Goal: Task Accomplishment & Management: Manage account settings

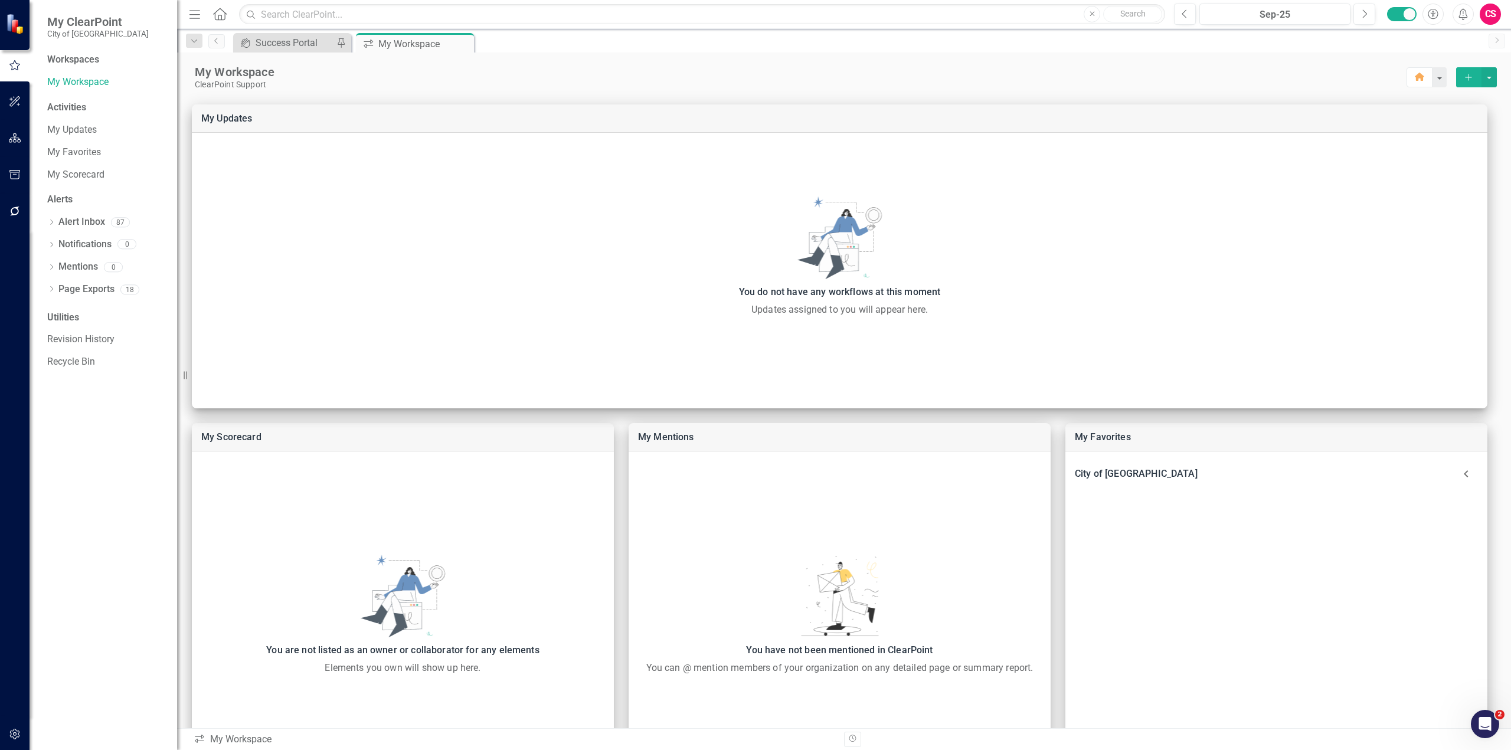
click at [14, 726] on button "button" at bounding box center [15, 734] width 27 height 25
click at [84, 274] on link "System Setup" at bounding box center [106, 273] width 118 height 14
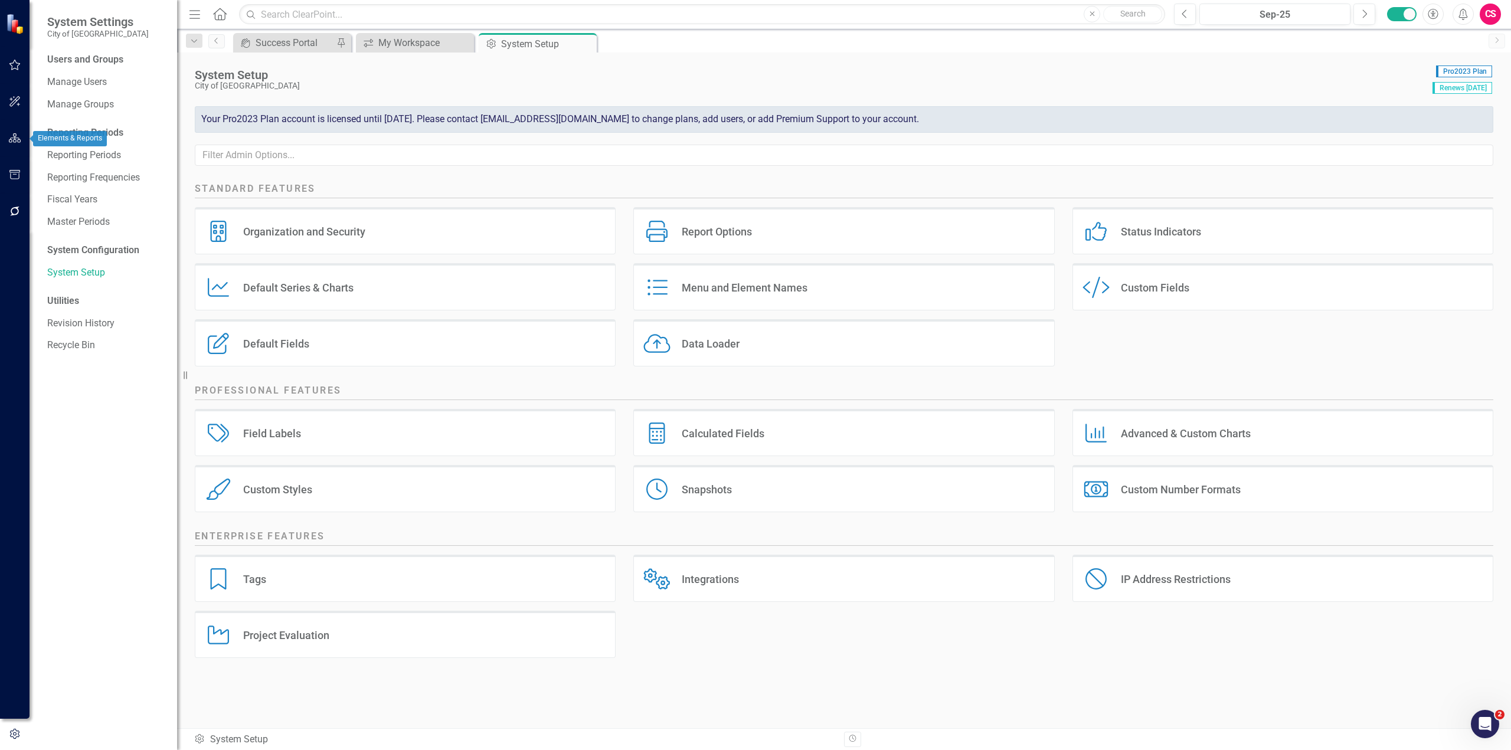
click at [14, 141] on icon "button" at bounding box center [15, 137] width 12 height 9
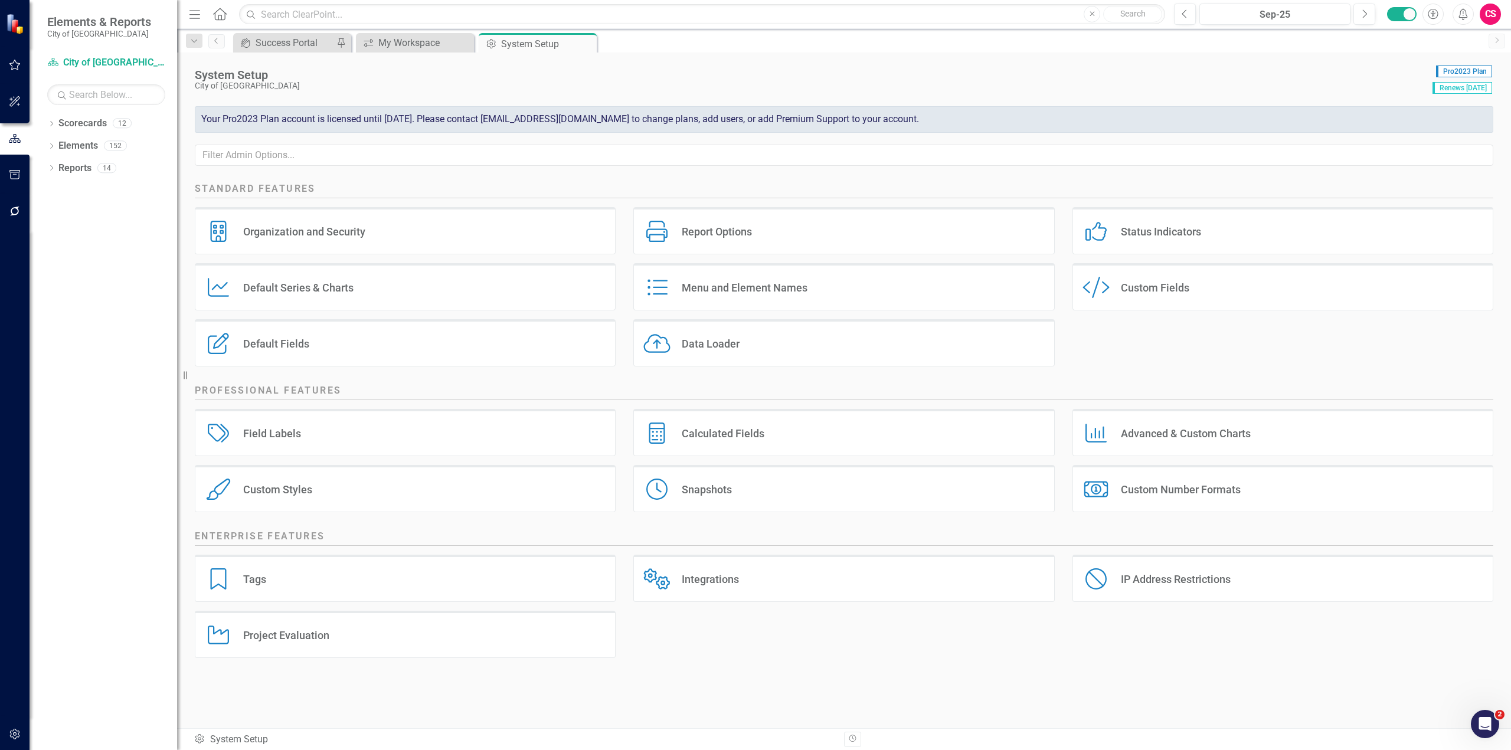
click at [45, 126] on div "Dropdown Scorecards 12 Dropdown City of Leawood Administration Chamber of Comme…" at bounding box center [104, 432] width 148 height 636
click at [50, 125] on icon "Dropdown" at bounding box center [51, 125] width 8 height 6
click at [57, 150] on div "Dropdown" at bounding box center [57, 146] width 9 height 10
click at [83, 159] on div "Administration" at bounding box center [127, 168] width 100 height 19
click at [86, 165] on link "Administration" at bounding box center [127, 169] width 100 height 14
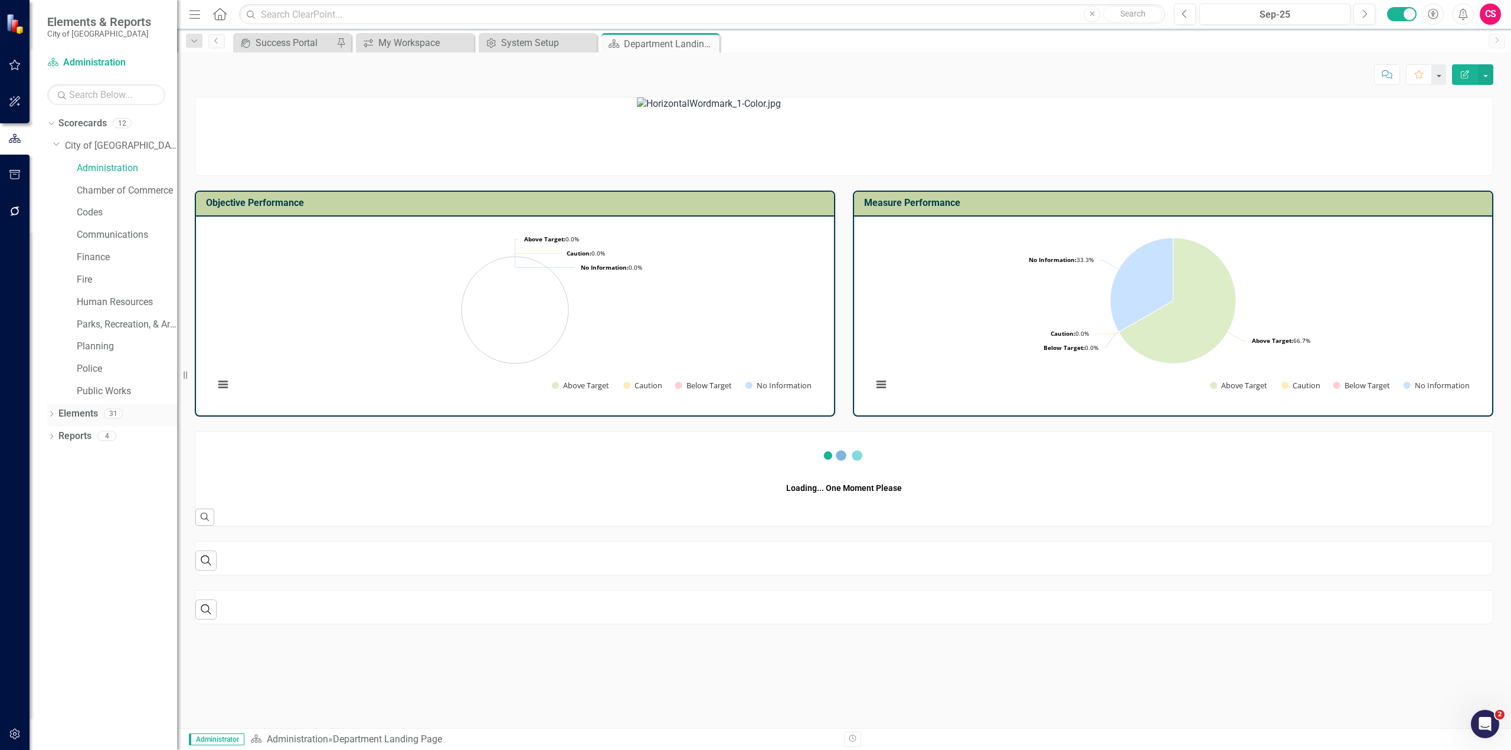
click at [53, 414] on icon at bounding box center [51, 413] width 3 height 5
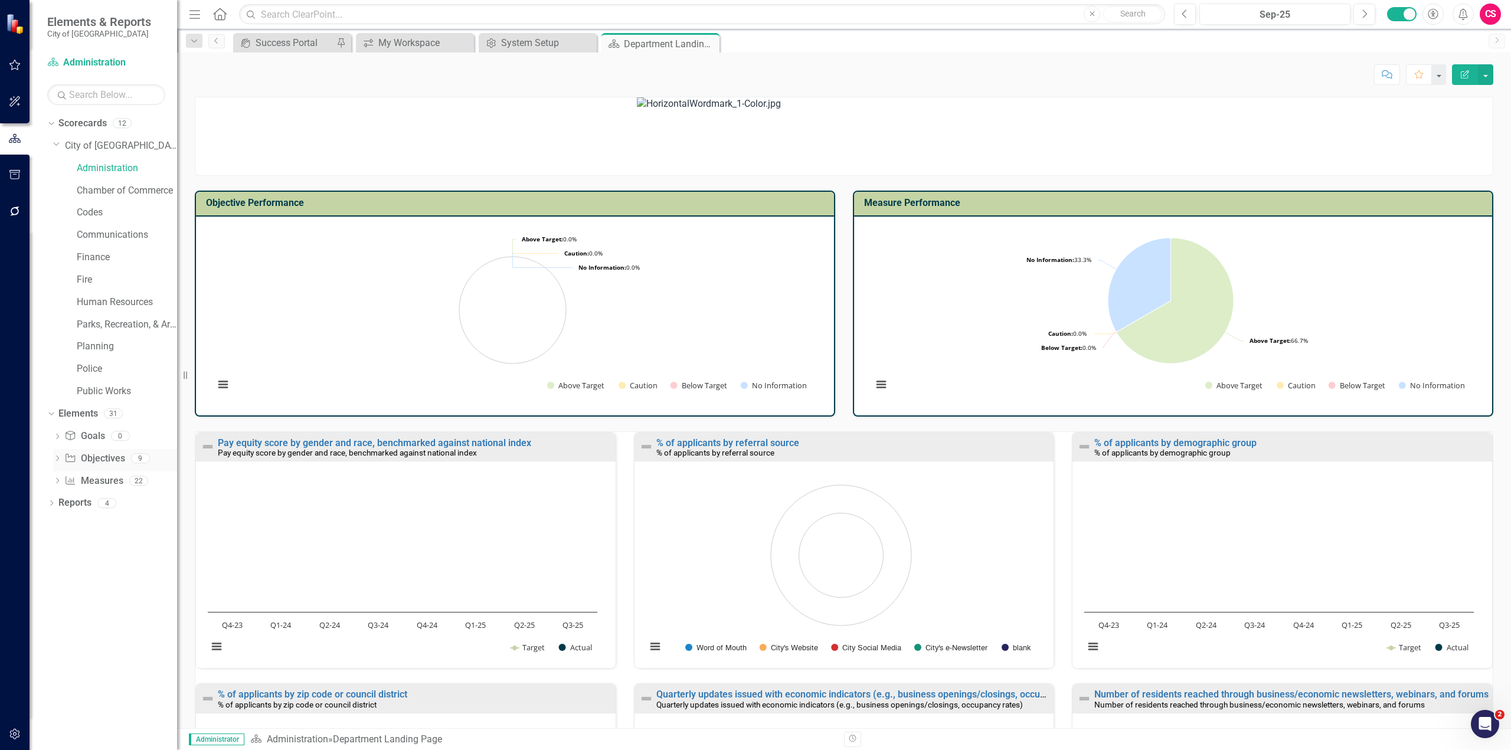
click at [58, 458] on icon "Dropdown" at bounding box center [57, 459] width 8 height 6
click at [56, 460] on icon "Dropdown" at bounding box center [56, 458] width 6 height 8
click at [54, 478] on div "Dropdown" at bounding box center [57, 483] width 8 height 10
click at [185, 311] on div "Elements & Reports City of Leawood Scorecard Administration Search Dropdown Sco…" at bounding box center [755, 375] width 1511 height 750
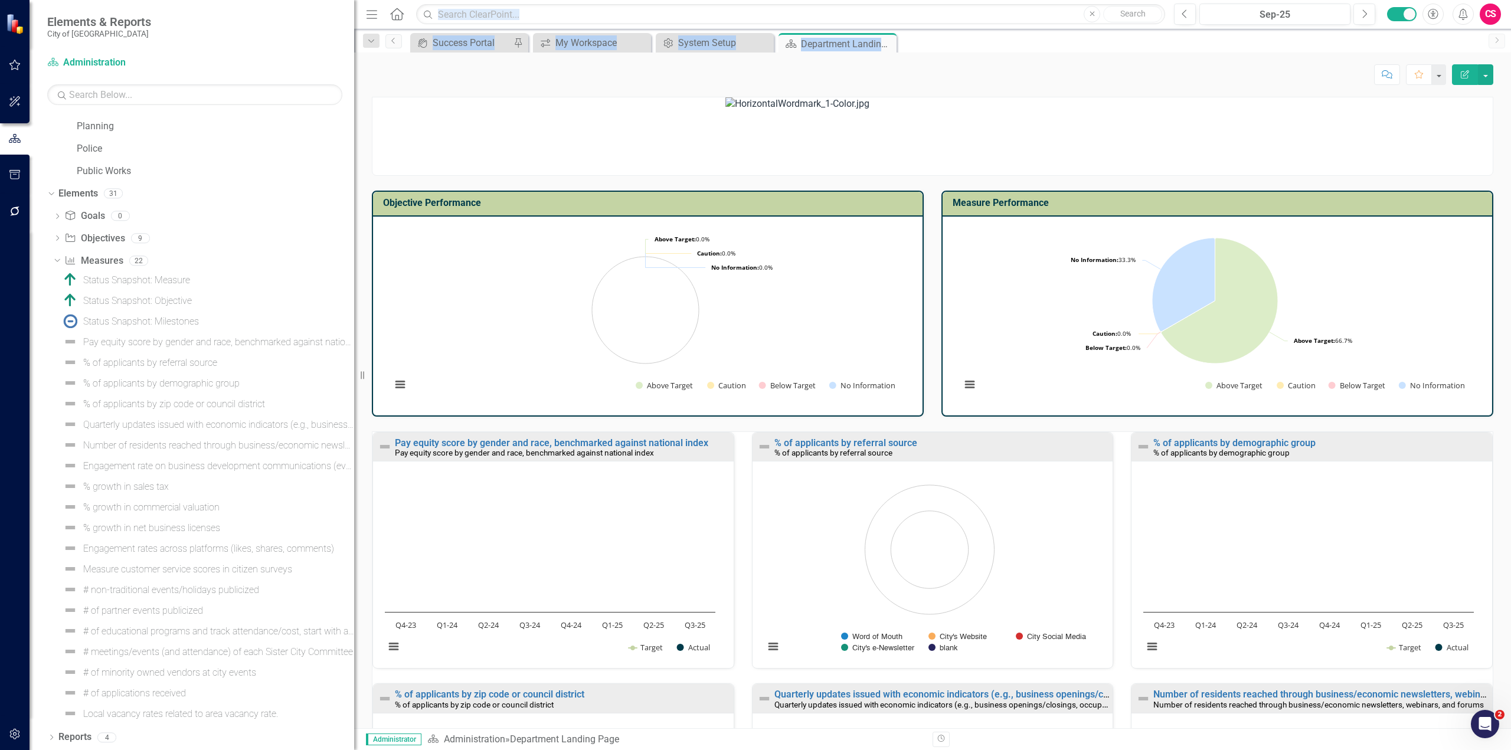
drag, startPoint x: 182, startPoint y: 311, endPoint x: 374, endPoint y: 345, distance: 194.8
click at [374, 345] on div "Elements & Reports City of Leawood Scorecard Administration Search Dropdown Sco…" at bounding box center [755, 375] width 1511 height 750
click at [106, 260] on link "Measure Measures" at bounding box center [93, 261] width 58 height 14
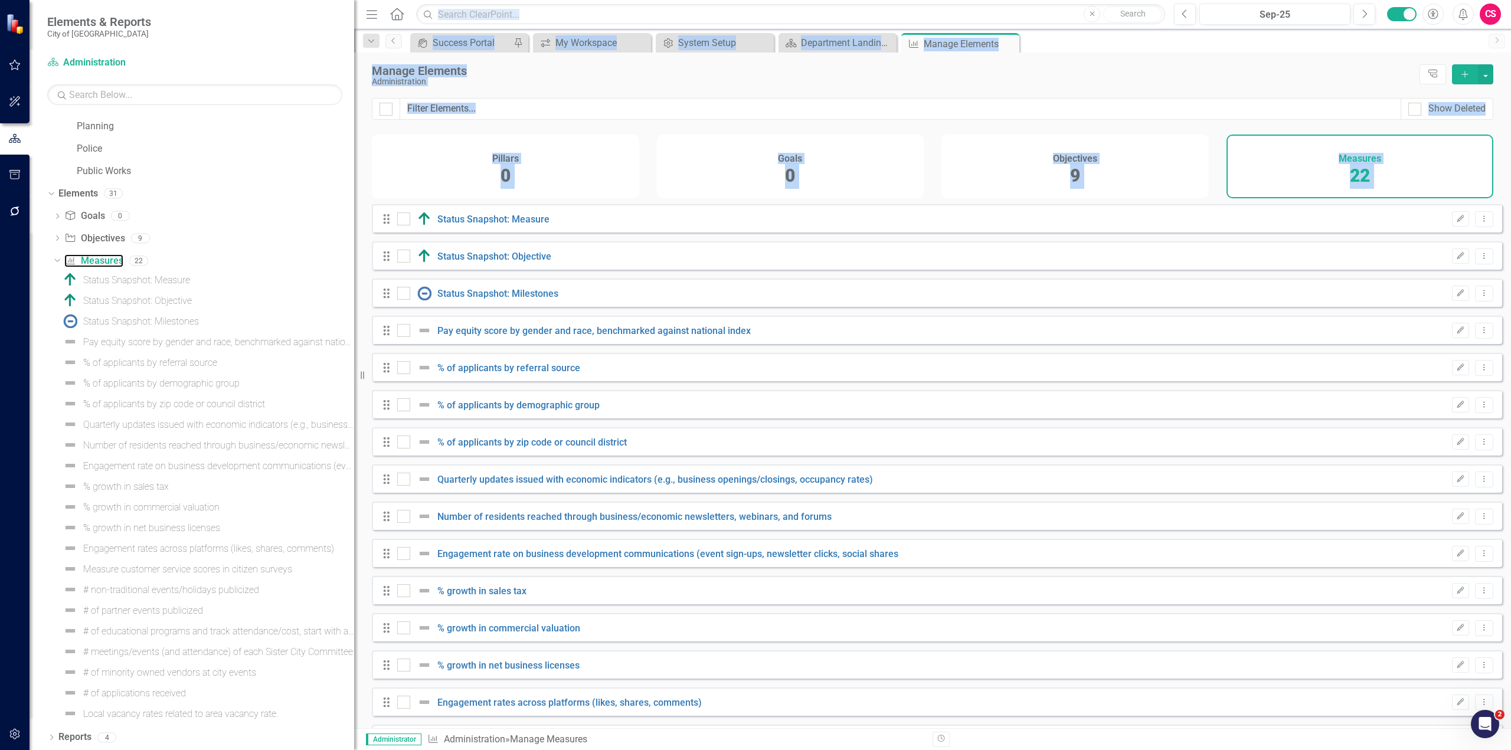
checkbox input "false"
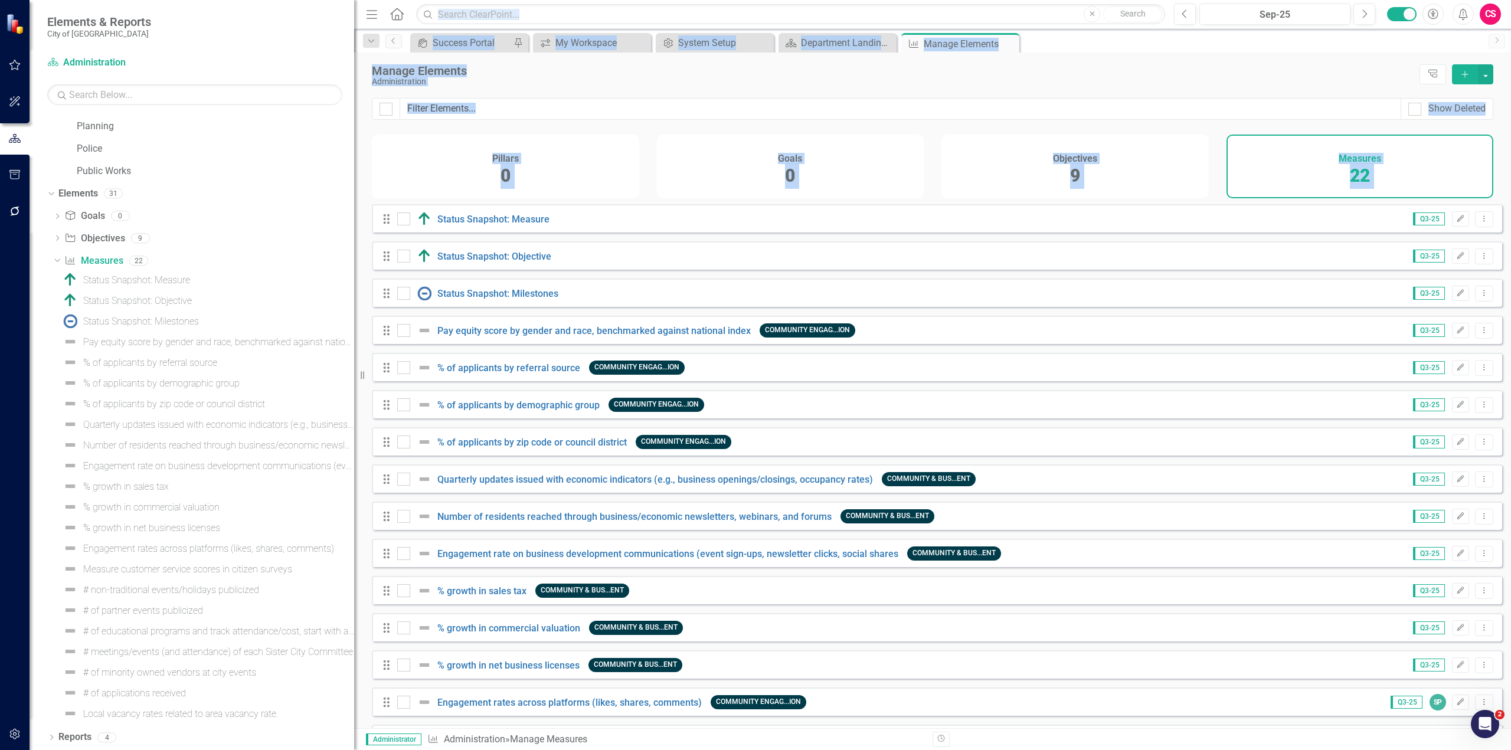
click at [632, 76] on div "Manage Elements" at bounding box center [893, 70] width 1042 height 13
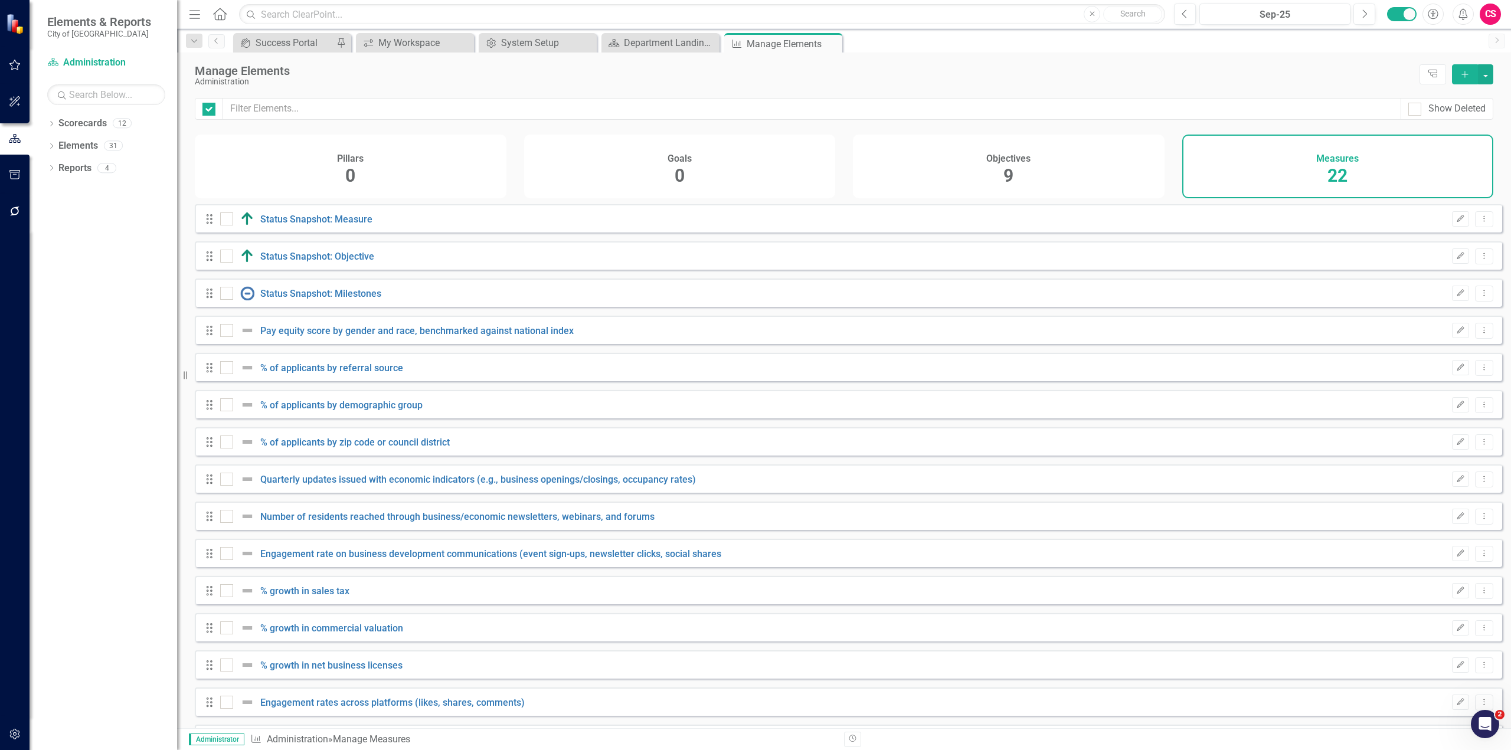
checkbox input "false"
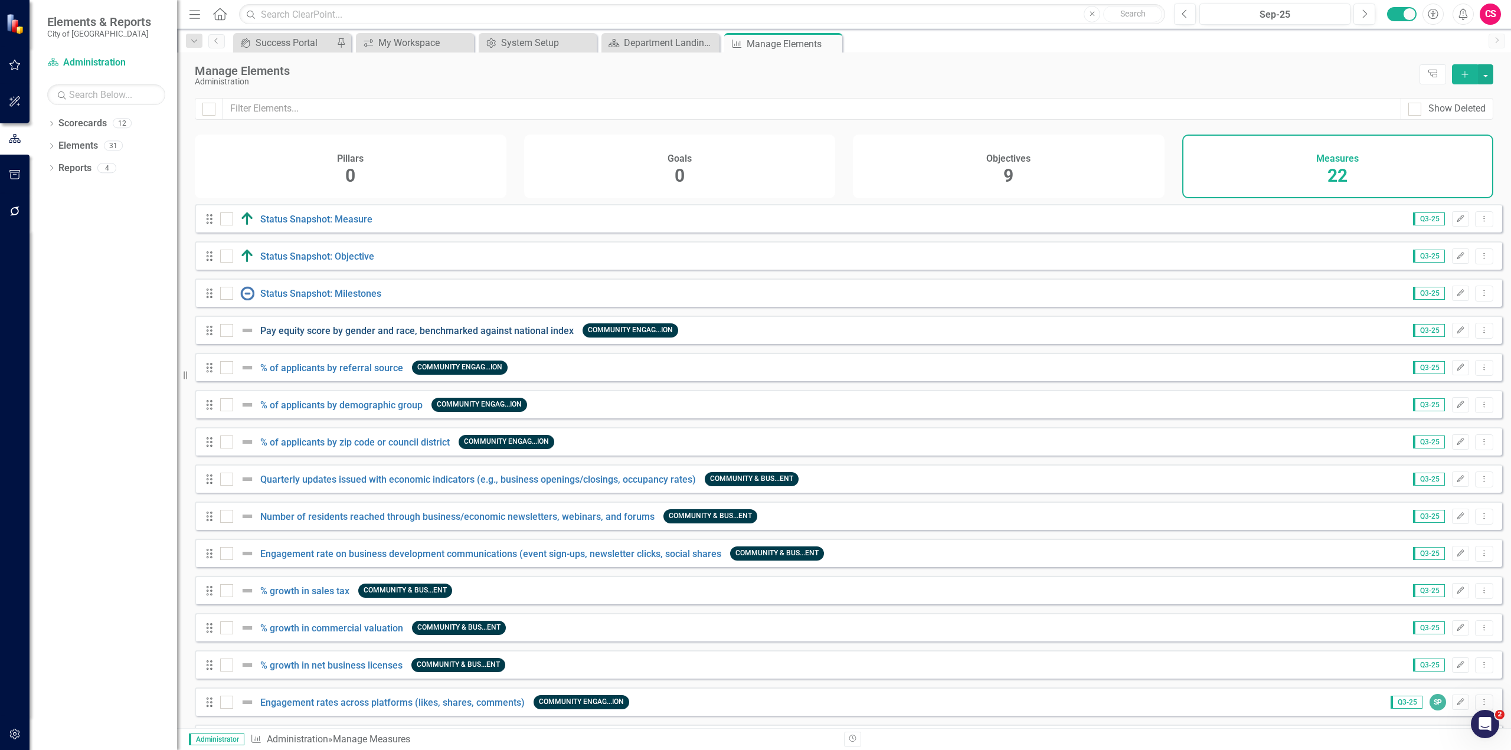
click at [349, 336] on link "Pay equity score by gender and race, benchmarked against national index" at bounding box center [416, 330] width 313 height 11
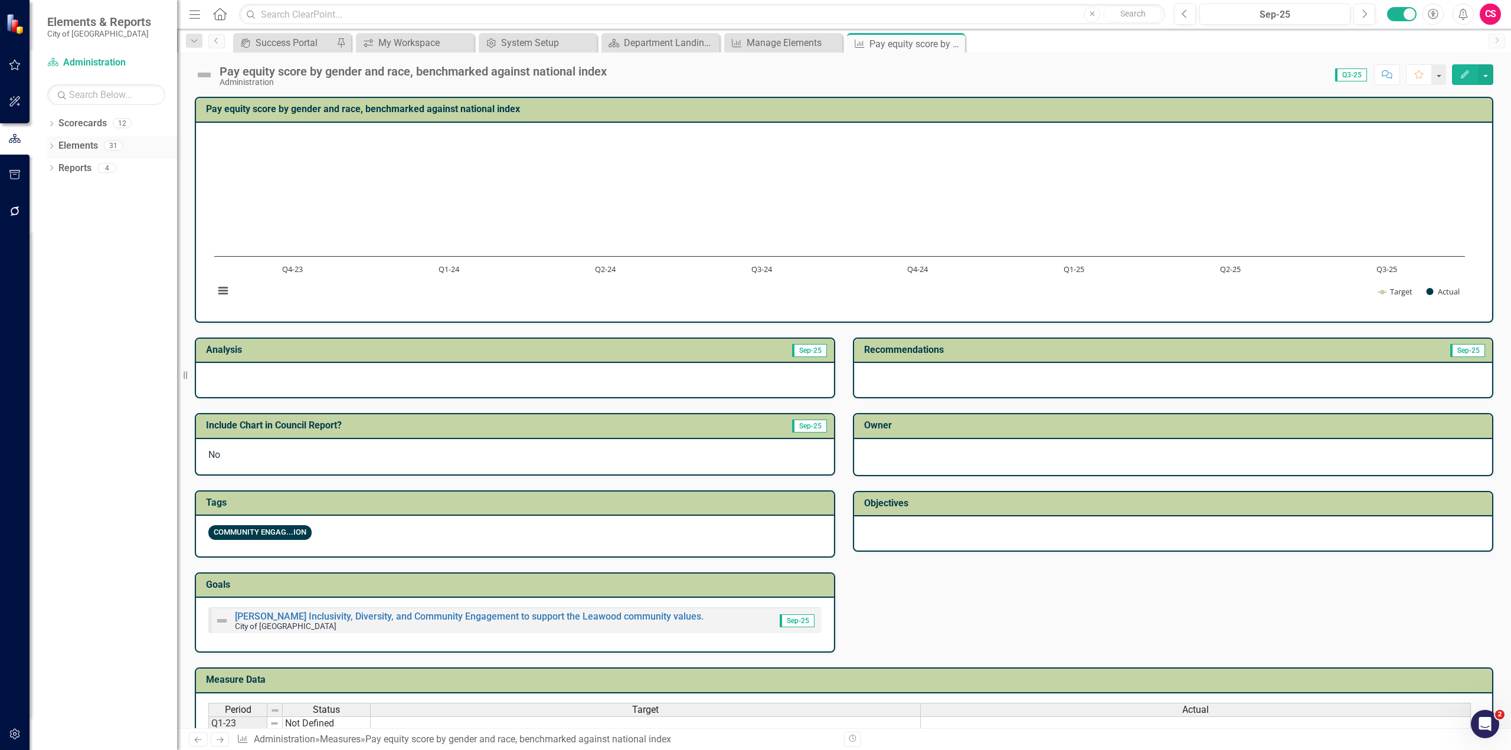
click at [75, 148] on link "Elements" at bounding box center [78, 146] width 40 height 14
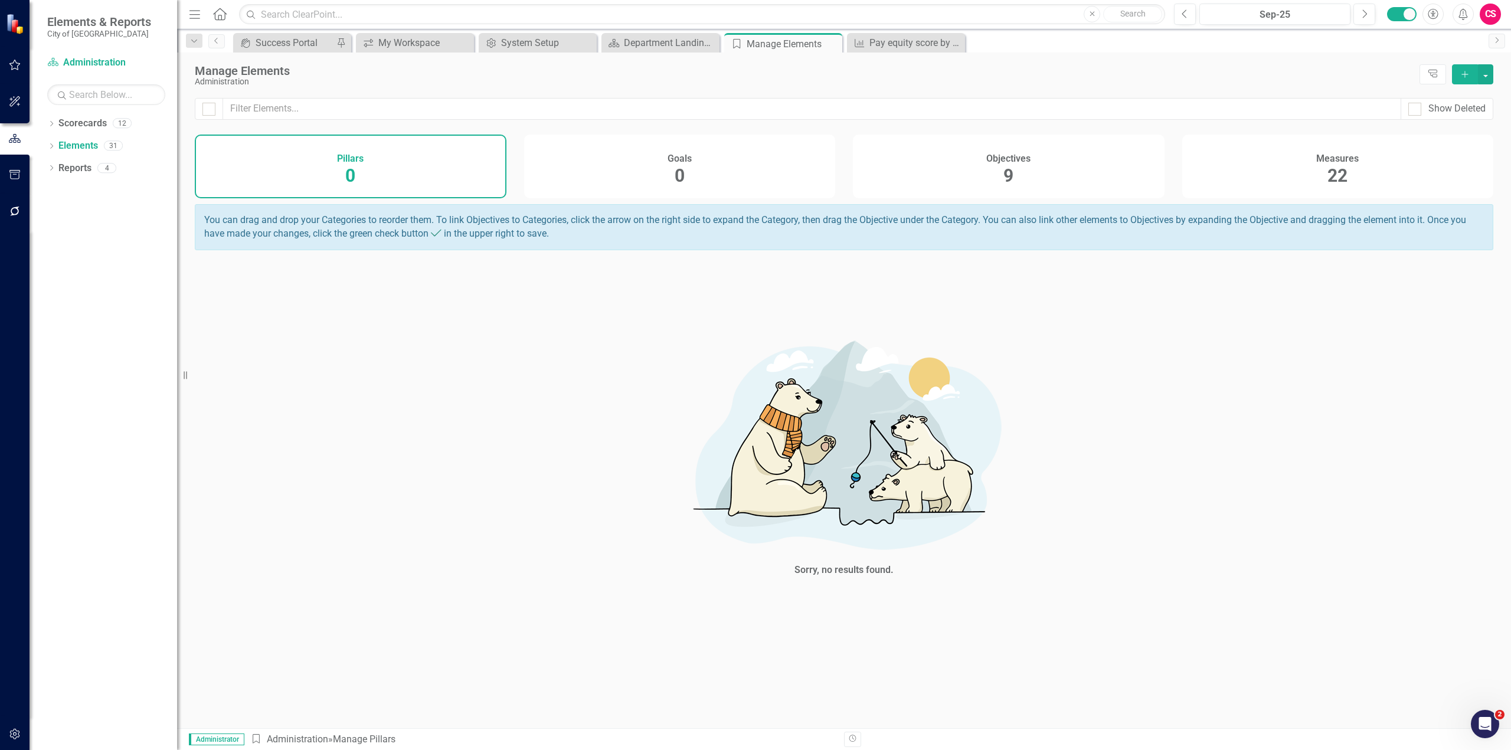
click at [1276, 166] on div "Measures 22" at bounding box center [1338, 167] width 312 height 64
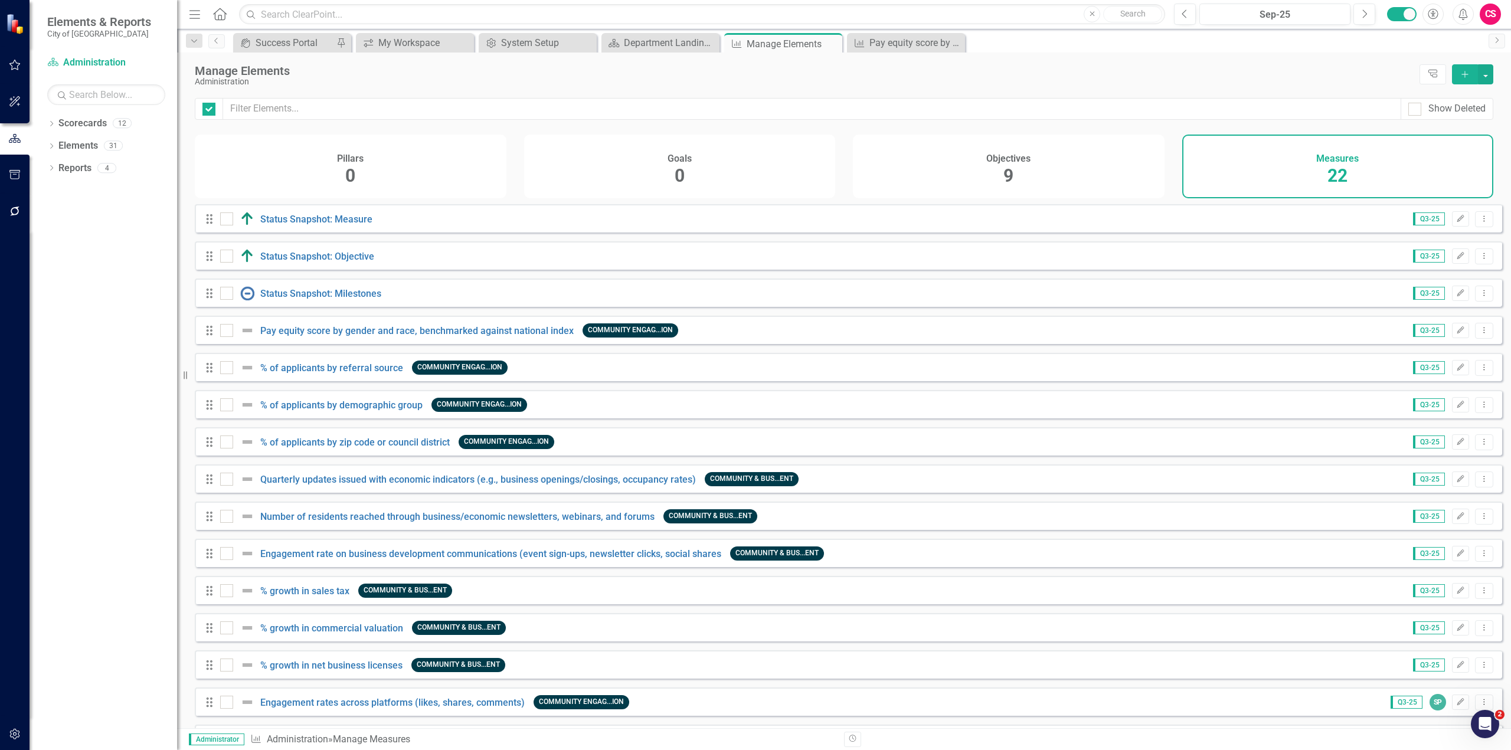
checkbox input "false"
click at [73, 169] on link "Reports" at bounding box center [74, 169] width 33 height 14
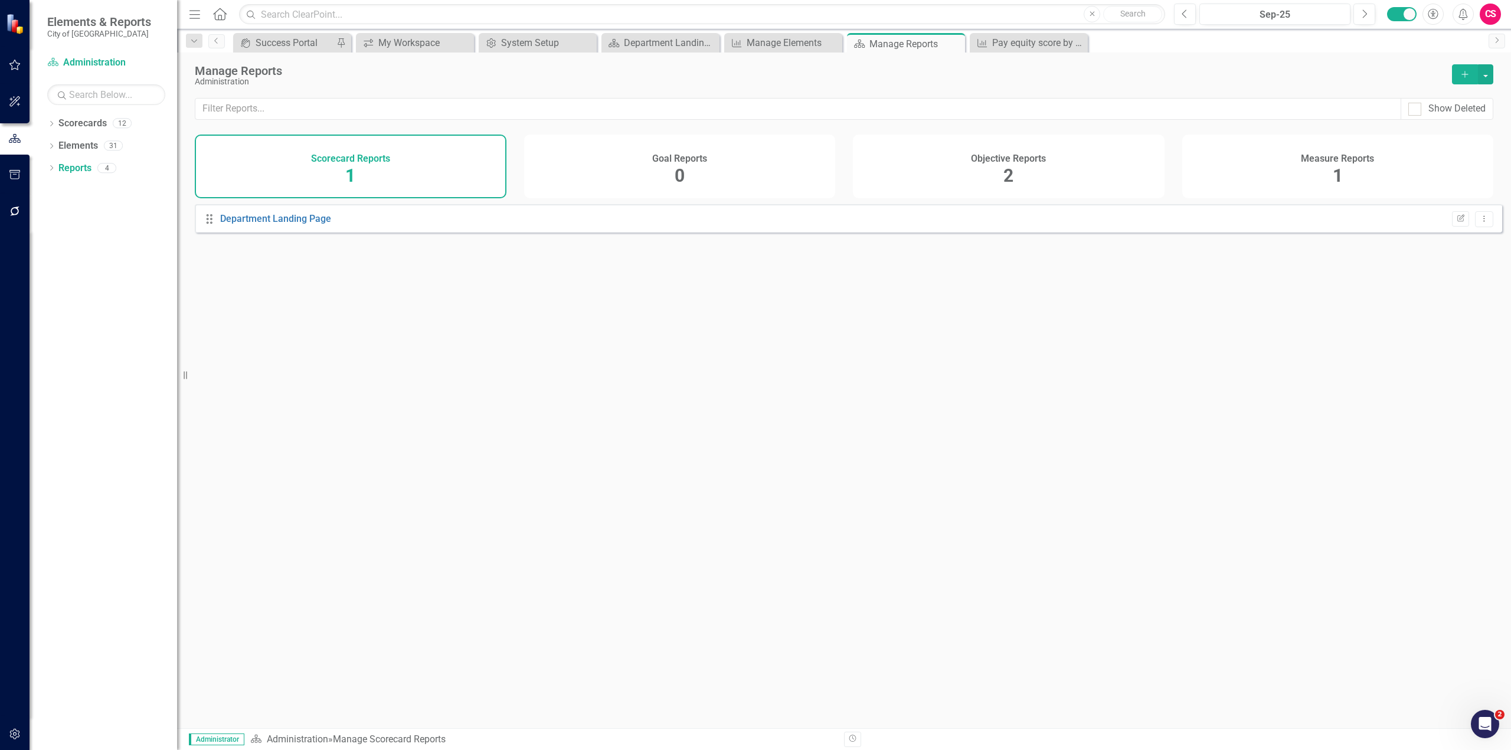
click at [1326, 184] on div "Measure Reports 1" at bounding box center [1338, 167] width 312 height 64
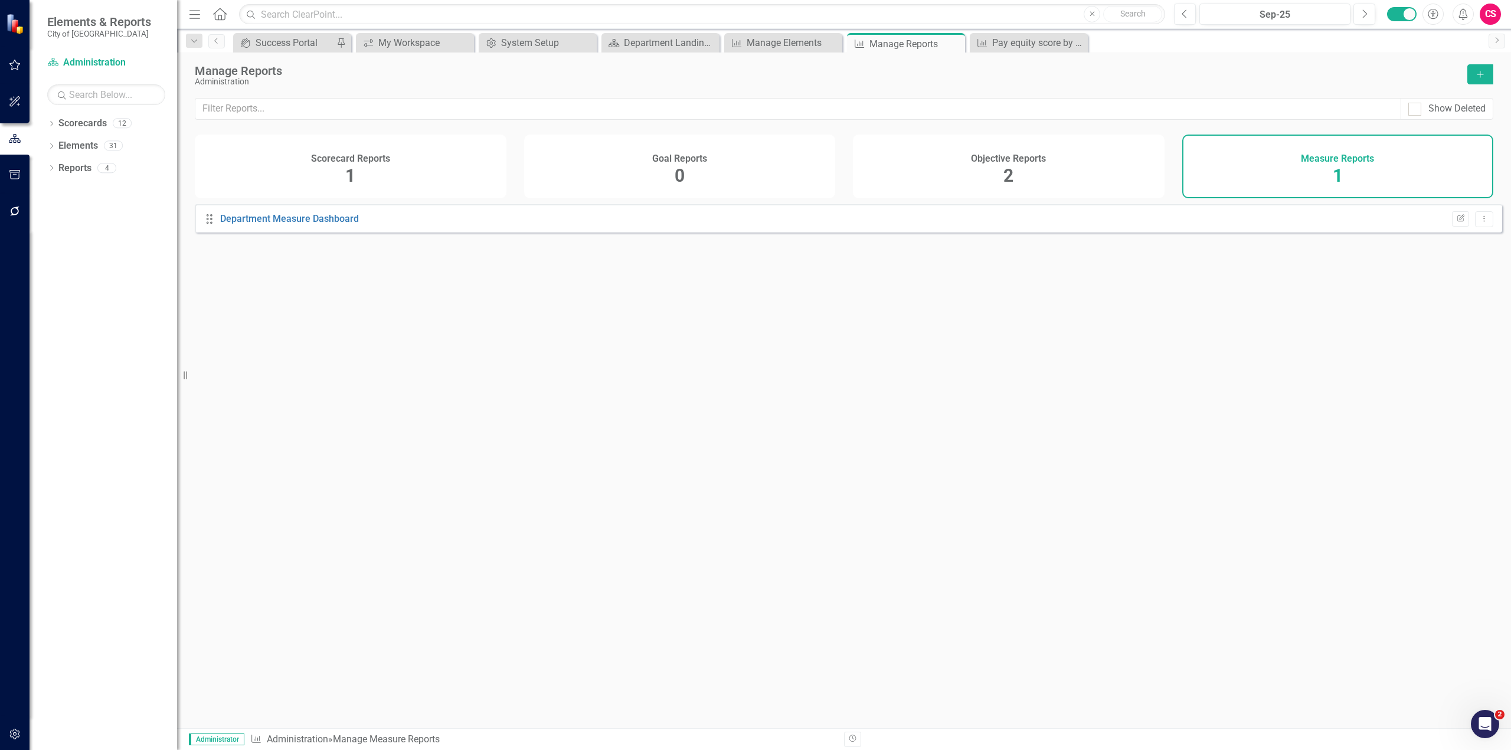
click at [1481, 79] on button "Add" at bounding box center [1480, 74] width 26 height 20
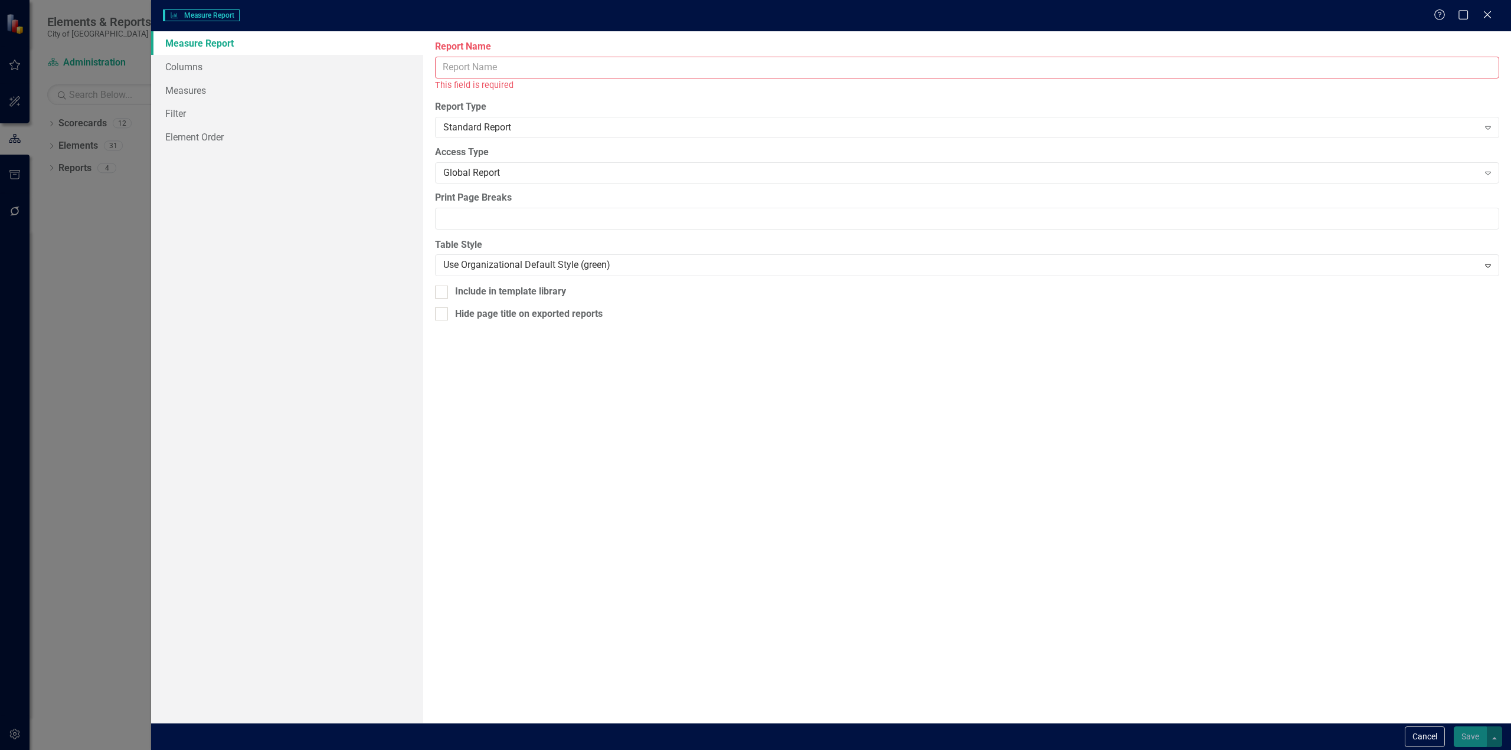
click at [621, 71] on input "Report Name" at bounding box center [967, 68] width 1064 height 22
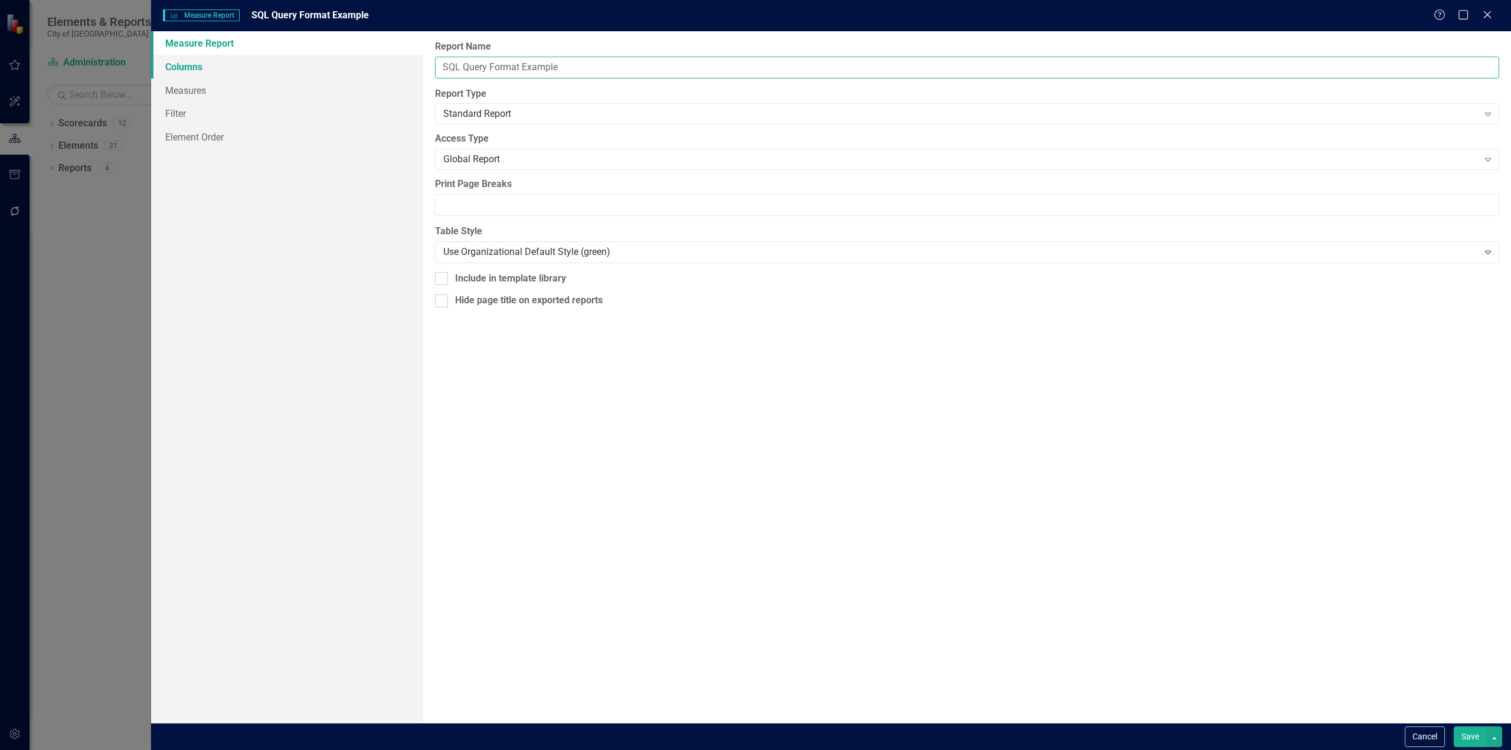
type input "SQL Query Format Example"
click at [244, 63] on link "Columns" at bounding box center [287, 67] width 272 height 24
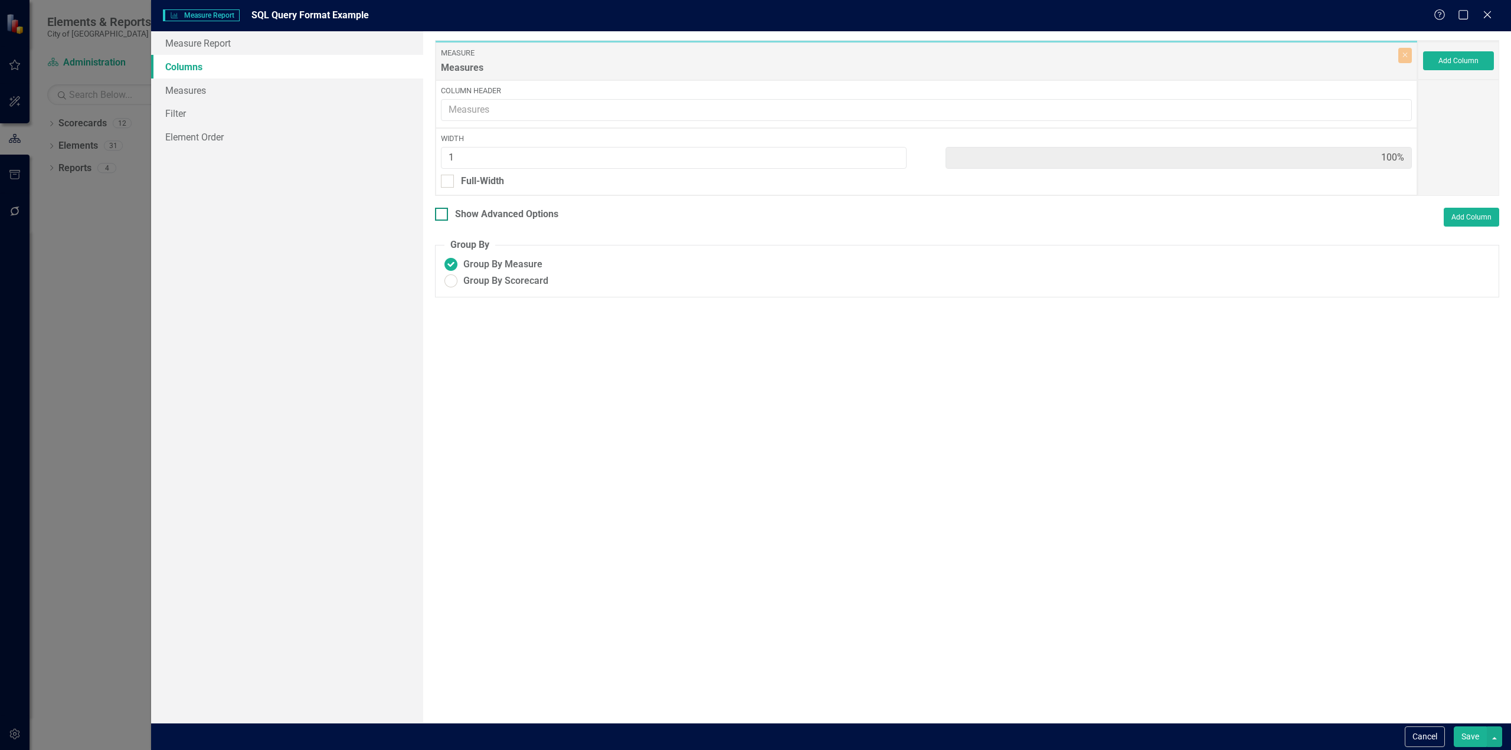
click at [487, 211] on div "Show Advanced Options" at bounding box center [506, 215] width 103 height 14
click at [443, 211] on input "Show Advanced Options" at bounding box center [439, 212] width 8 height 8
checkbox input "true"
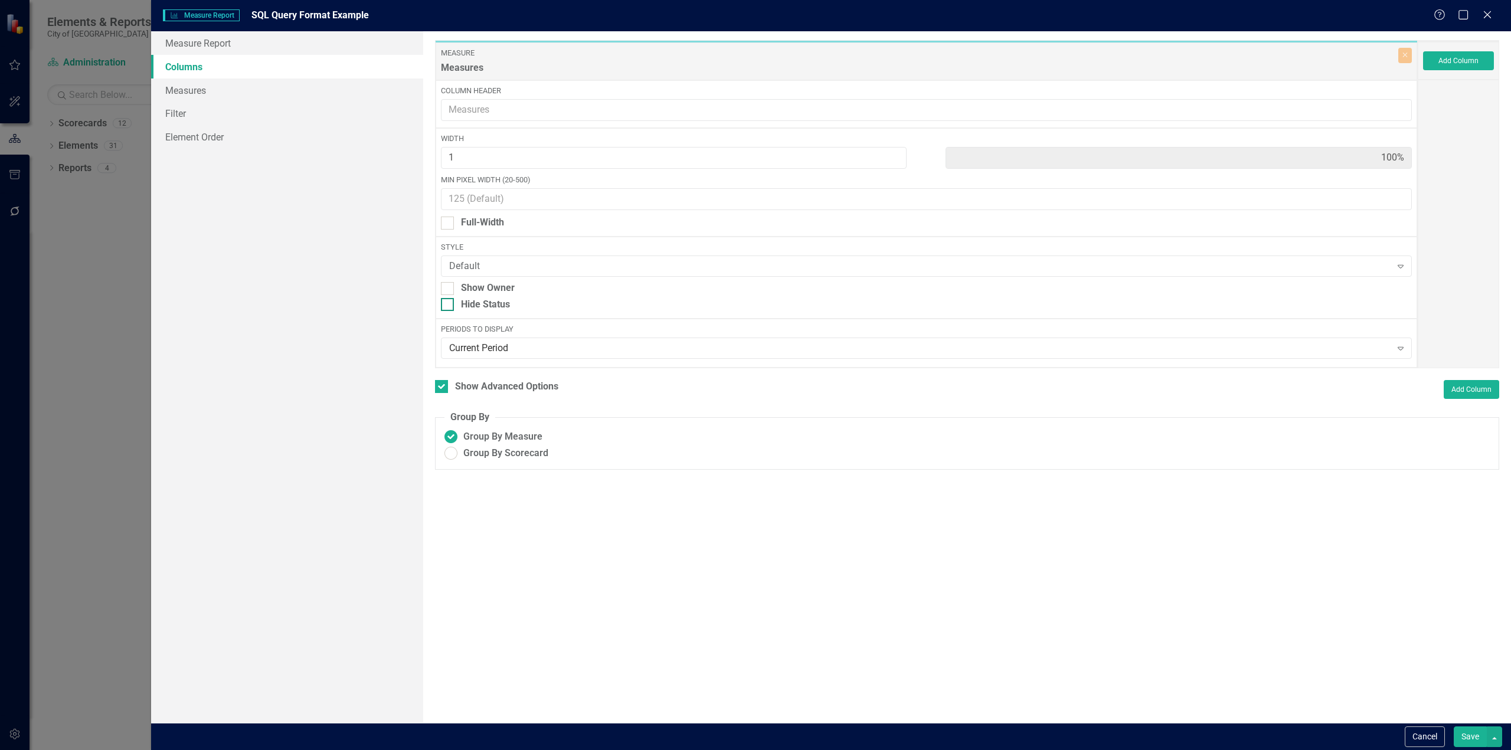
click at [487, 305] on div "Hide Status" at bounding box center [485, 305] width 49 height 14
click at [449, 305] on input "Hide Status" at bounding box center [445, 302] width 8 height 8
checkbox input "true"
click at [1470, 63] on button "Add Column" at bounding box center [1458, 60] width 71 height 19
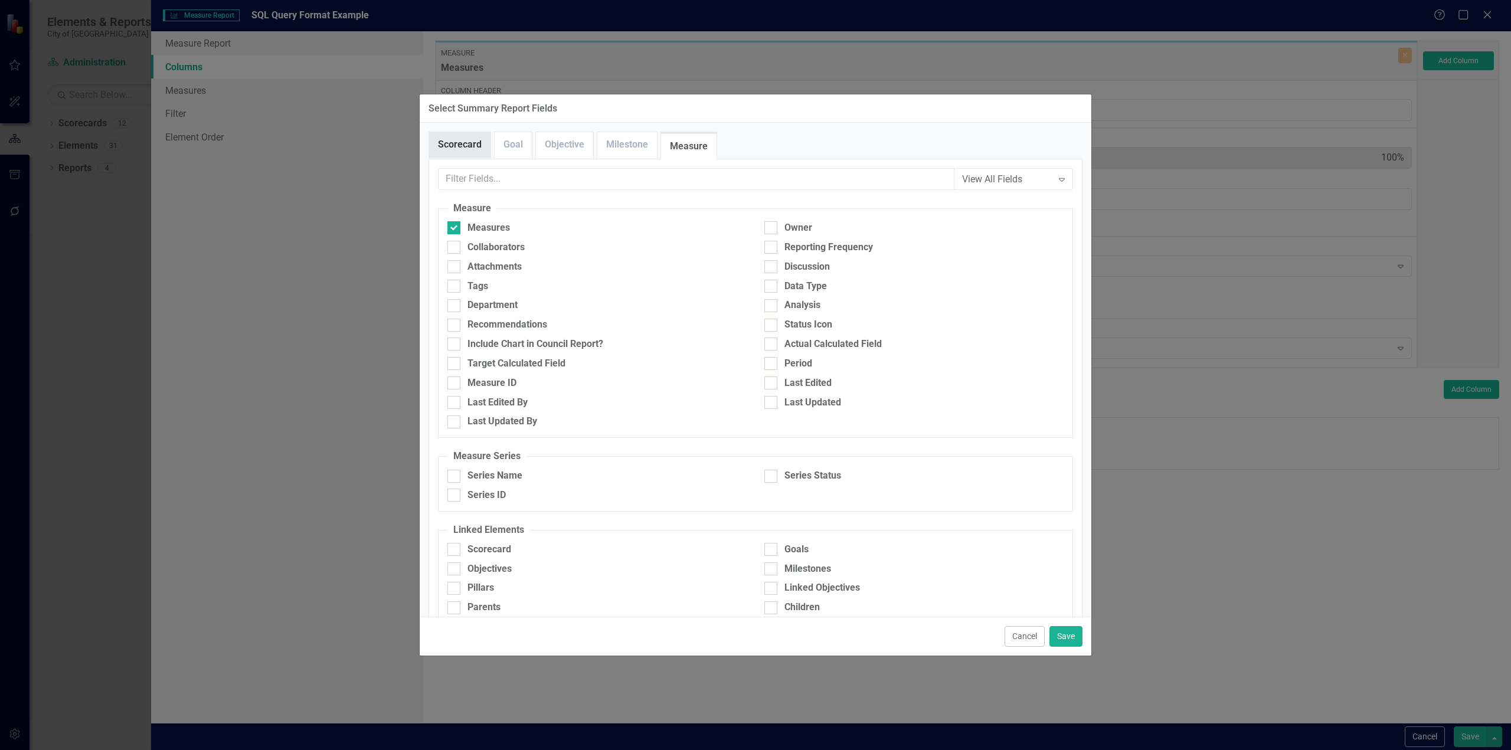
click at [482, 147] on link "Scorecard" at bounding box center [459, 144] width 61 height 25
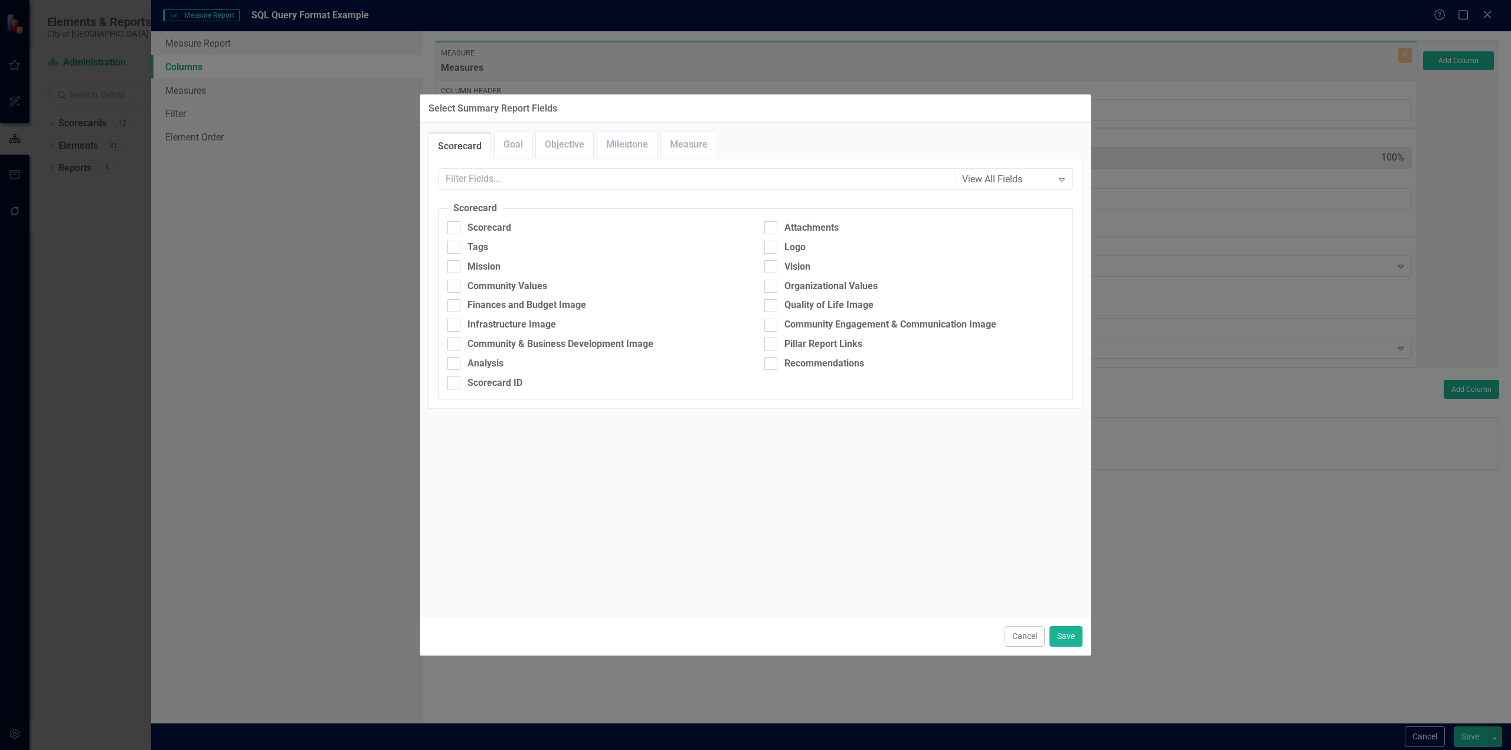
click at [477, 236] on div "Scorecard" at bounding box center [597, 230] width 317 height 19
click at [493, 224] on div "Scorecard" at bounding box center [489, 228] width 44 height 14
click at [455, 224] on input "Scorecard" at bounding box center [451, 225] width 8 height 8
checkbox input "true"
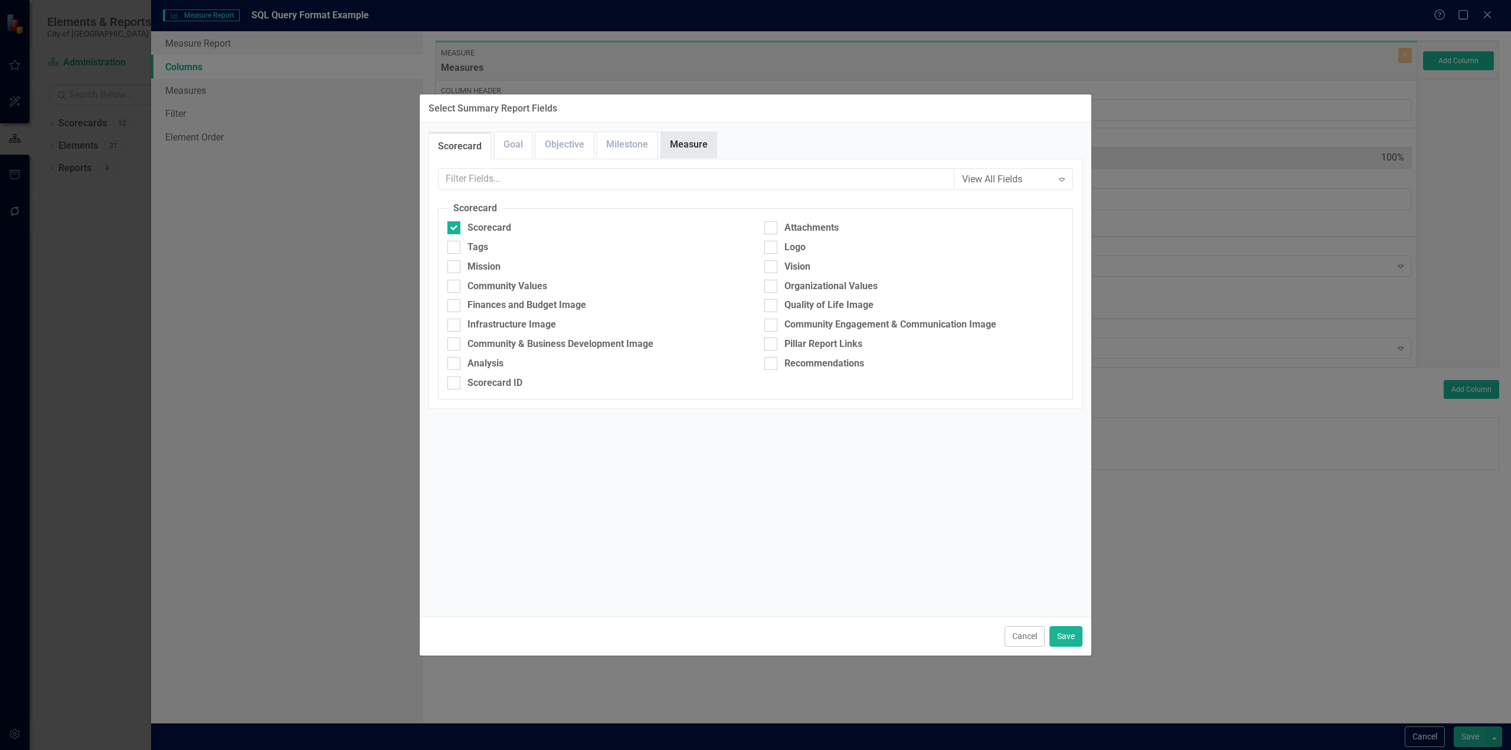
click at [671, 142] on link "Measure" at bounding box center [688, 144] width 55 height 25
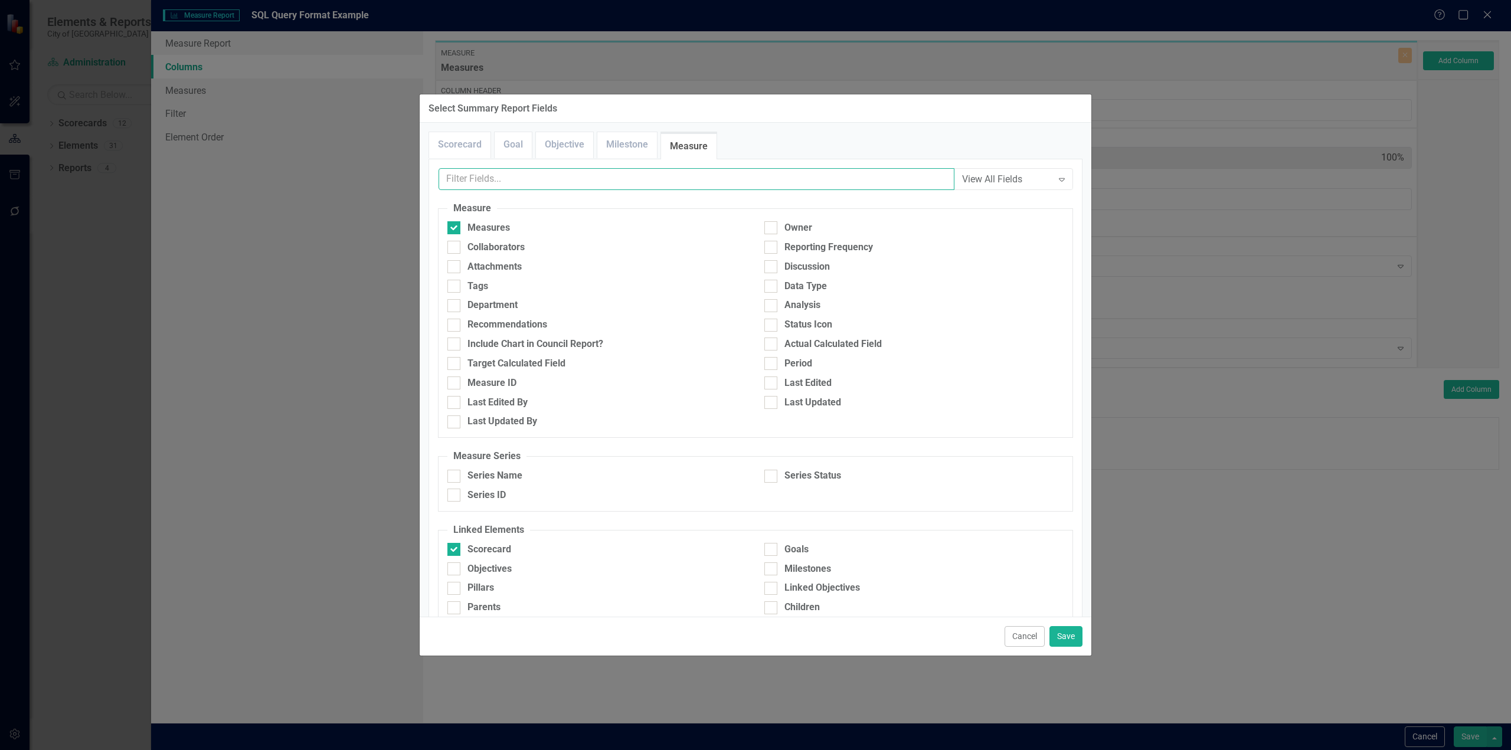
click at [493, 185] on input "text" at bounding box center [697, 179] width 516 height 22
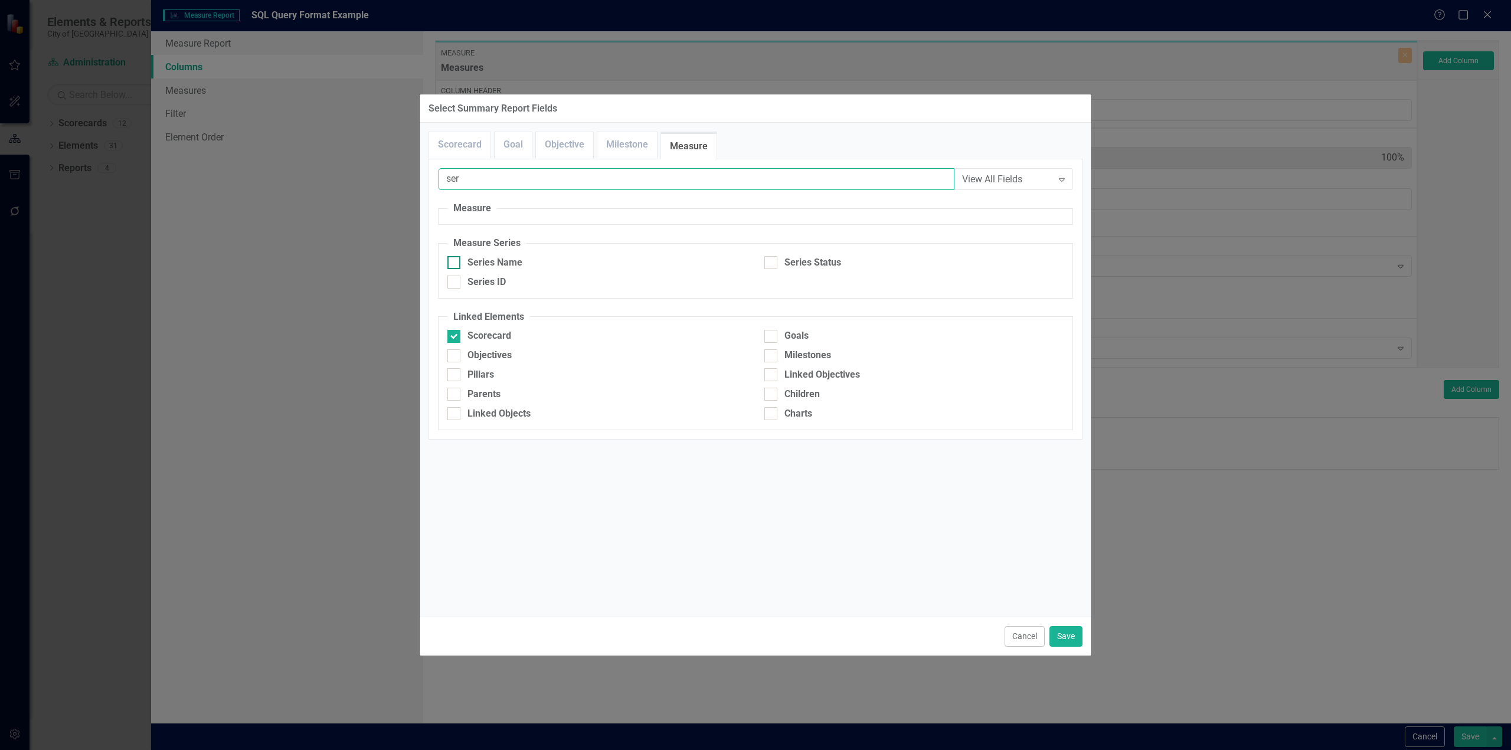
type input "ser"
click at [504, 261] on div "Series Name" at bounding box center [494, 263] width 55 height 14
click at [455, 261] on input "Series Name" at bounding box center [451, 260] width 8 height 8
checkbox input "true"
click at [810, 259] on div "Series Status" at bounding box center [812, 263] width 57 height 14
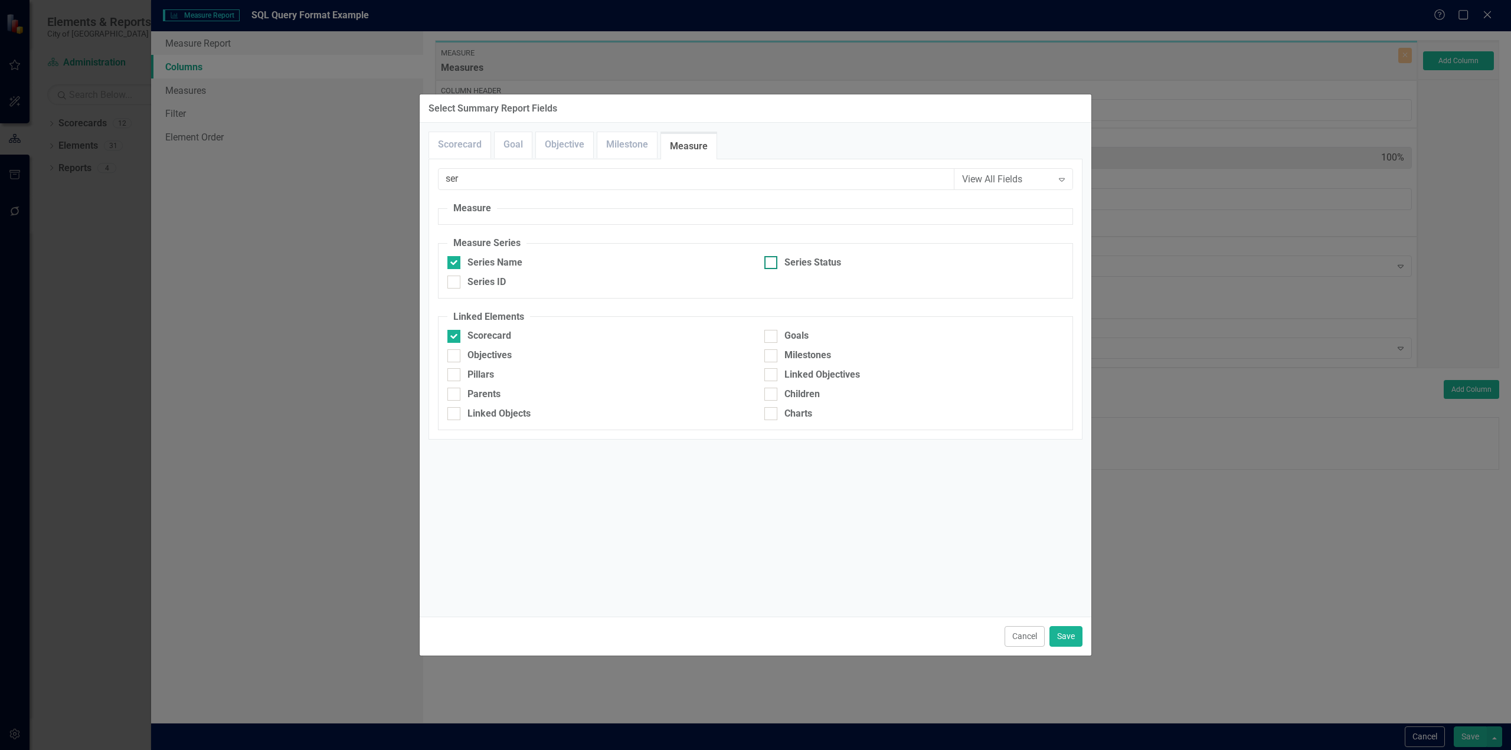
click at [772, 259] on input "Series Status" at bounding box center [768, 260] width 8 height 8
checkbox input "true"
click at [1057, 644] on button "Save" at bounding box center [1065, 636] width 33 height 21
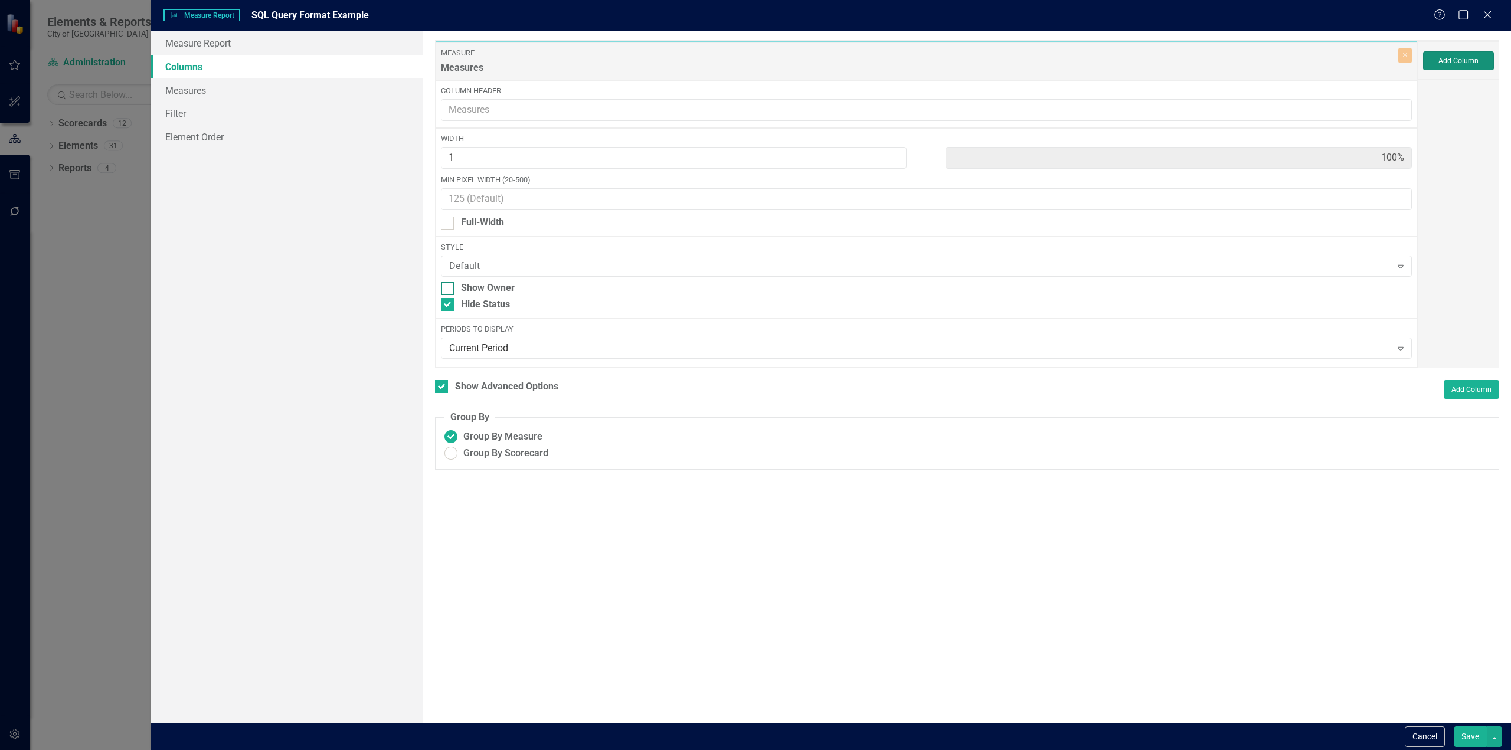
type input "25%"
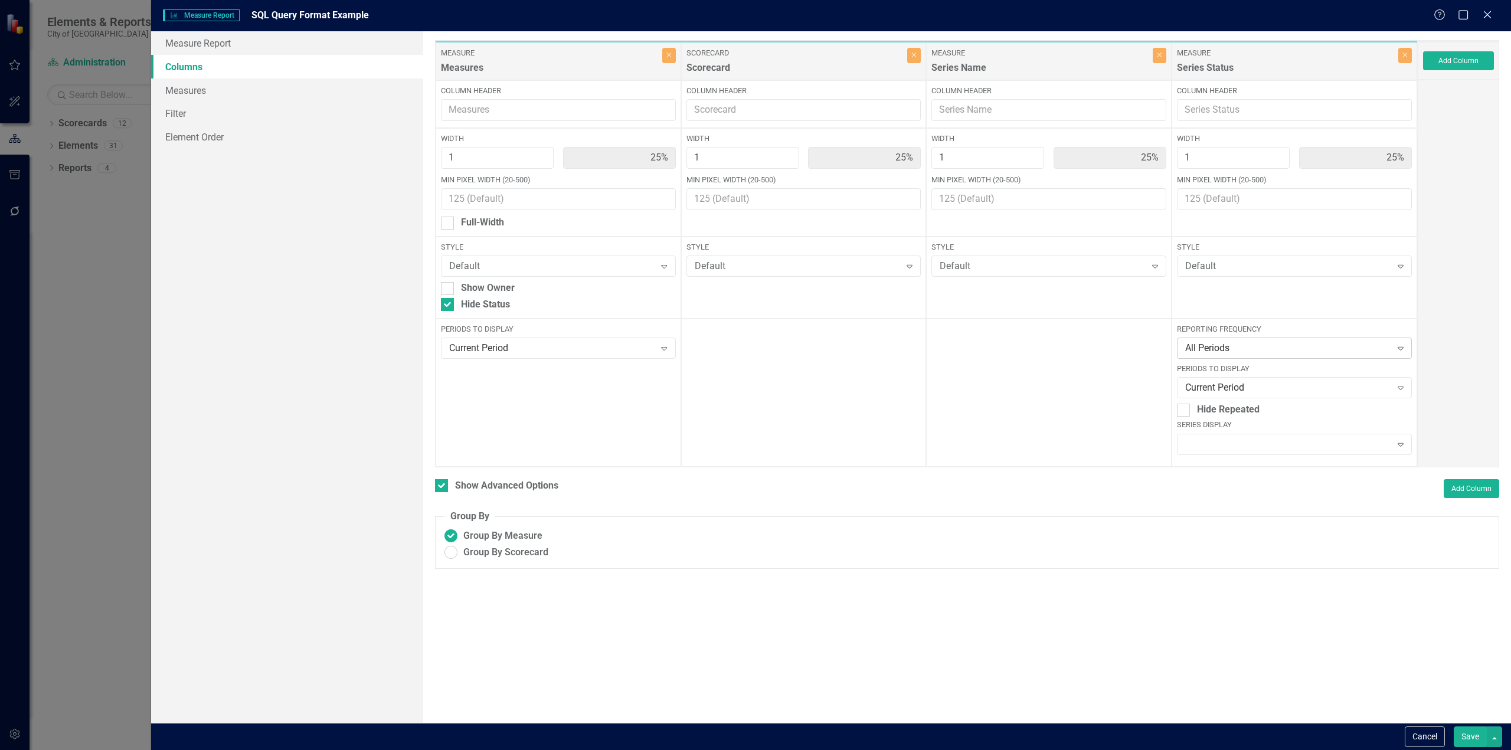
click at [1216, 355] on div "All Periods" at bounding box center [1287, 349] width 205 height 14
click at [1236, 385] on div "Current Period" at bounding box center [1287, 388] width 205 height 14
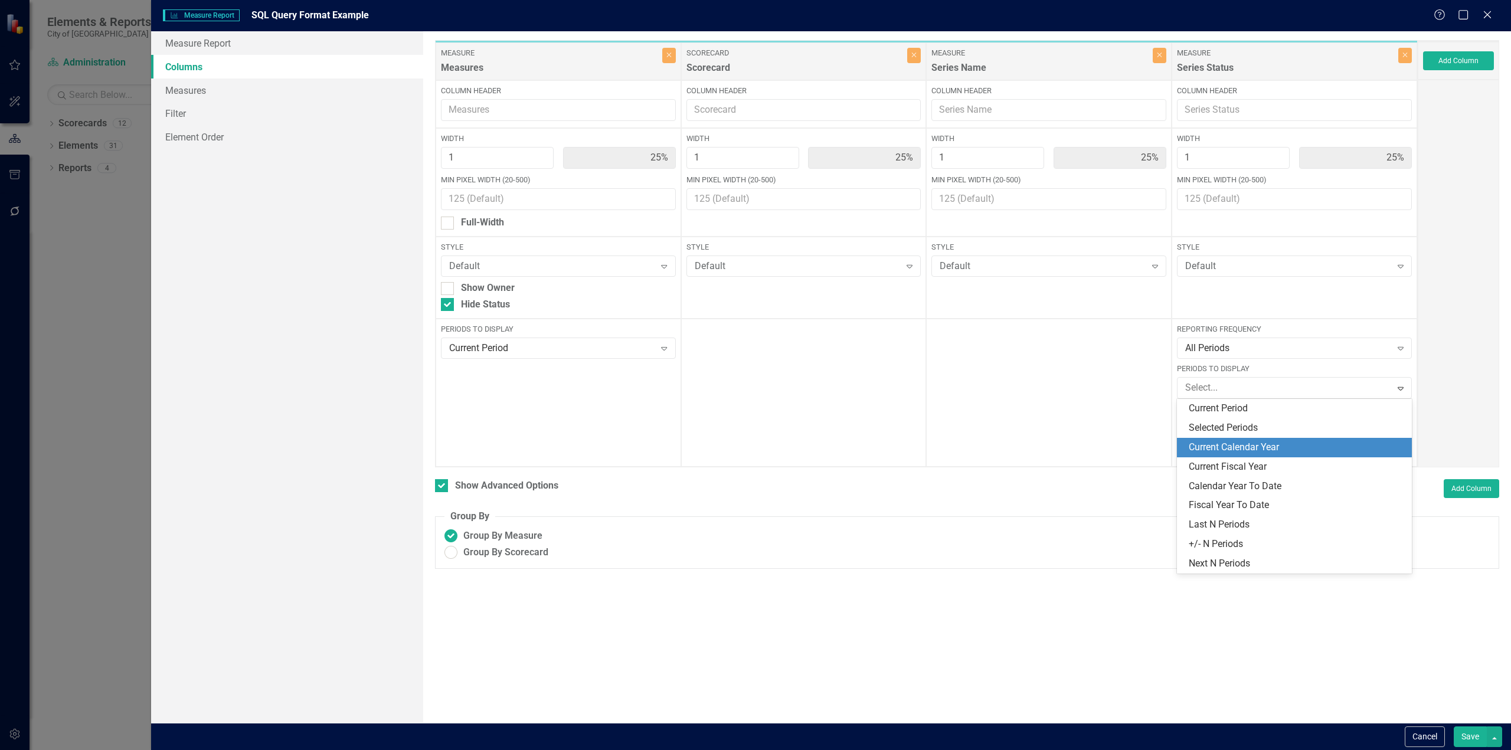
click at [1229, 443] on div "Current Calendar Year" at bounding box center [1297, 448] width 216 height 14
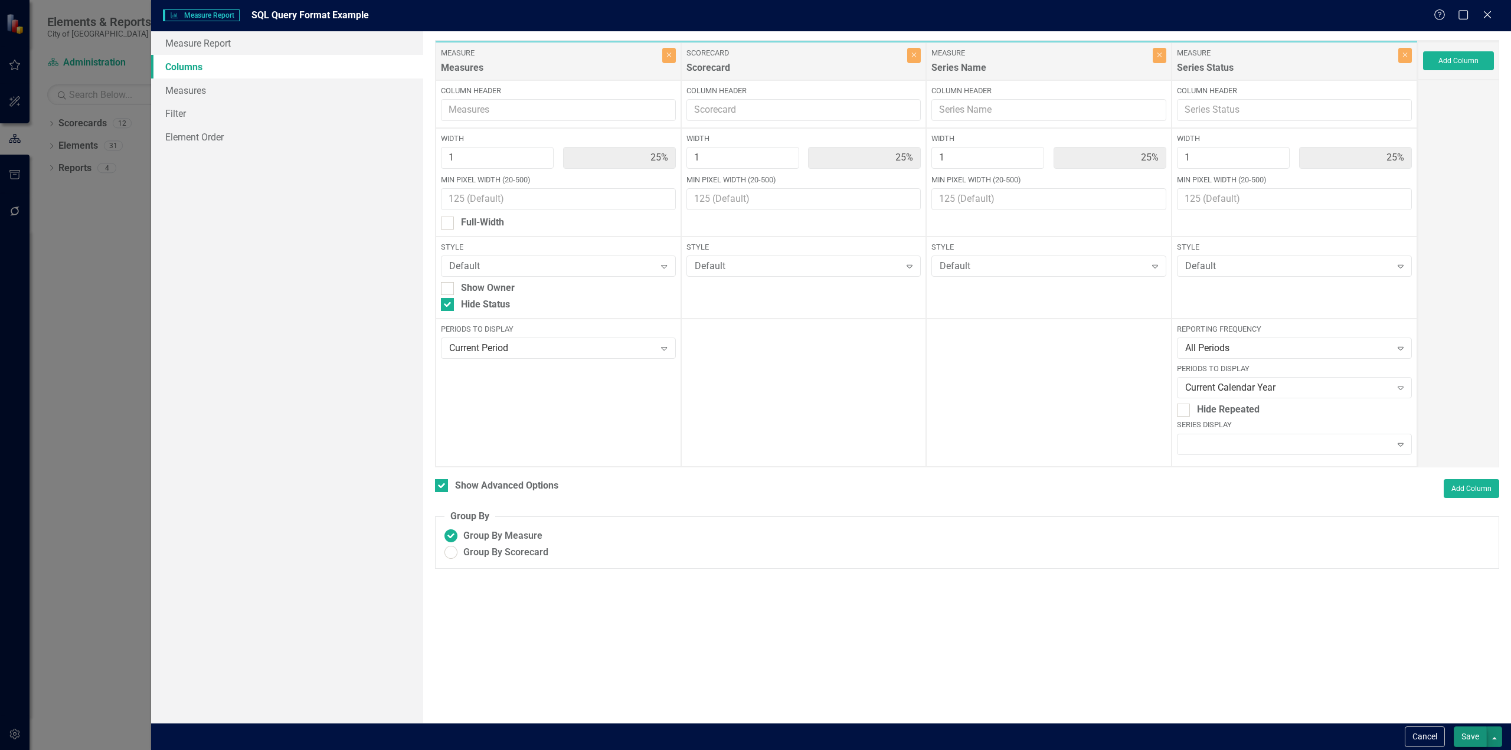
drag, startPoint x: 1487, startPoint y: 734, endPoint x: 1482, endPoint y: 736, distance: 6.2
click at [1482, 736] on div "Save" at bounding box center [1476, 737] width 51 height 21
click at [1475, 739] on button "Save" at bounding box center [1470, 737] width 33 height 21
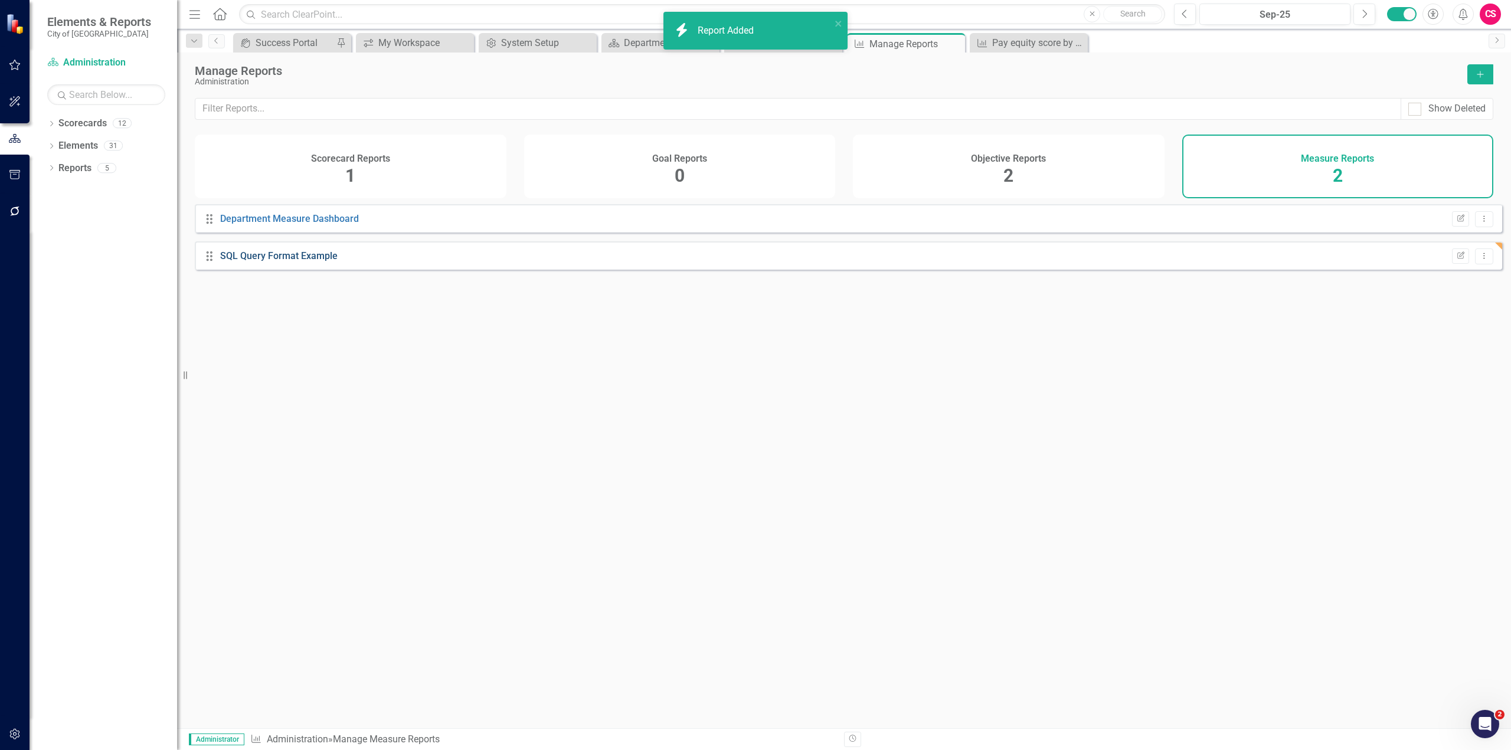
click at [328, 261] on link "SQL Query Format Example" at bounding box center [278, 255] width 117 height 11
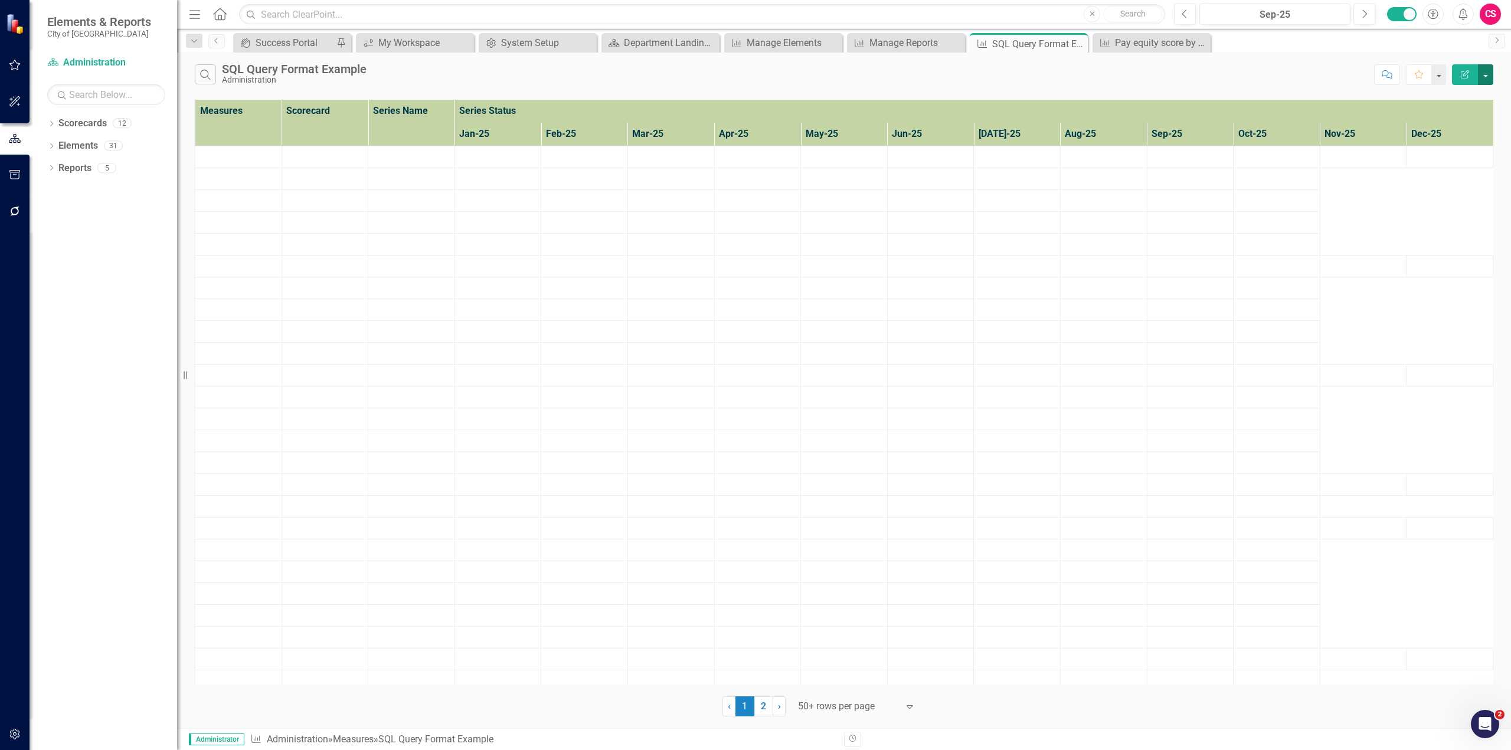
click at [1492, 77] on button "button" at bounding box center [1485, 74] width 15 height 21
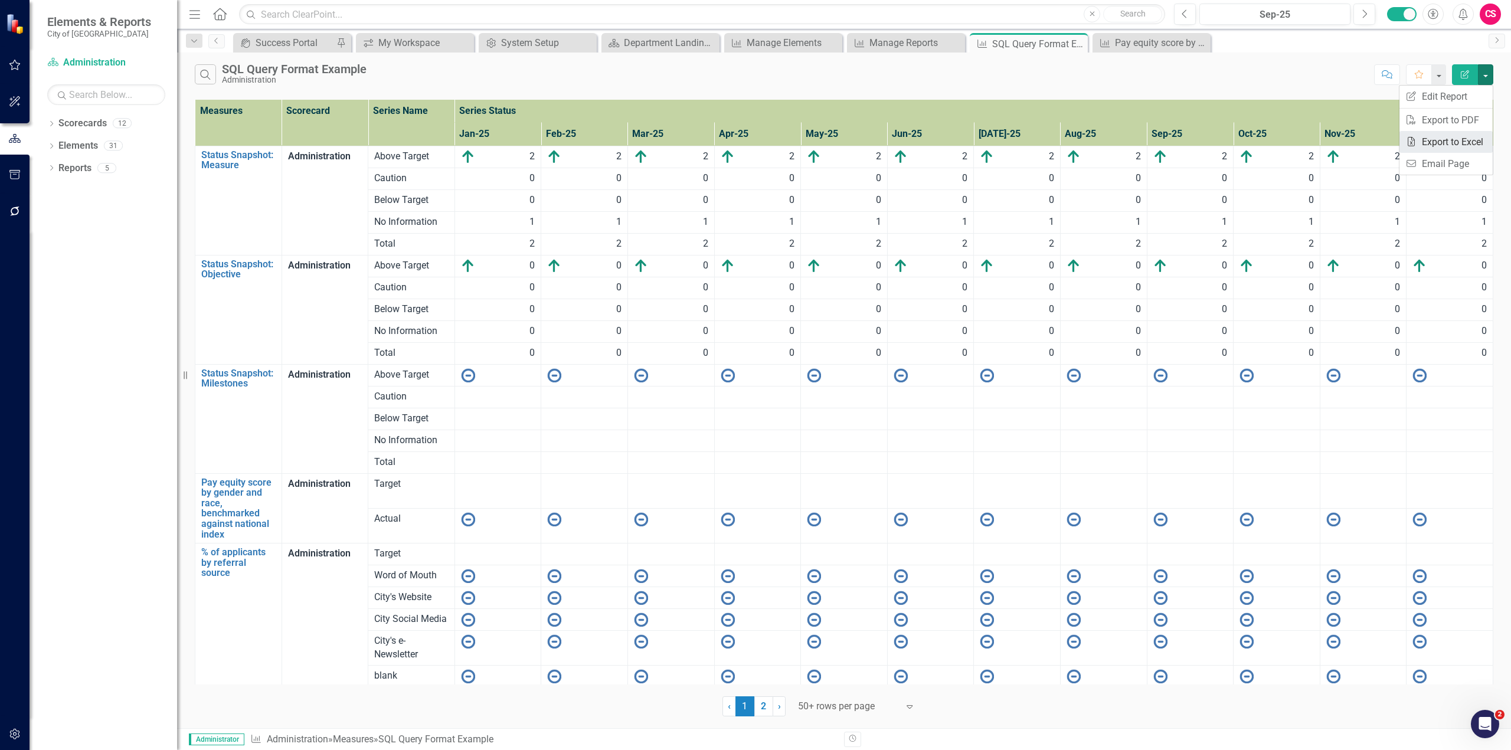
click at [1458, 140] on link "Excel Export to Excel" at bounding box center [1445, 142] width 93 height 22
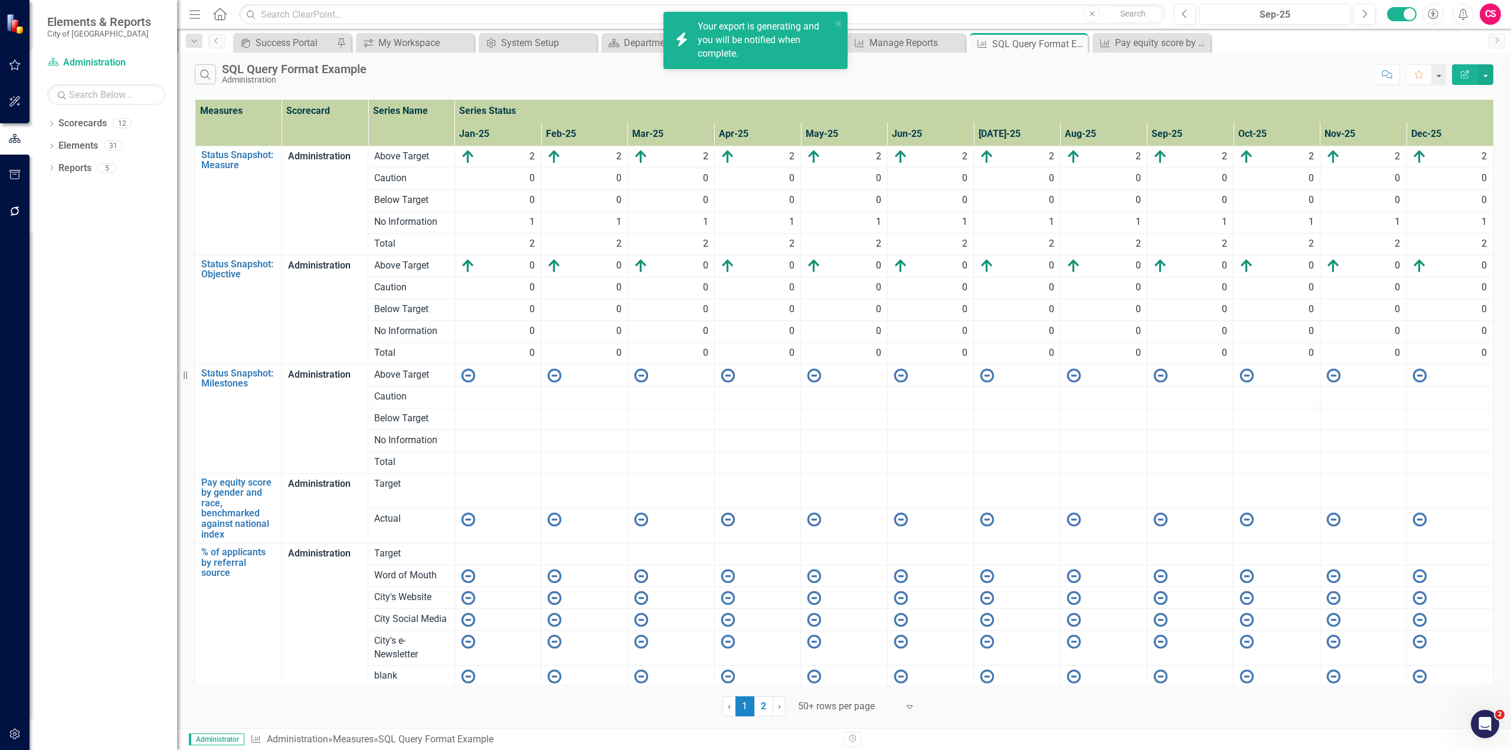
click at [1467, 80] on button "Edit Report" at bounding box center [1465, 74] width 26 height 21
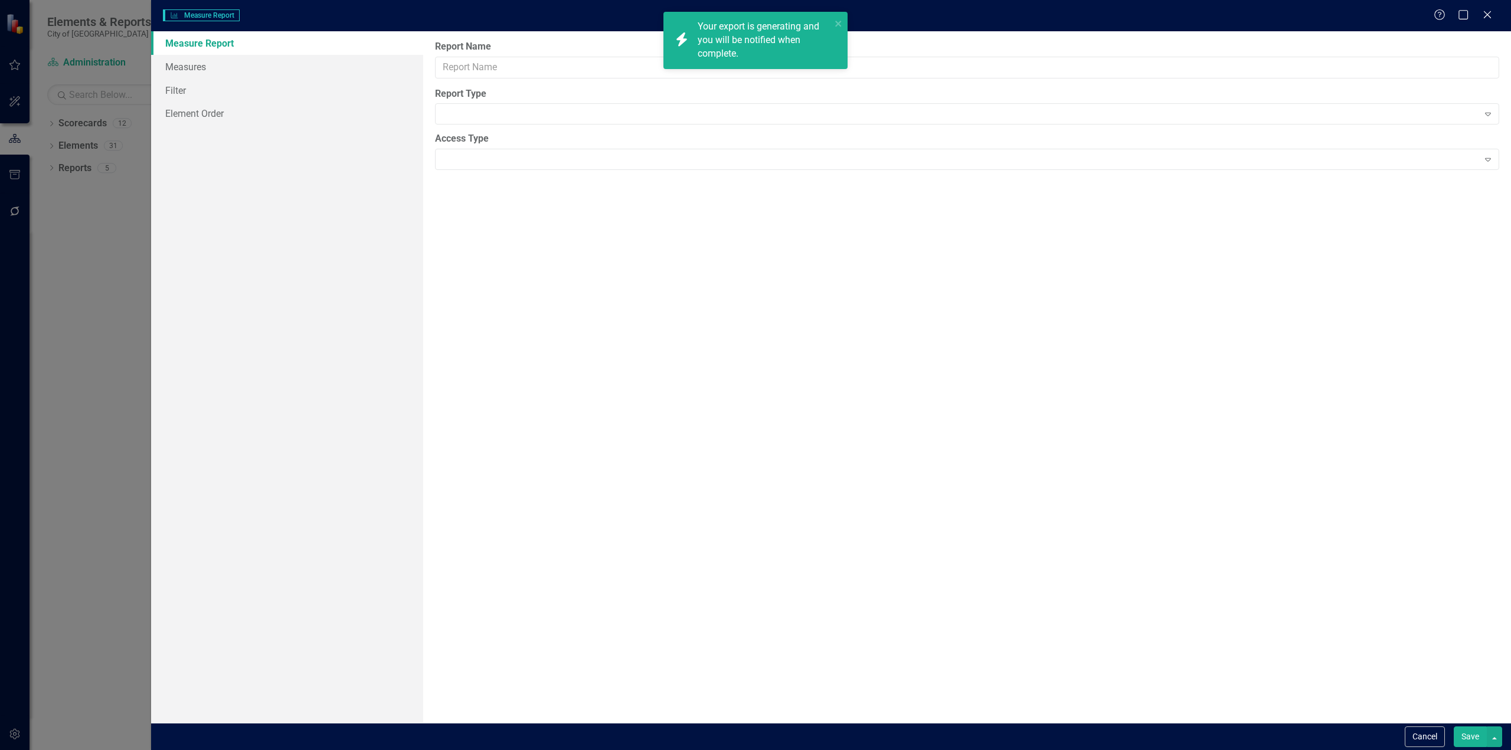
type input "SQL Query Format Example"
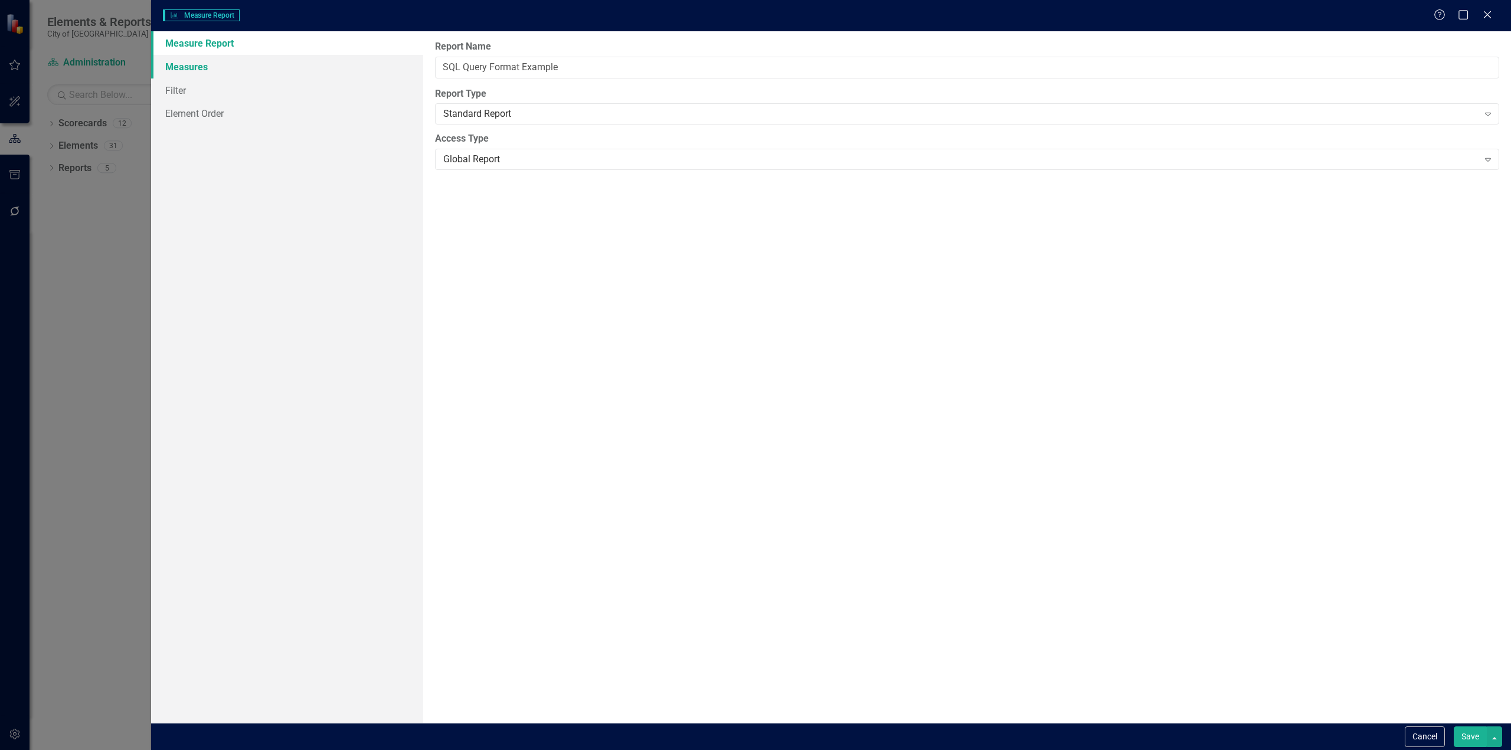
click at [209, 73] on link "Measures" at bounding box center [287, 67] width 272 height 24
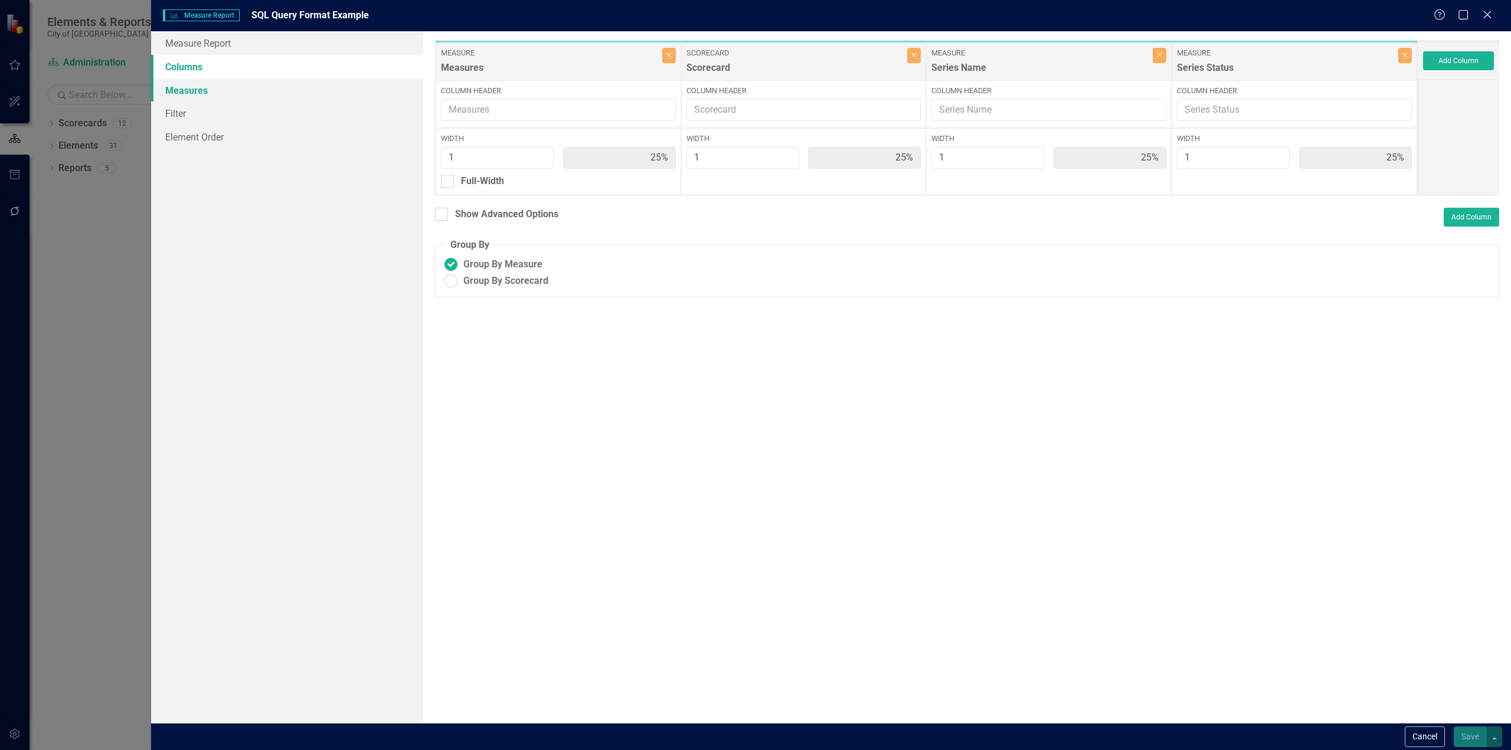
click at [269, 79] on link "Measures" at bounding box center [287, 91] width 272 height 24
click at [445, 217] on div at bounding box center [441, 214] width 13 height 13
click at [443, 215] on input "Show Advanced Options" at bounding box center [439, 212] width 8 height 8
checkbox input "true"
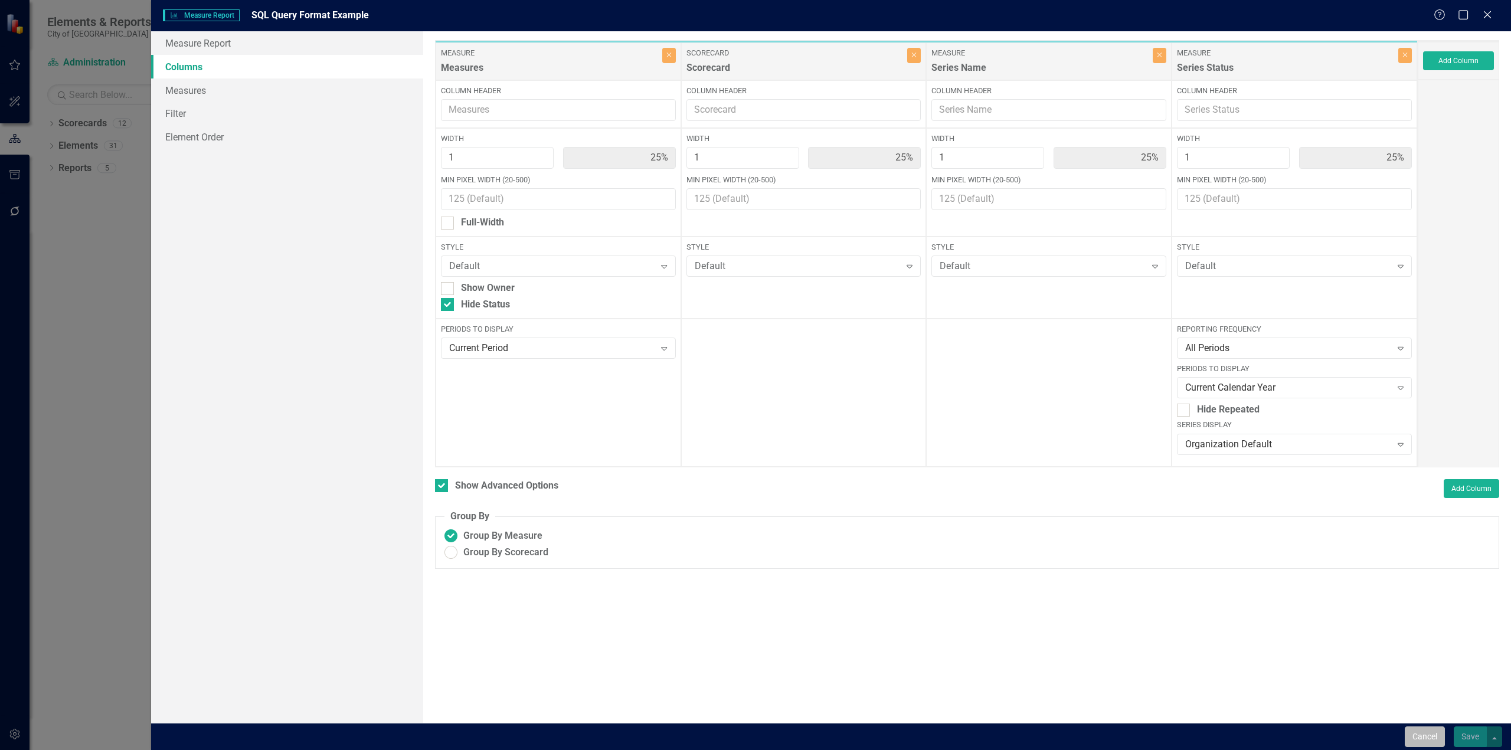
click at [1428, 734] on button "Cancel" at bounding box center [1425, 737] width 40 height 21
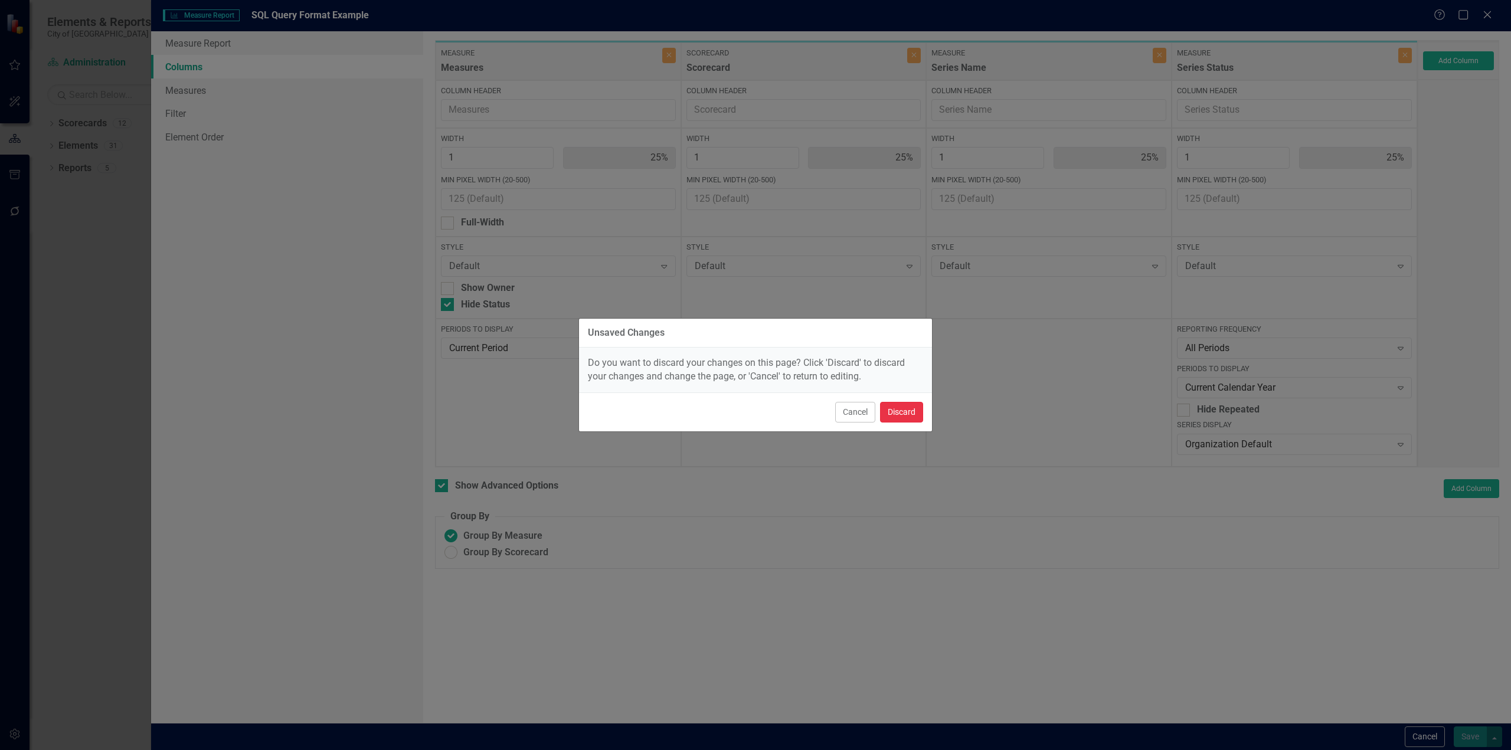
drag, startPoint x: 911, startPoint y: 411, endPoint x: 944, endPoint y: 387, distance: 41.3
click at [911, 412] on button "Discard" at bounding box center [901, 412] width 43 height 21
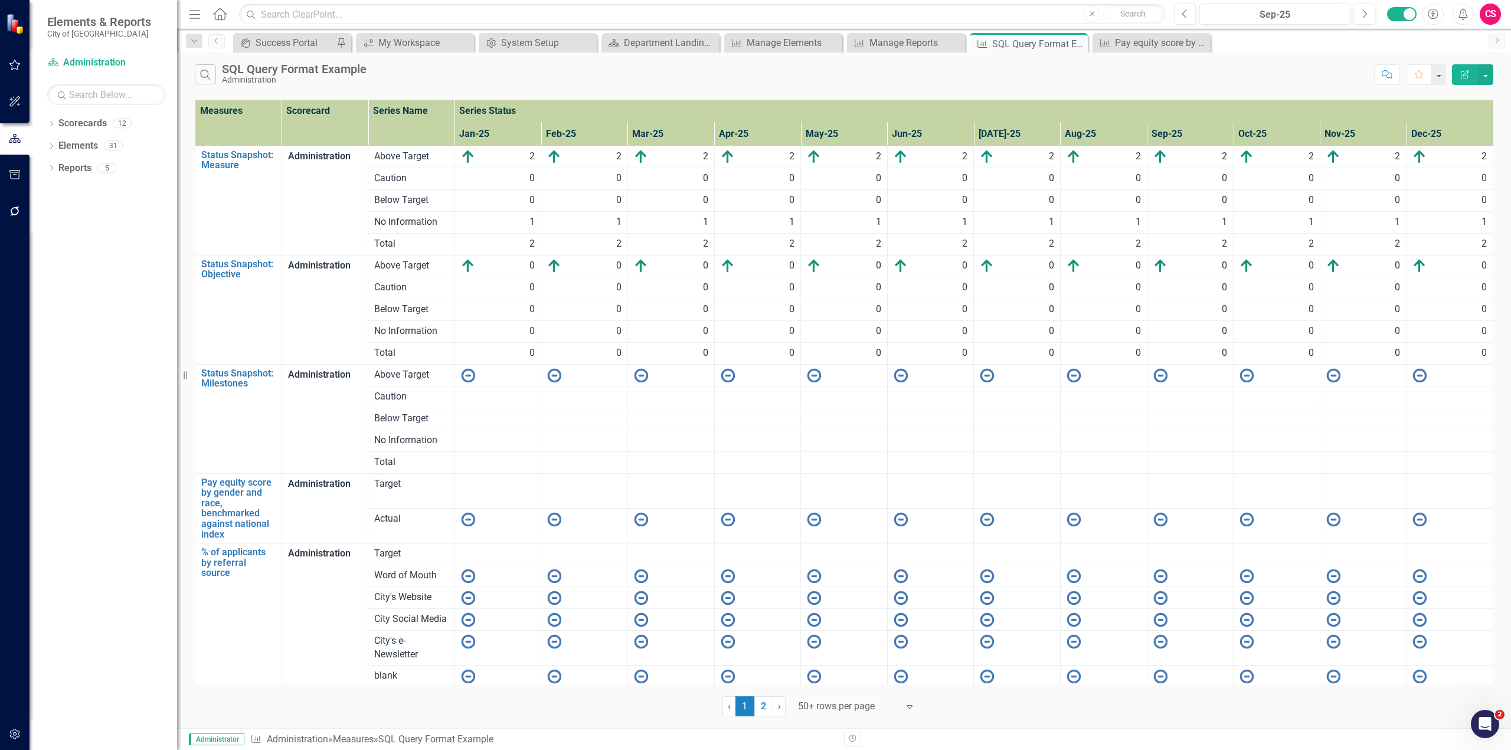
click at [1470, 72] on icon "Edit Report" at bounding box center [1465, 74] width 11 height 8
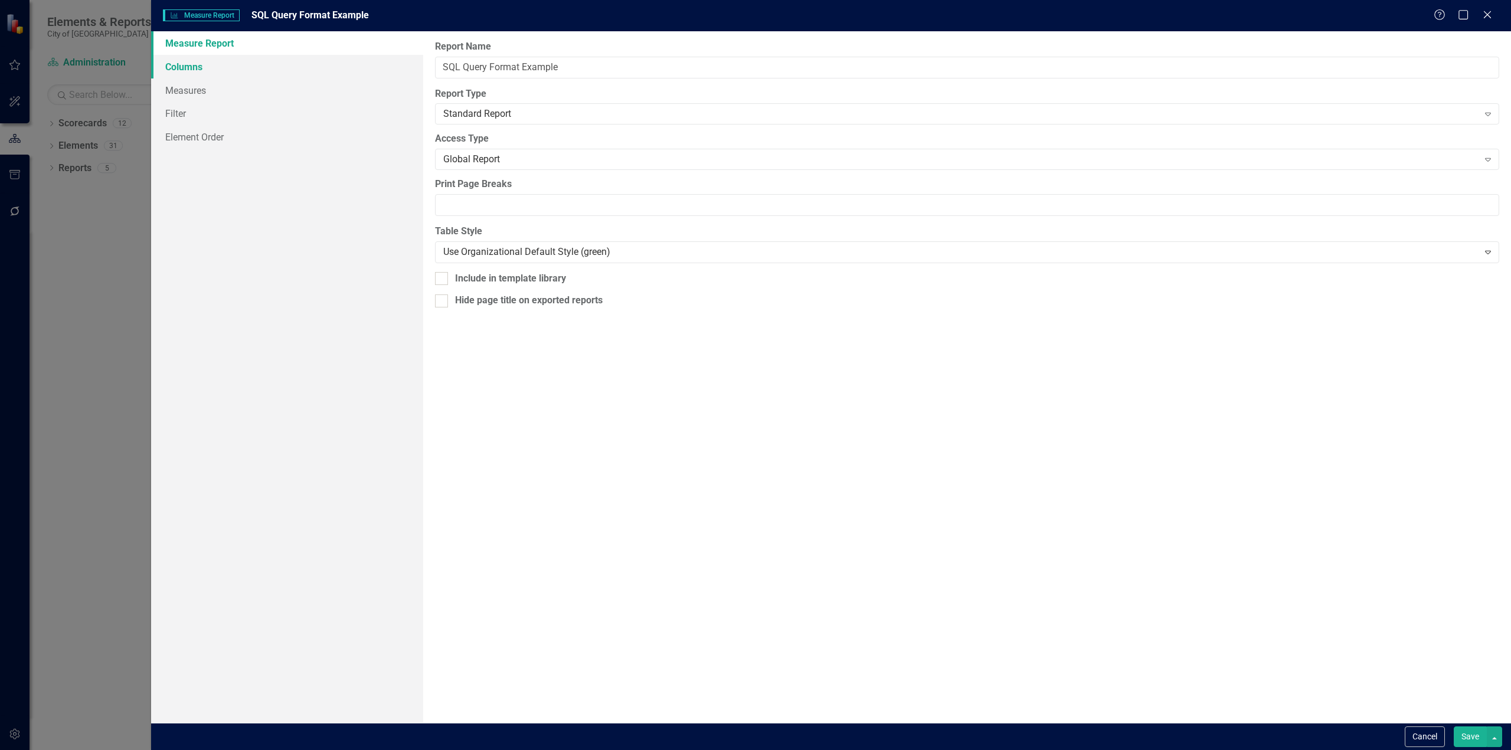
click at [237, 66] on link "Columns" at bounding box center [287, 67] width 272 height 24
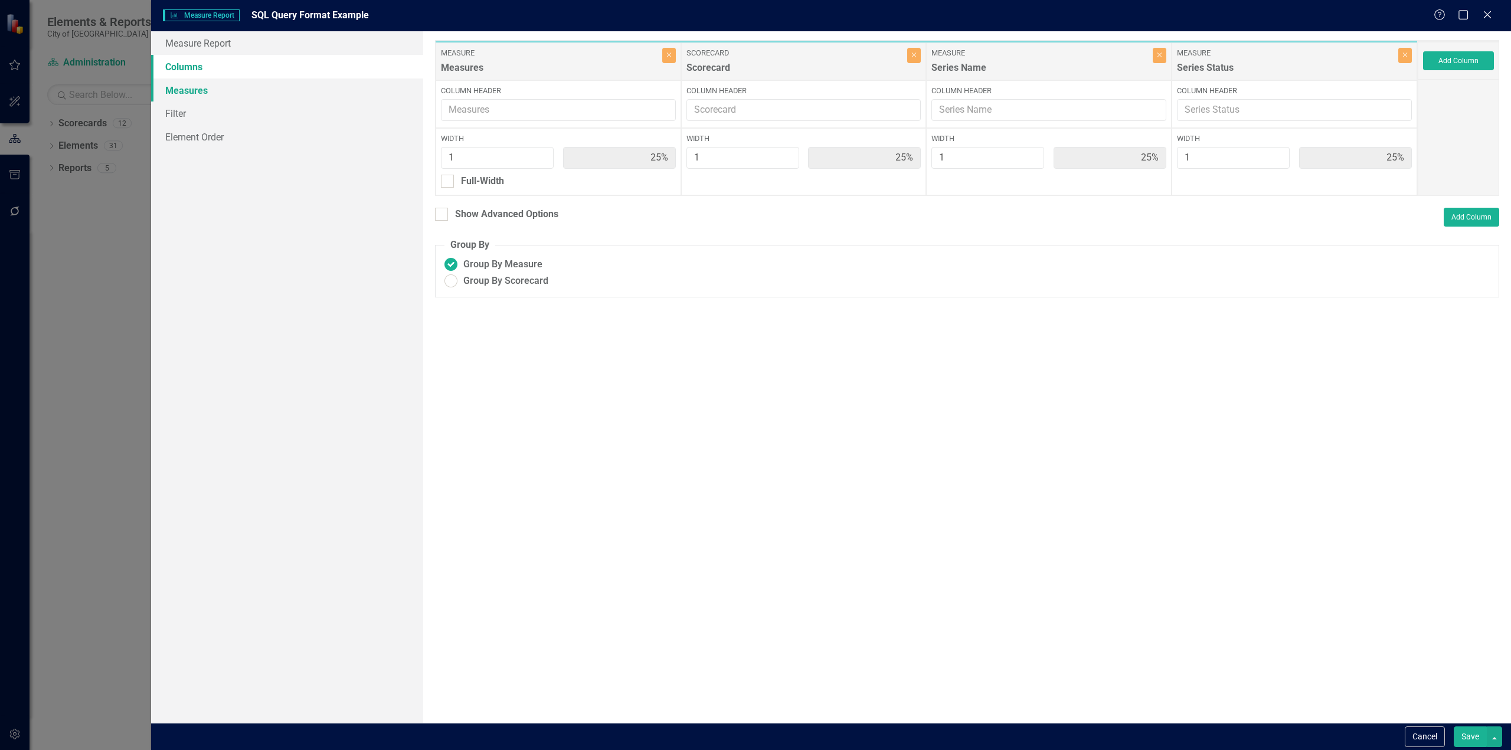
click at [243, 90] on link "Measures" at bounding box center [287, 91] width 272 height 24
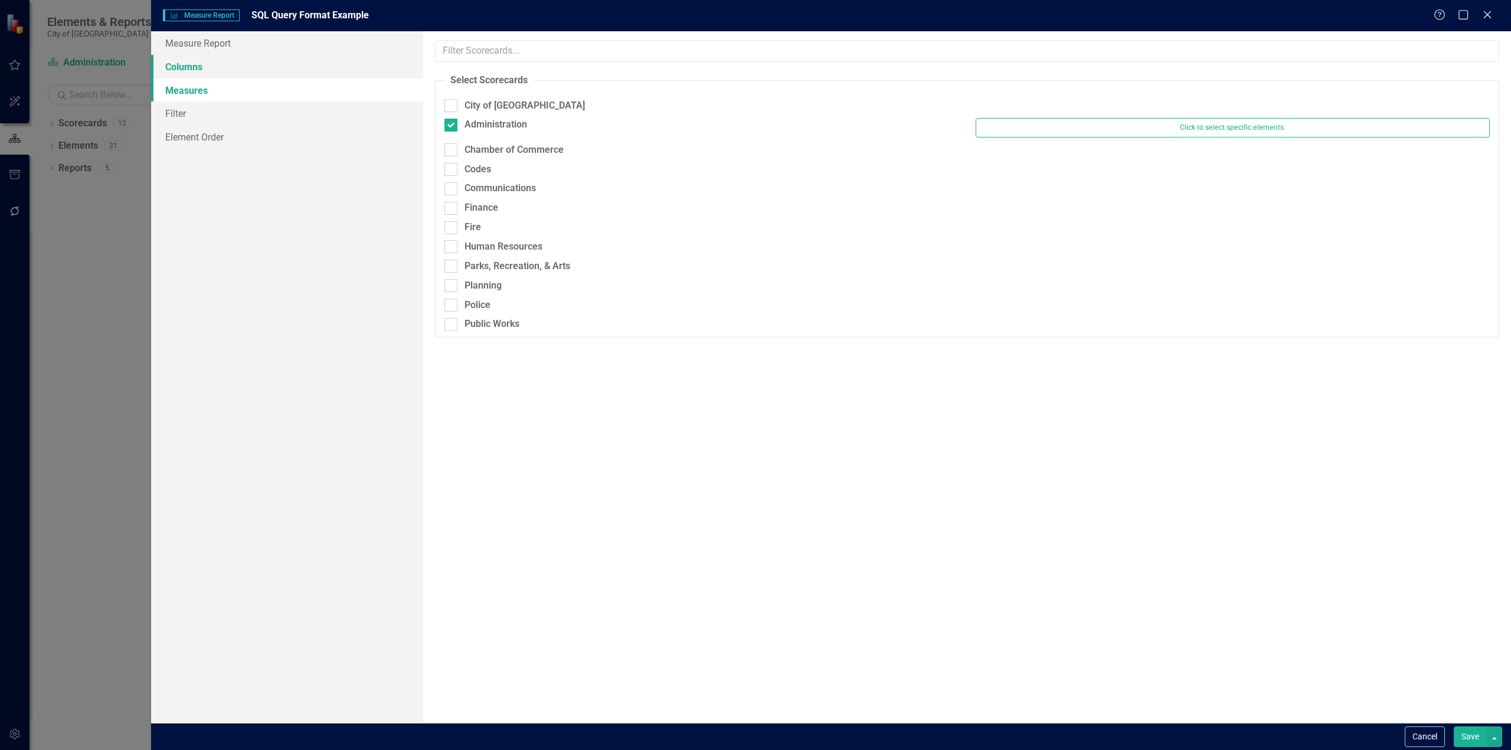
click at [324, 71] on link "Columns" at bounding box center [287, 67] width 272 height 24
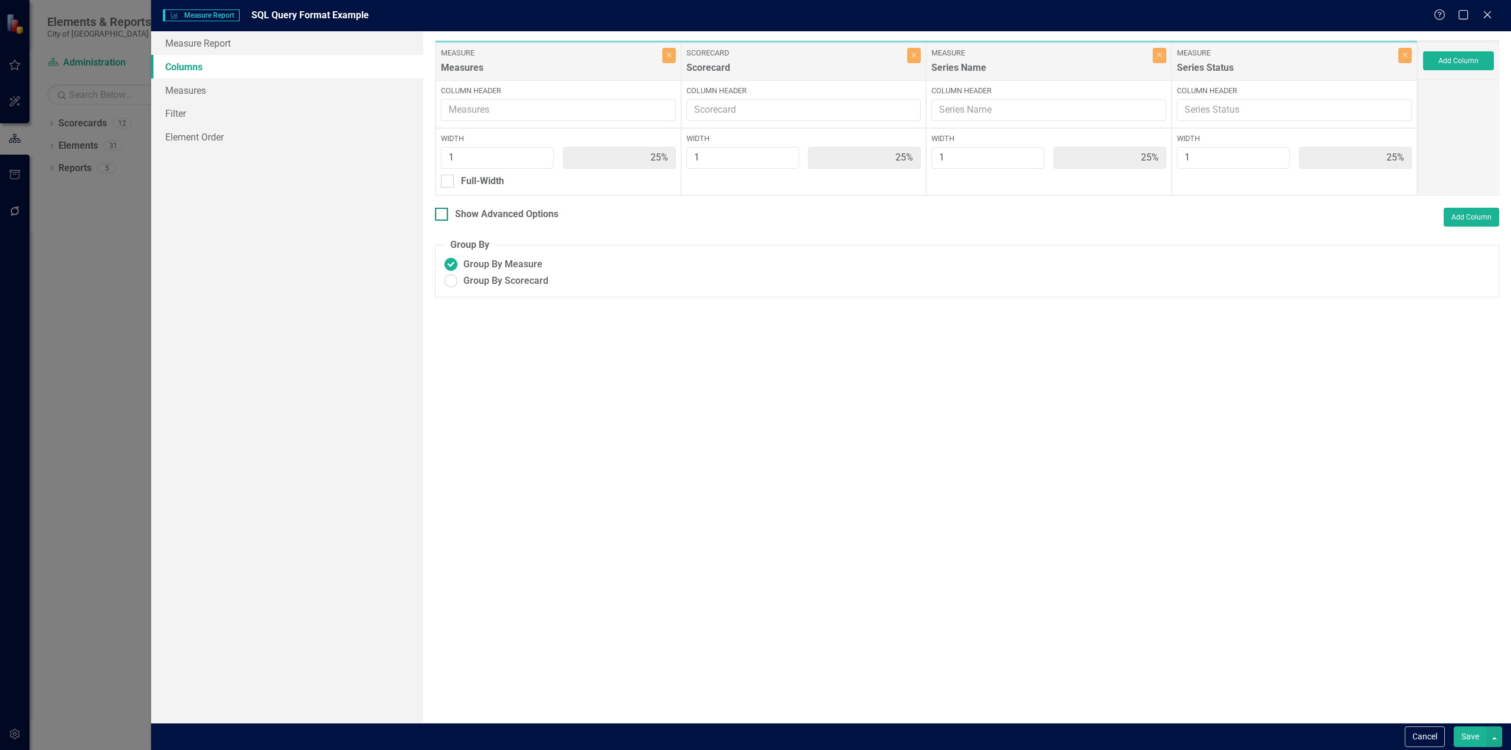
click at [524, 209] on div "Show Advanced Options" at bounding box center [506, 215] width 103 height 14
click at [443, 209] on input "Show Advanced Options" at bounding box center [439, 212] width 8 height 8
checkbox input "true"
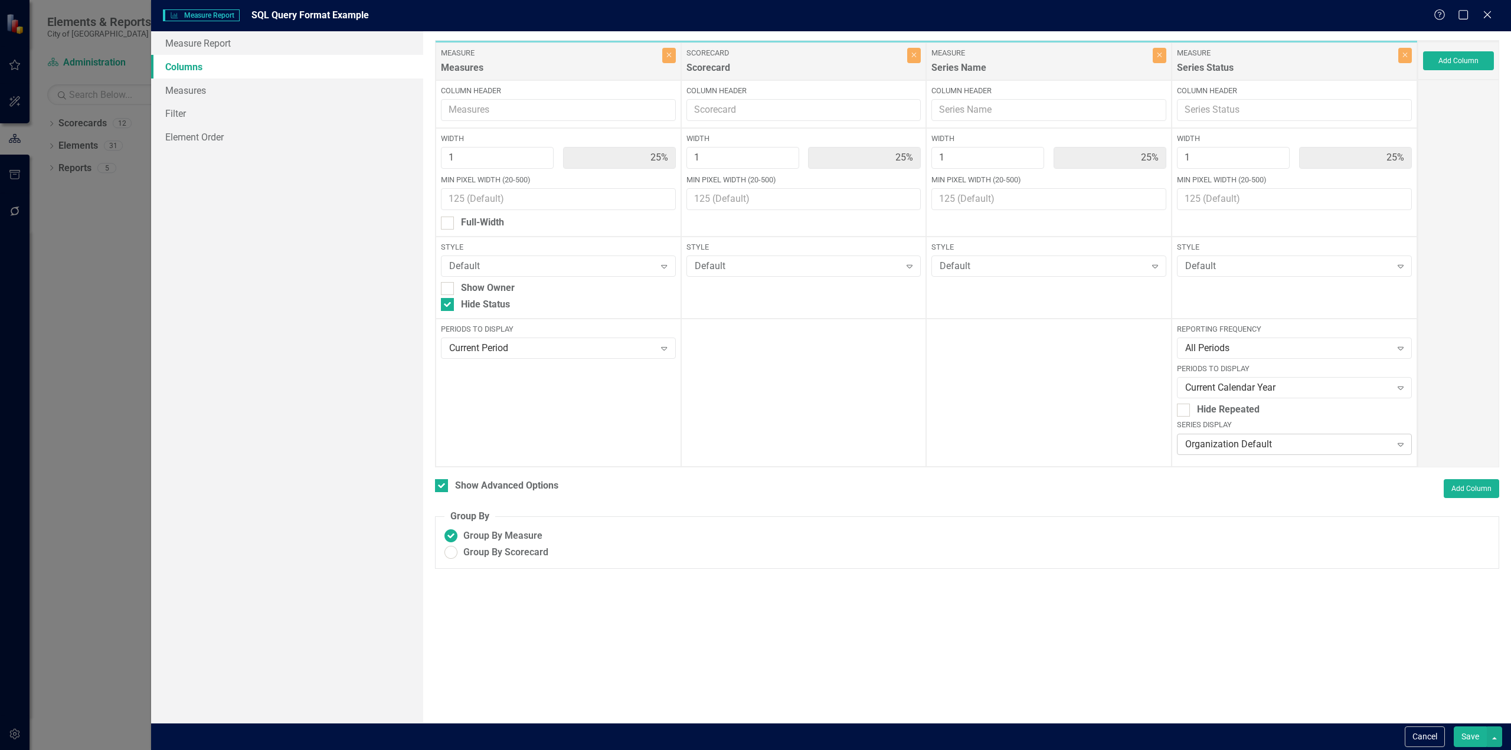
click at [1248, 446] on div "Organization Default" at bounding box center [1287, 444] width 205 height 14
click at [1221, 514] on div "None" at bounding box center [1294, 523] width 235 height 19
click at [1457, 737] on button "Save" at bounding box center [1470, 737] width 33 height 21
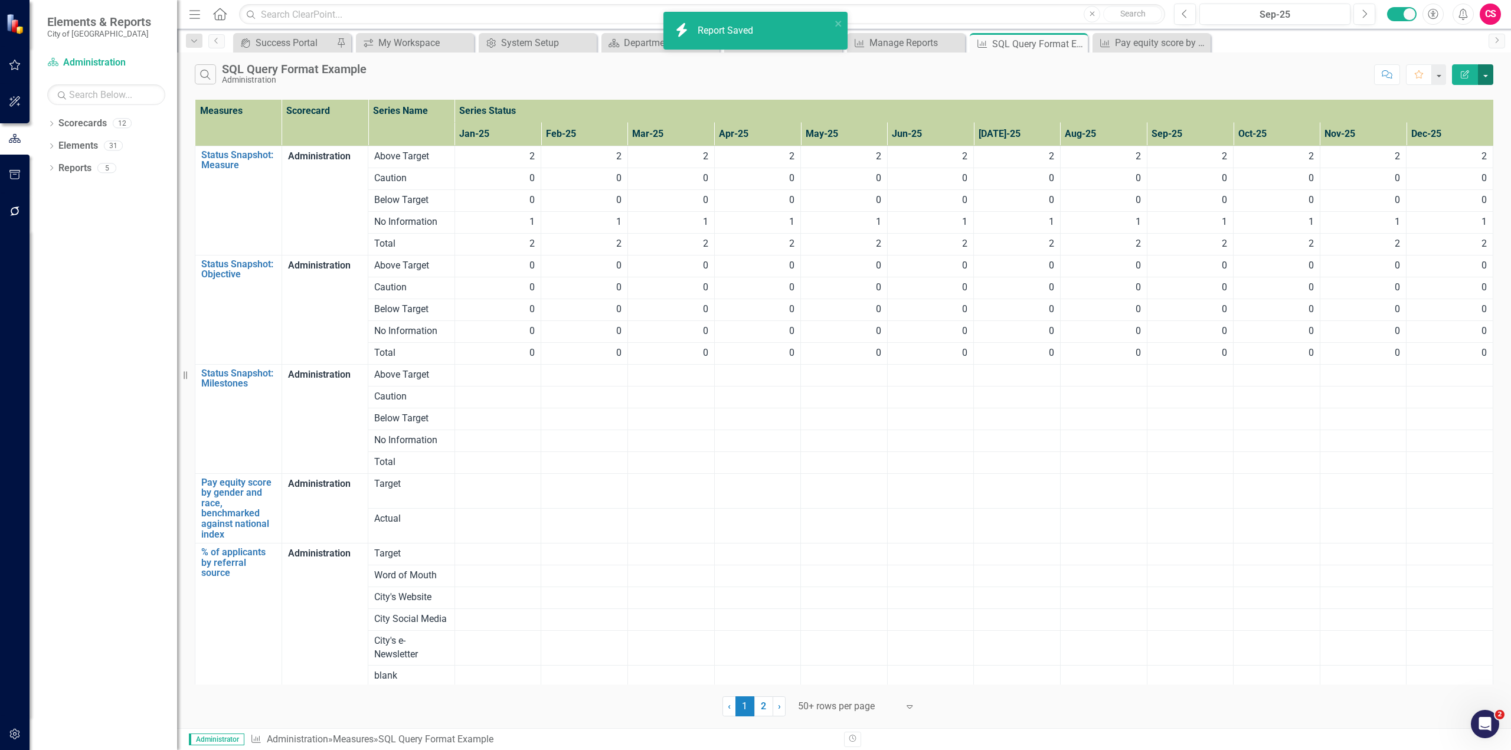
click at [1486, 76] on button "button" at bounding box center [1485, 74] width 15 height 21
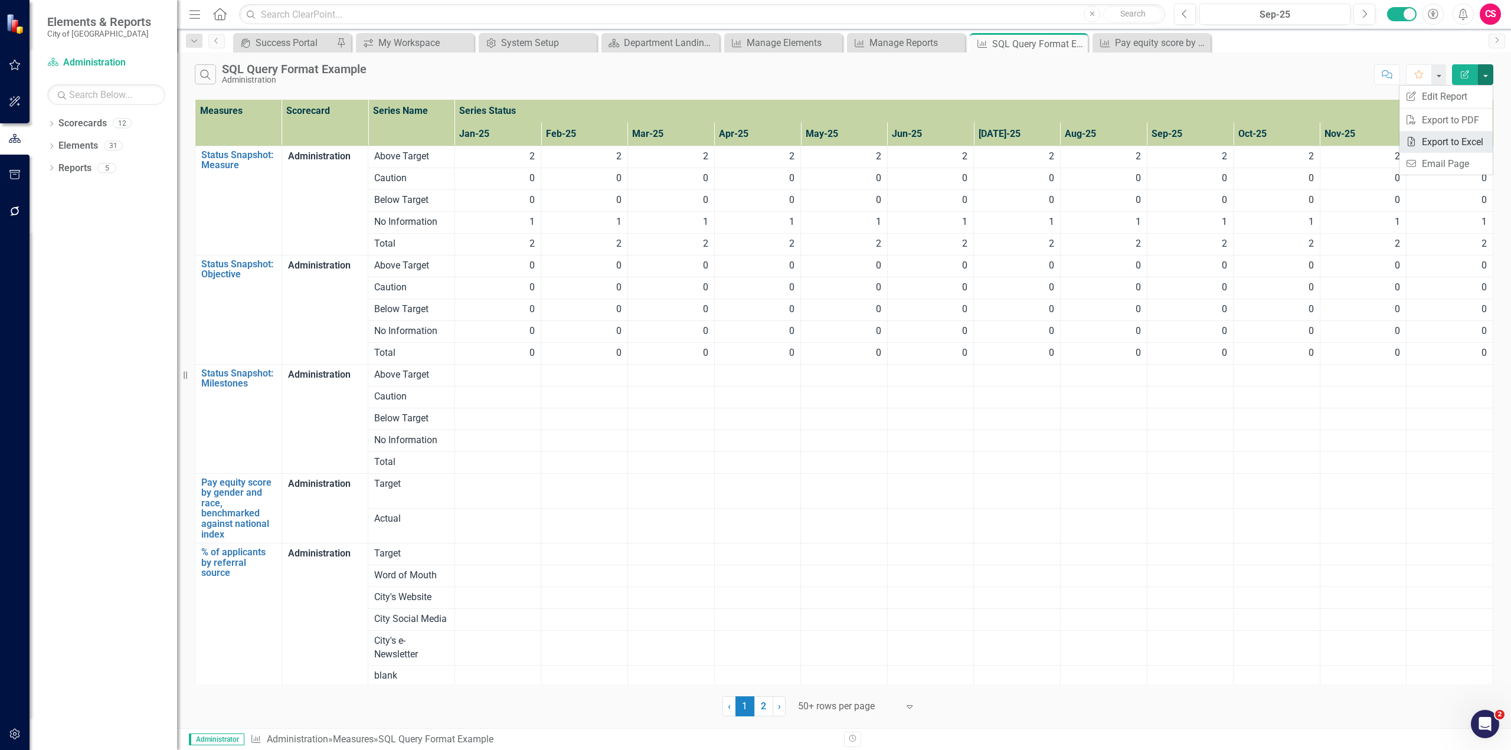
click at [1448, 138] on link "Excel Export to Excel" at bounding box center [1445, 142] width 93 height 22
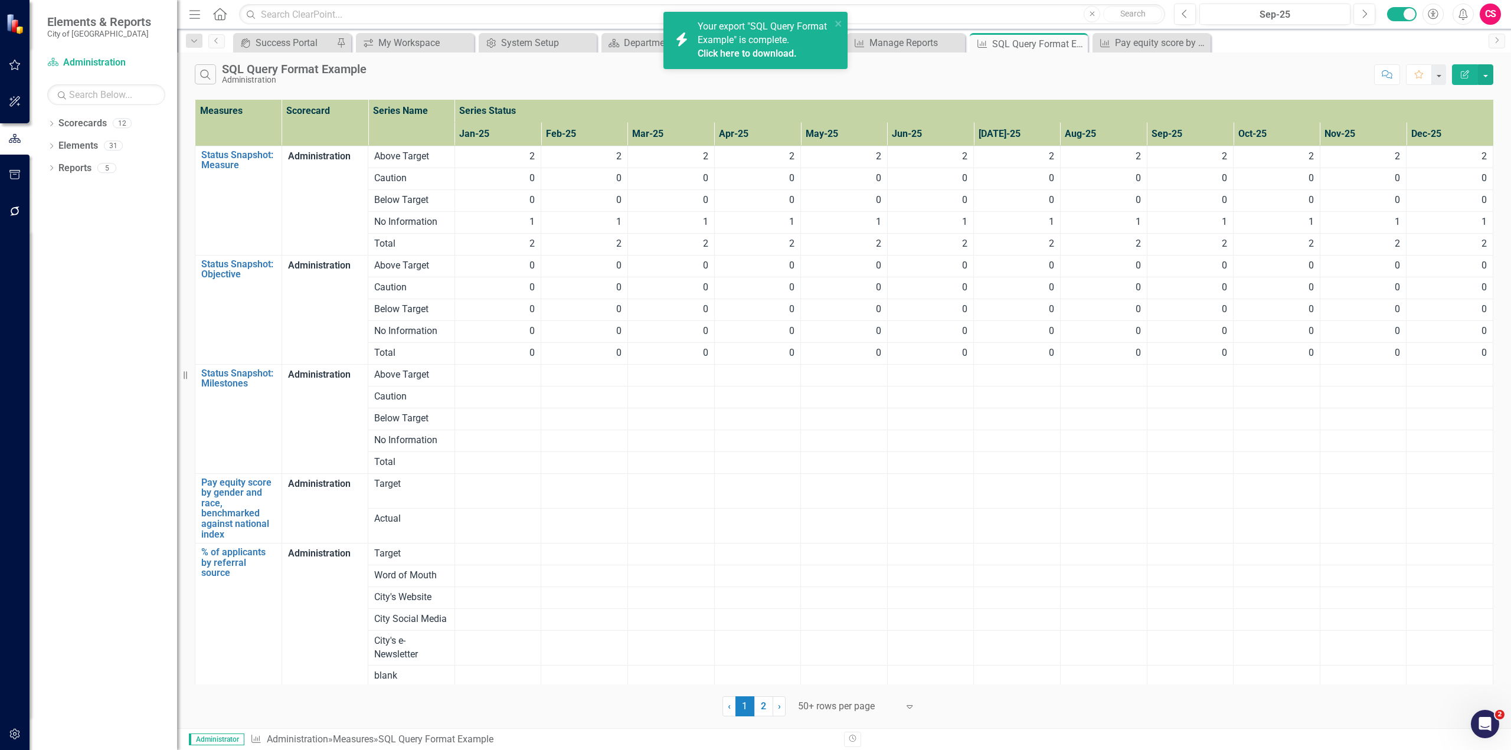
click at [712, 53] on link "Click here to download." at bounding box center [747, 53] width 99 height 11
click at [772, 48] on link "Click here to download." at bounding box center [747, 53] width 99 height 11
click at [915, 49] on div "Manage Reports" at bounding box center [908, 42] width 78 height 15
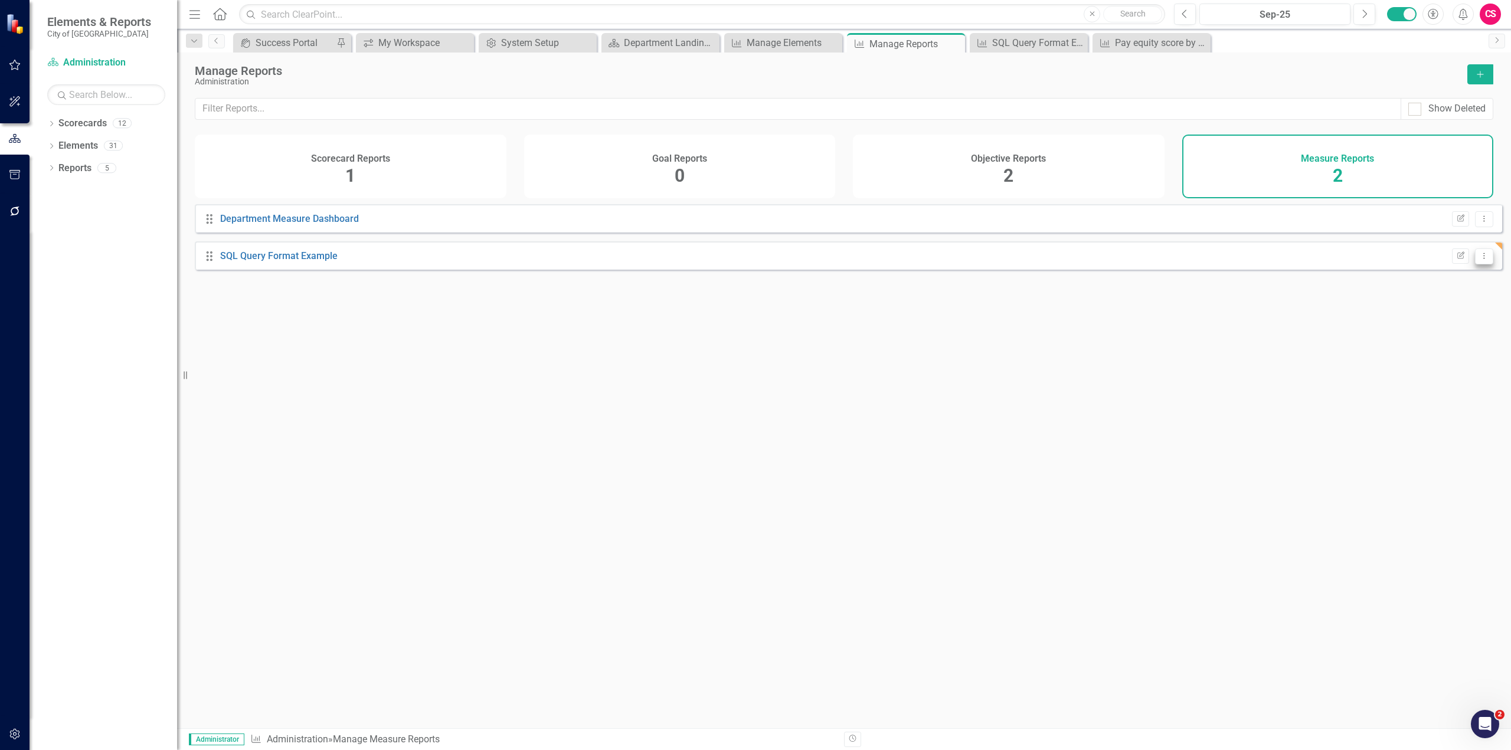
click at [1479, 260] on icon "Dropdown Menu" at bounding box center [1484, 256] width 10 height 8
click at [1421, 349] on link "Trash Delete Report" at bounding box center [1434, 350] width 97 height 22
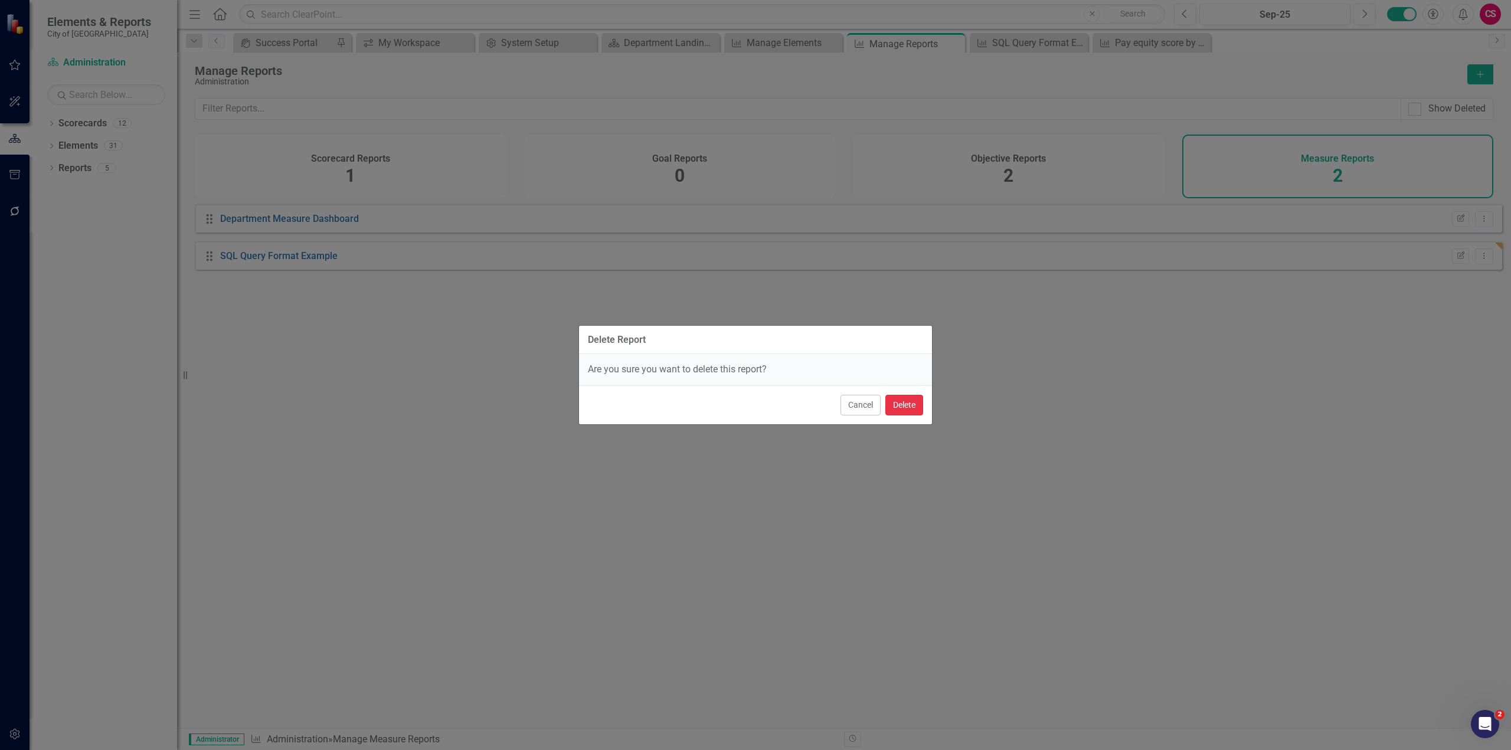
click at [912, 406] on button "Delete" at bounding box center [904, 405] width 38 height 21
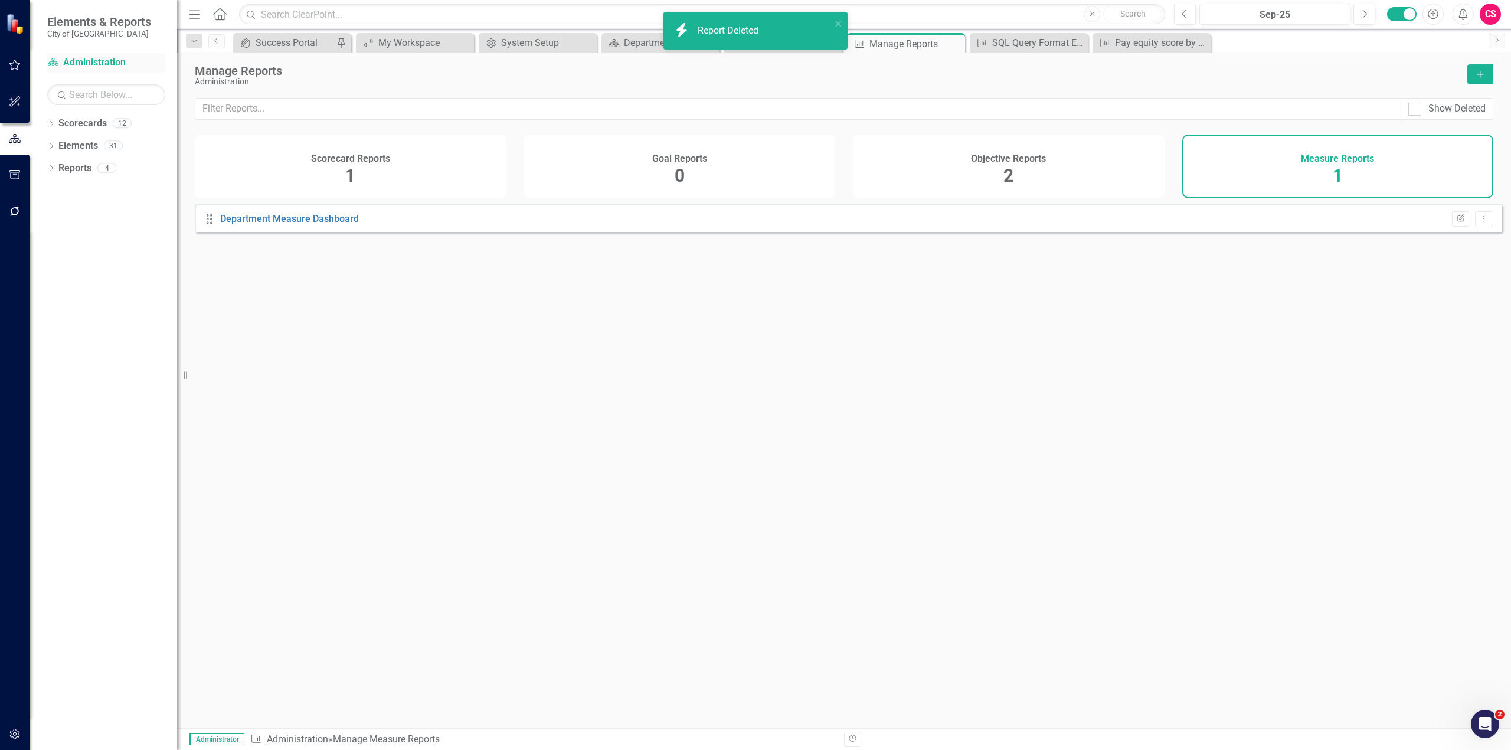
click at [93, 63] on link "Scorecard Administration" at bounding box center [106, 63] width 118 height 14
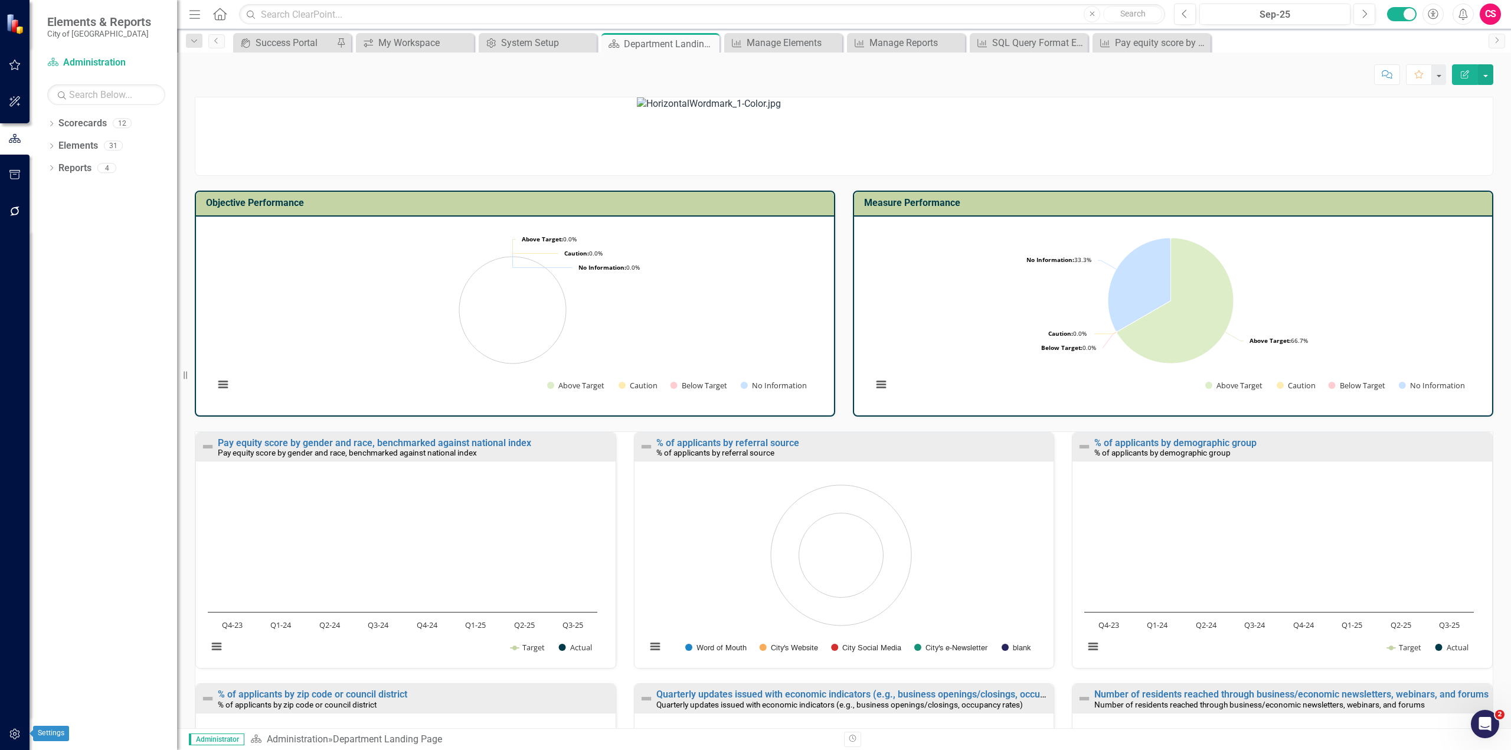
click at [18, 731] on icon "button" at bounding box center [15, 734] width 12 height 9
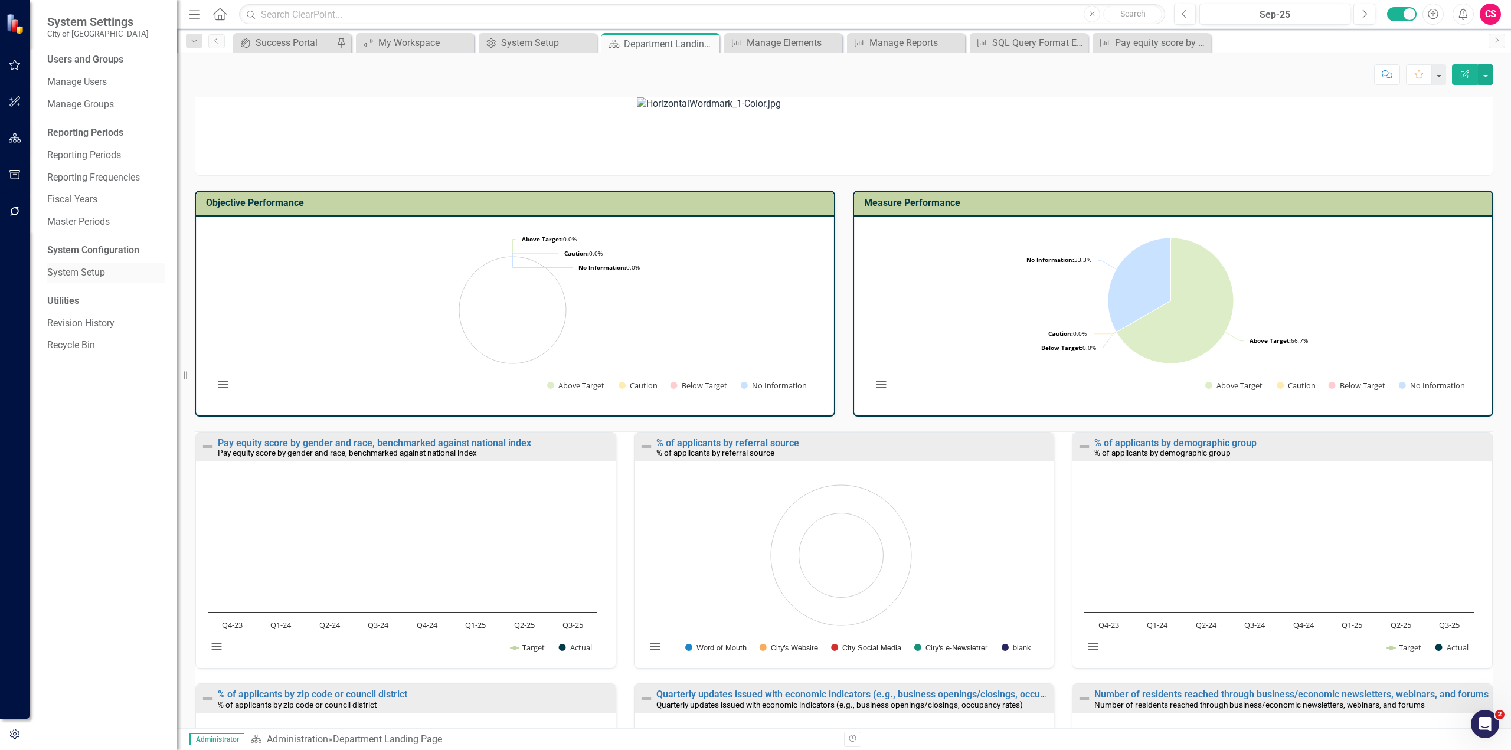
click at [82, 269] on link "System Setup" at bounding box center [106, 273] width 118 height 14
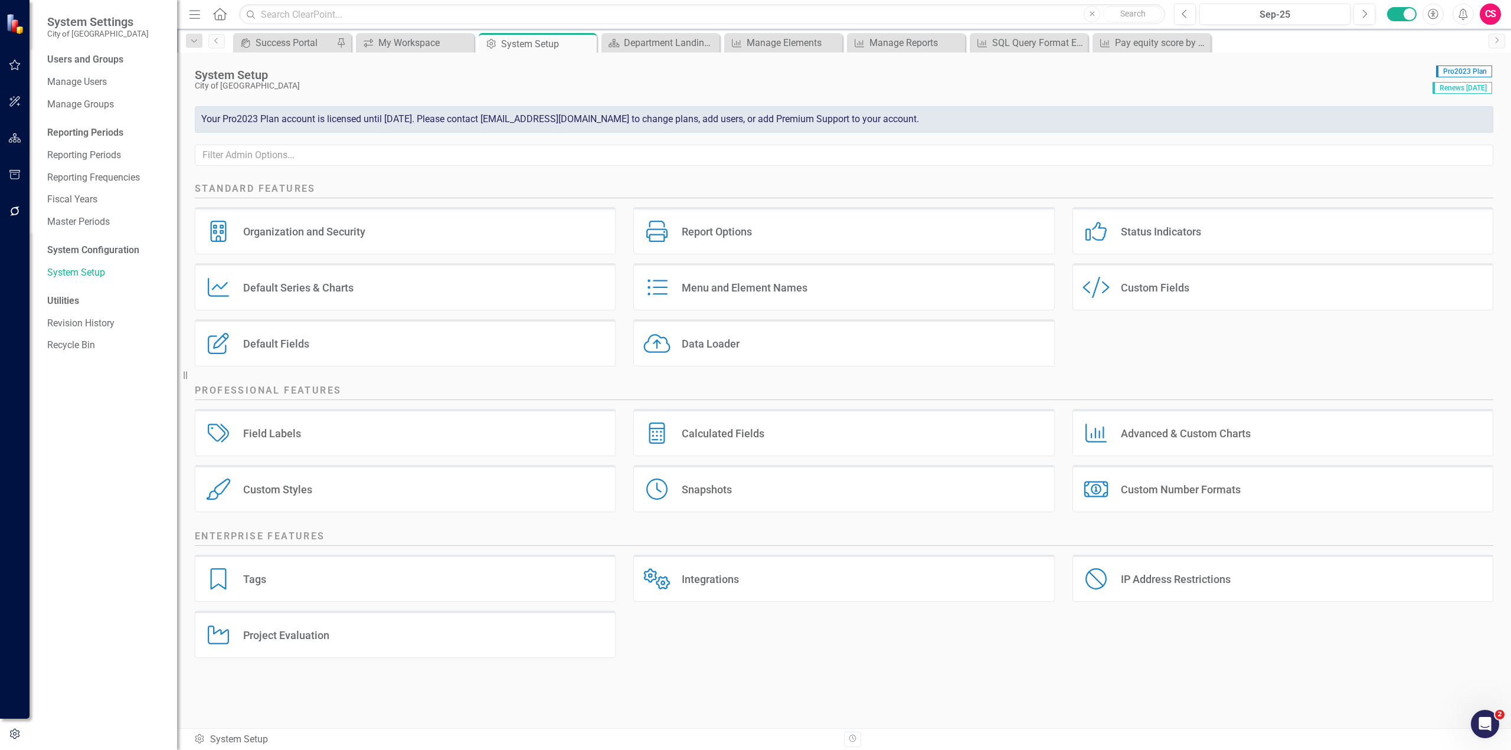
click at [1493, 16] on div "CS" at bounding box center [1490, 14] width 21 height 21
click at [1432, 168] on link "Logout Log Out" at bounding box center [1453, 171] width 93 height 22
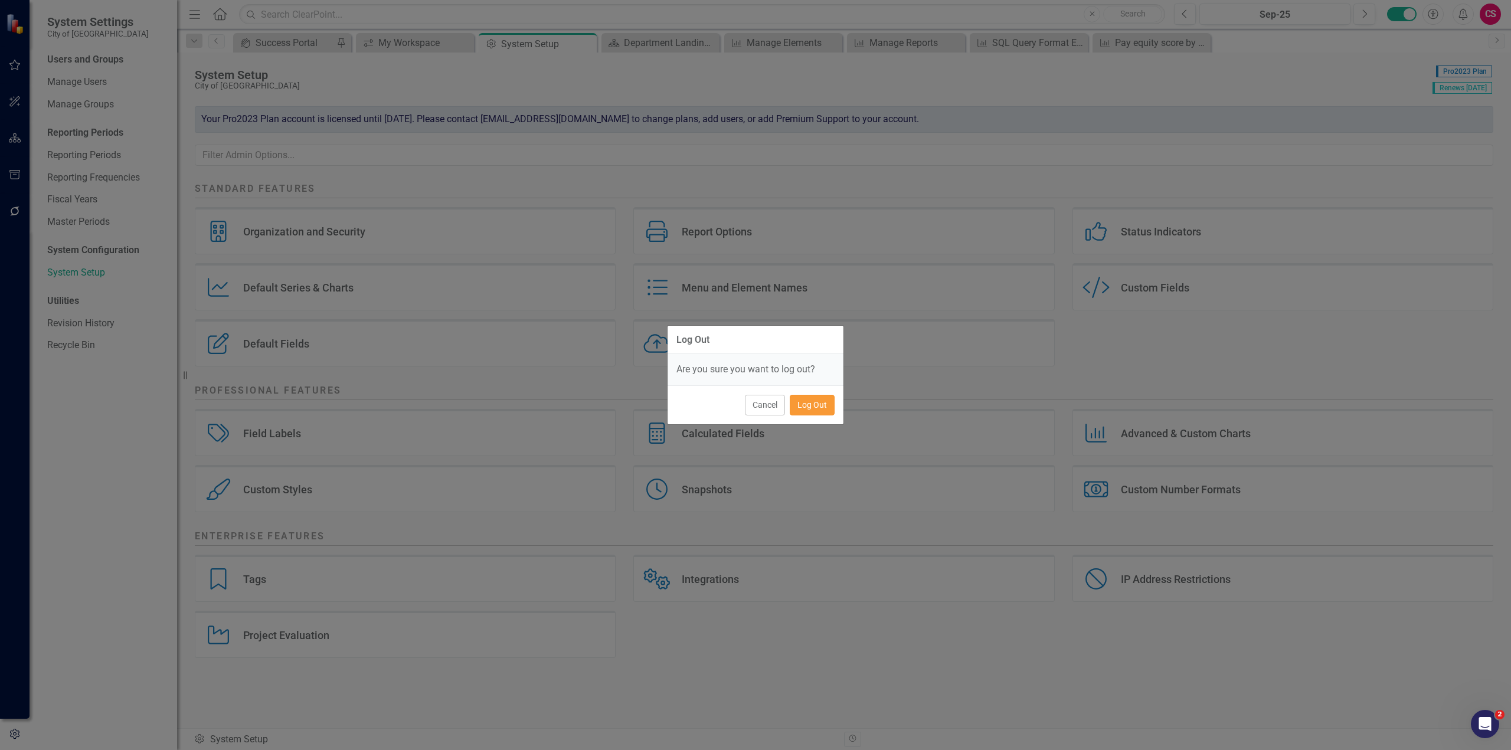
click at [817, 399] on button "Log Out" at bounding box center [812, 405] width 45 height 21
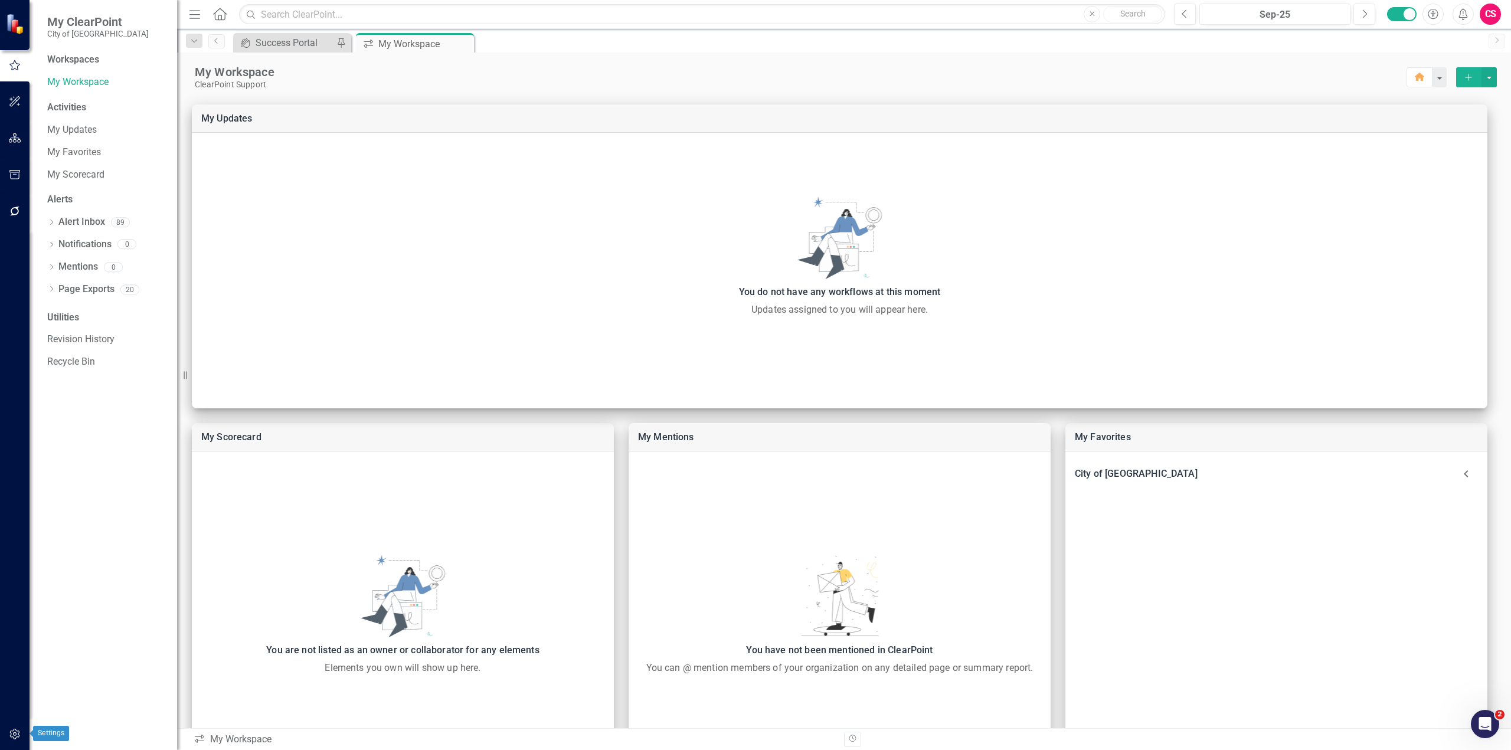
click at [17, 733] on icon "button" at bounding box center [15, 734] width 12 height 9
click at [71, 268] on link "System Setup" at bounding box center [106, 273] width 118 height 14
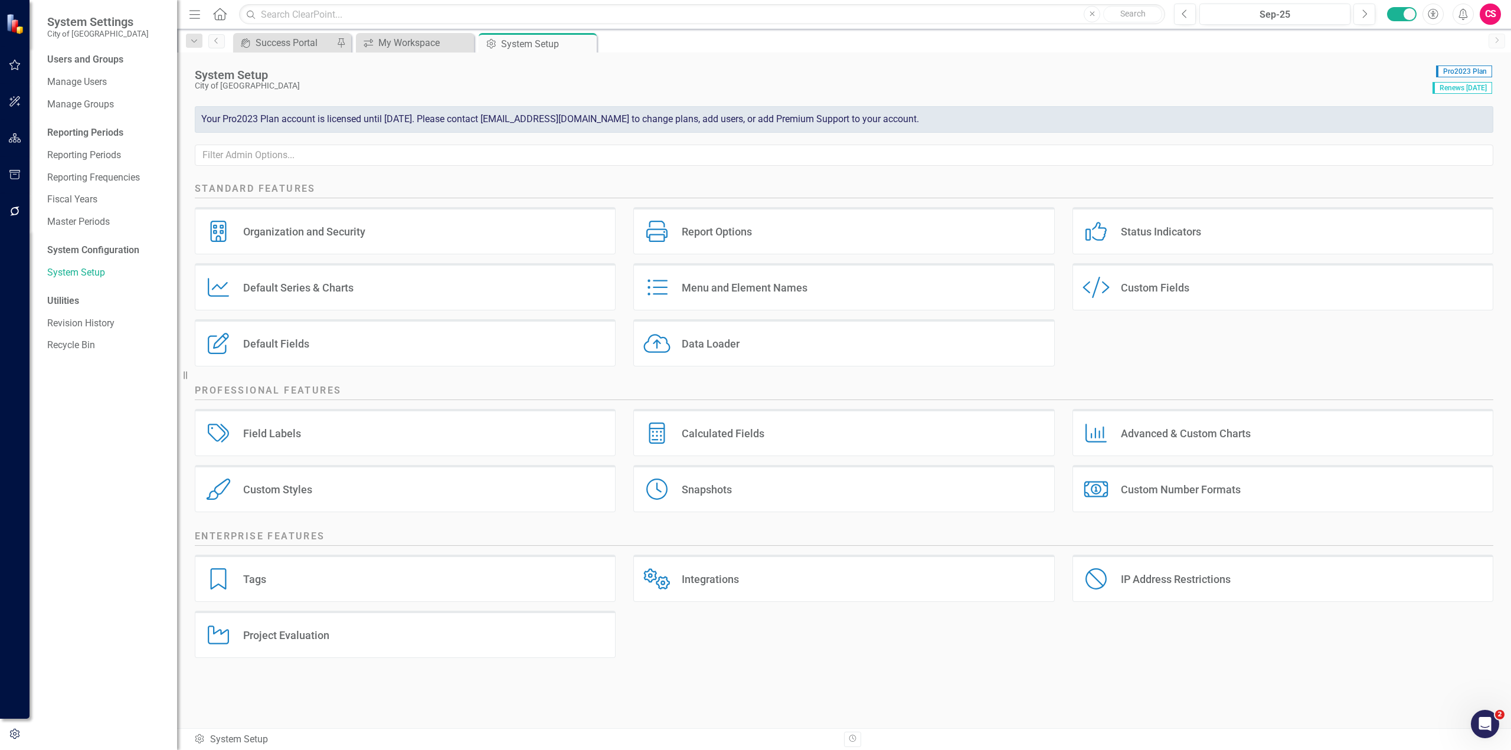
click at [282, 230] on div "Organization and Security" at bounding box center [304, 232] width 122 height 14
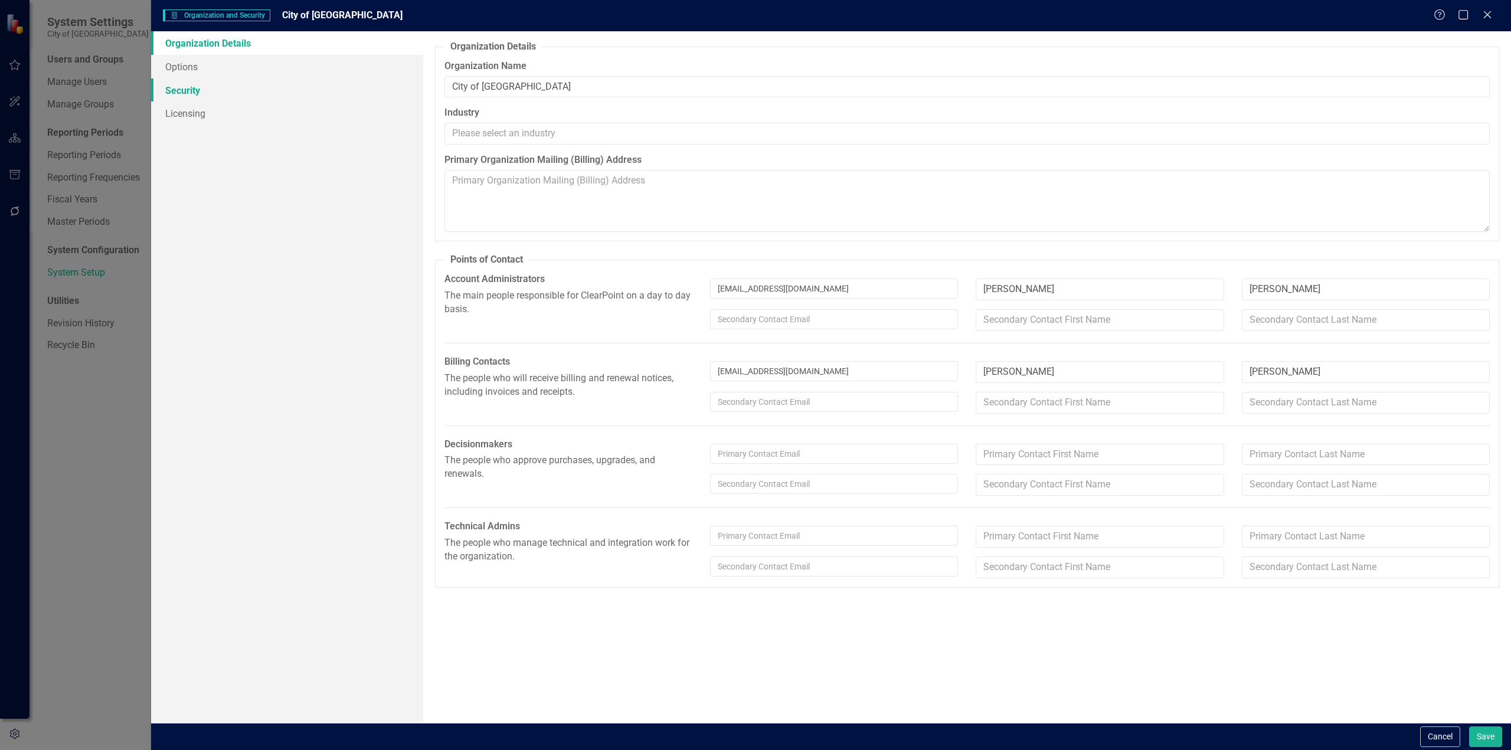
click at [188, 90] on link "Security" at bounding box center [287, 91] width 272 height 24
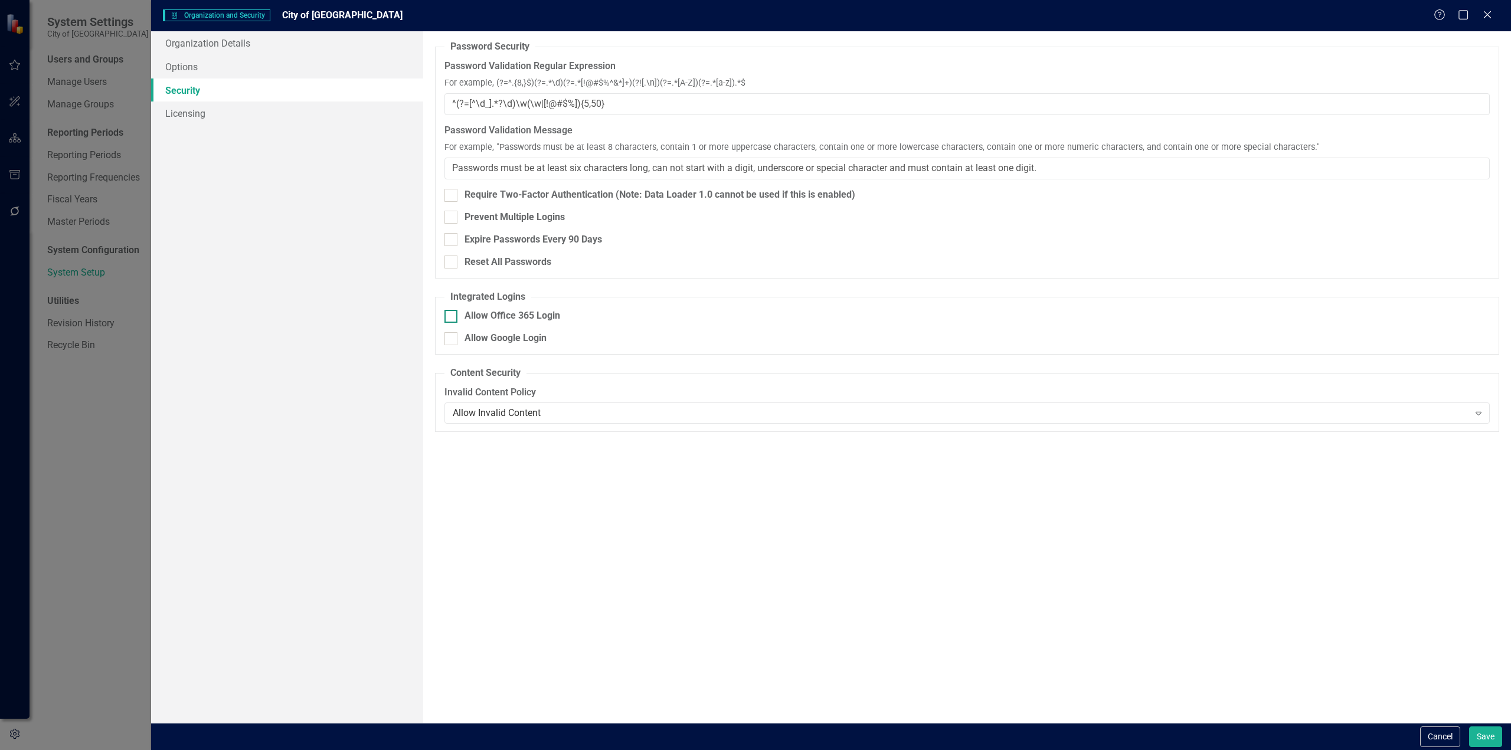
click at [485, 312] on div "Allow Office 365 Login" at bounding box center [513, 316] width 96 height 14
click at [452, 312] on input "Allow Office 365 Login" at bounding box center [448, 314] width 8 height 8
checkbox input "true"
click at [1473, 736] on button "Save" at bounding box center [1485, 737] width 33 height 21
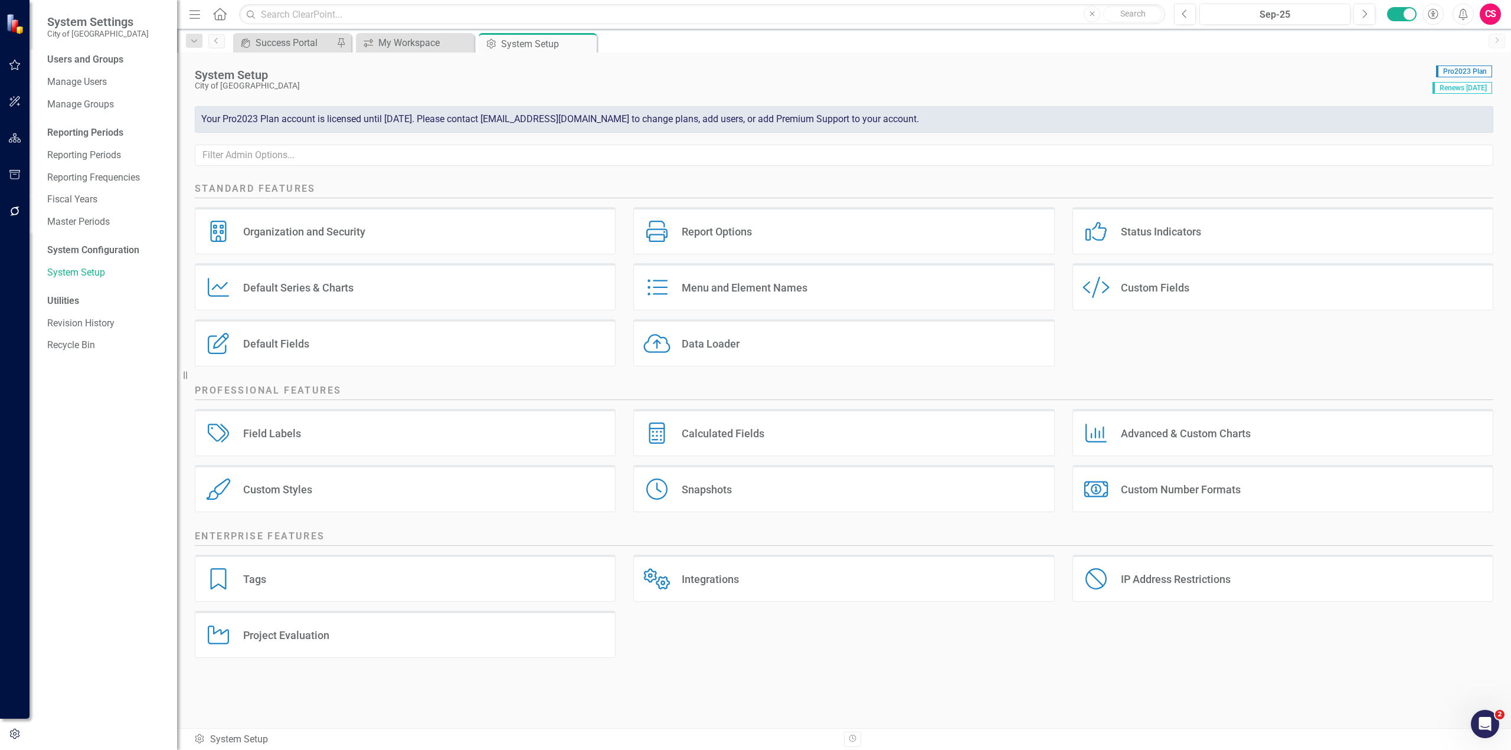
click at [1499, 10] on div "CS" at bounding box center [1490, 14] width 21 height 21
click at [1453, 168] on link "Logout Log Out" at bounding box center [1453, 171] width 93 height 22
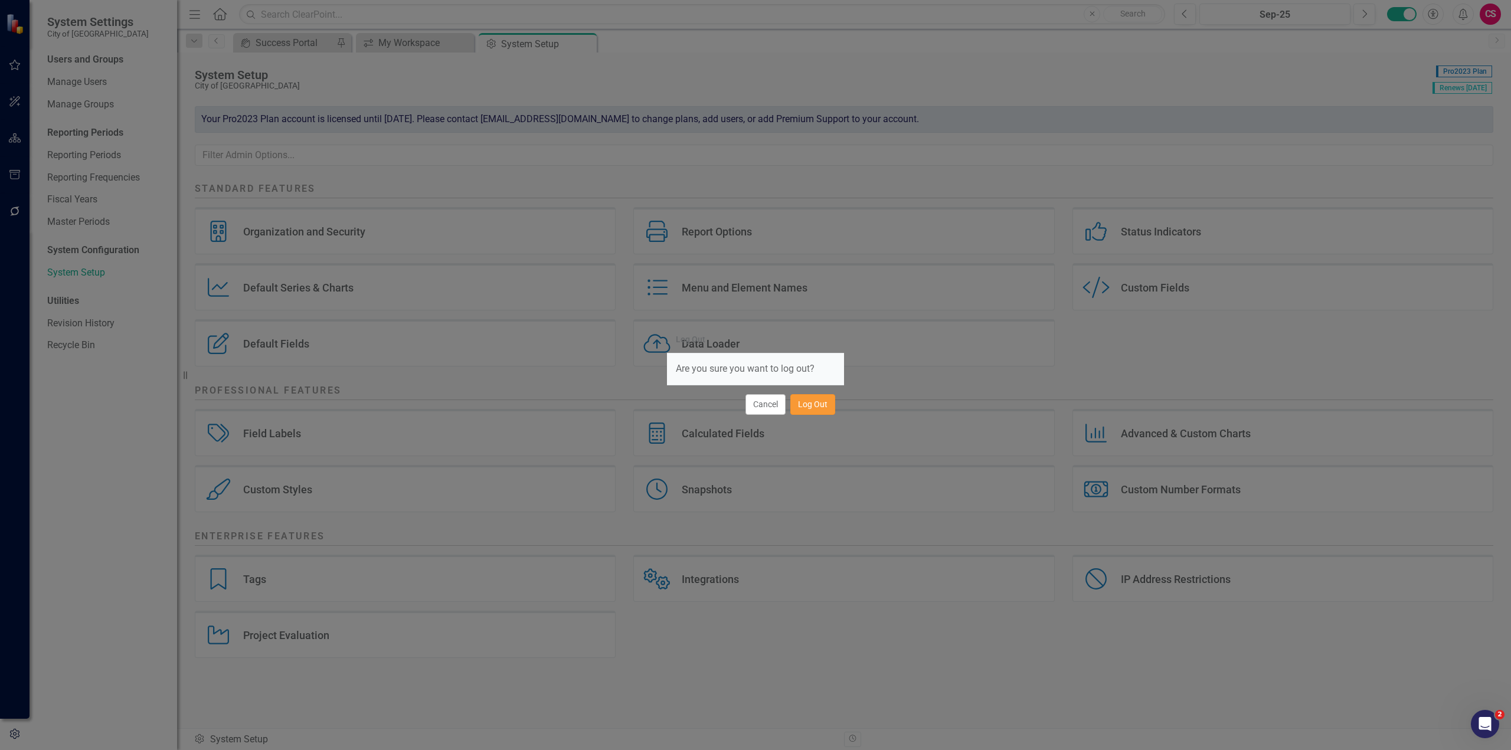
click at [798, 409] on button "Log Out" at bounding box center [812, 404] width 45 height 21
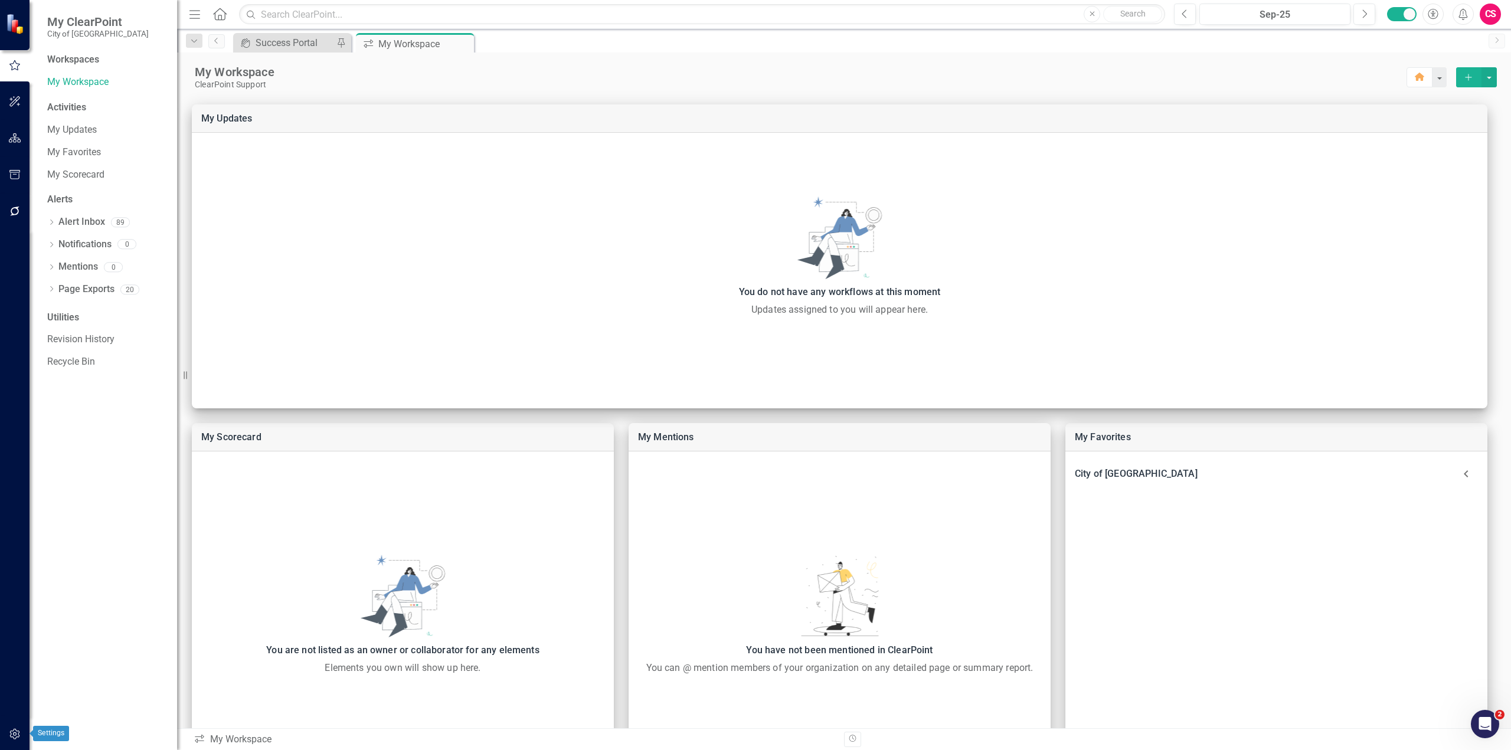
click at [15, 733] on icon "button" at bounding box center [14, 734] width 10 height 11
click at [96, 278] on link "System Setup" at bounding box center [106, 273] width 118 height 14
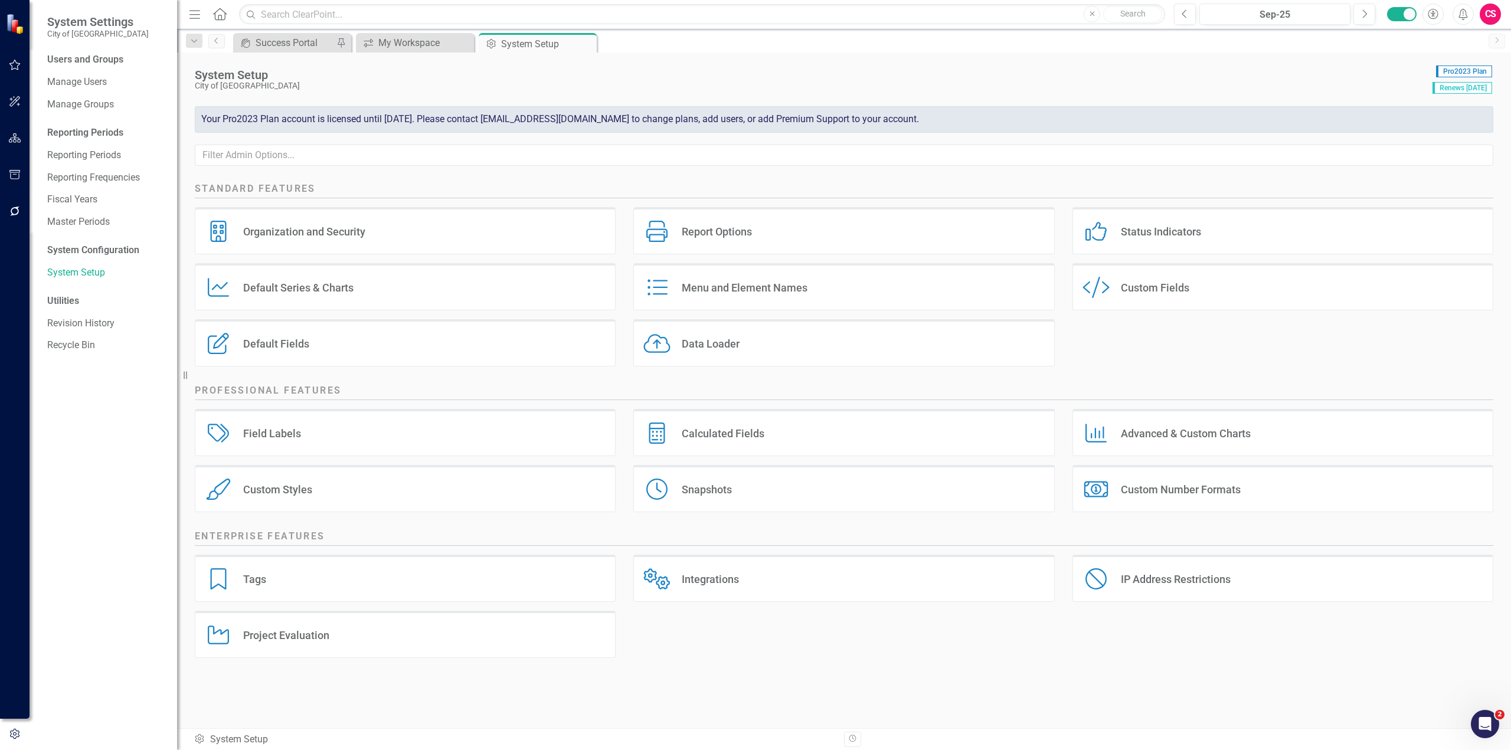
click at [430, 247] on div "Organization and Security Organization and Security" at bounding box center [405, 230] width 421 height 47
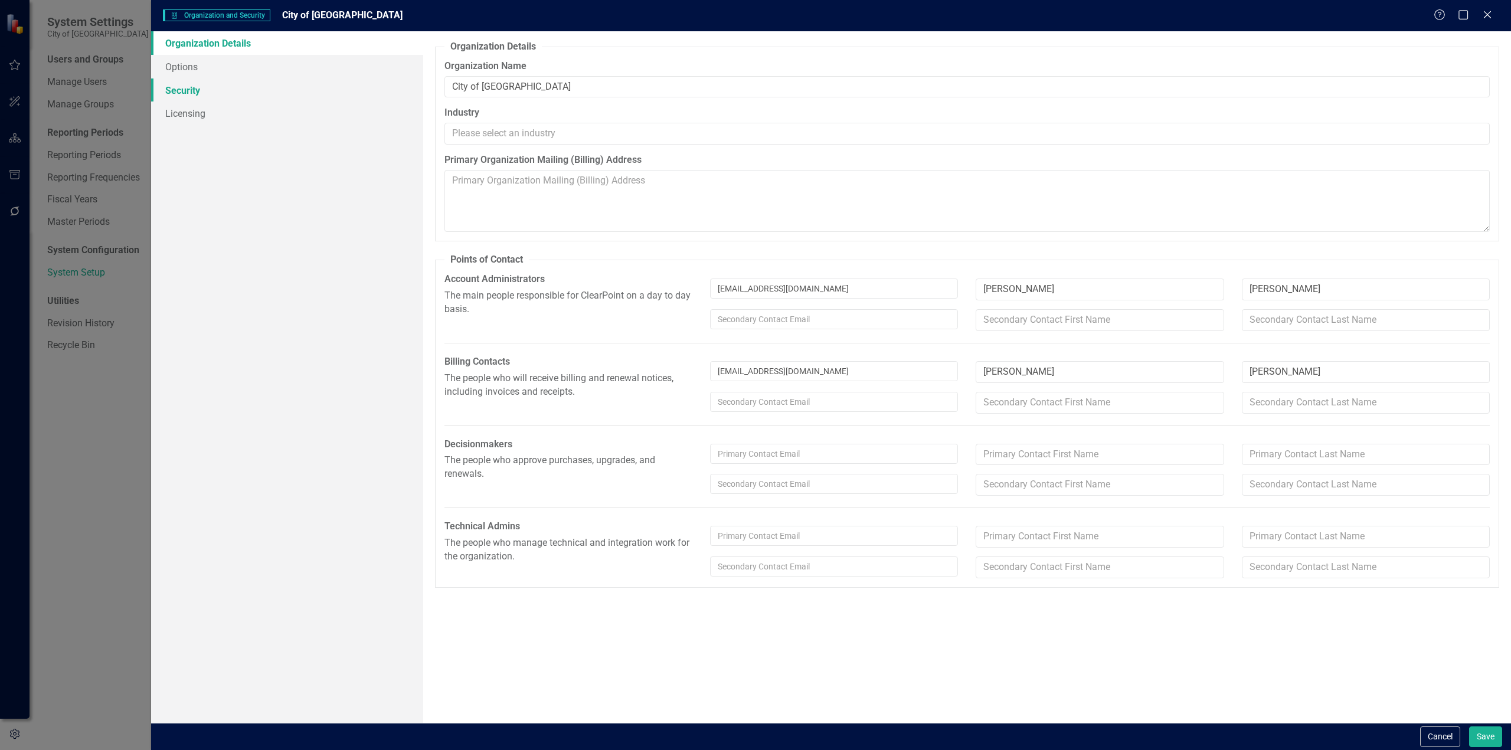
click at [230, 88] on link "Security" at bounding box center [287, 91] width 272 height 24
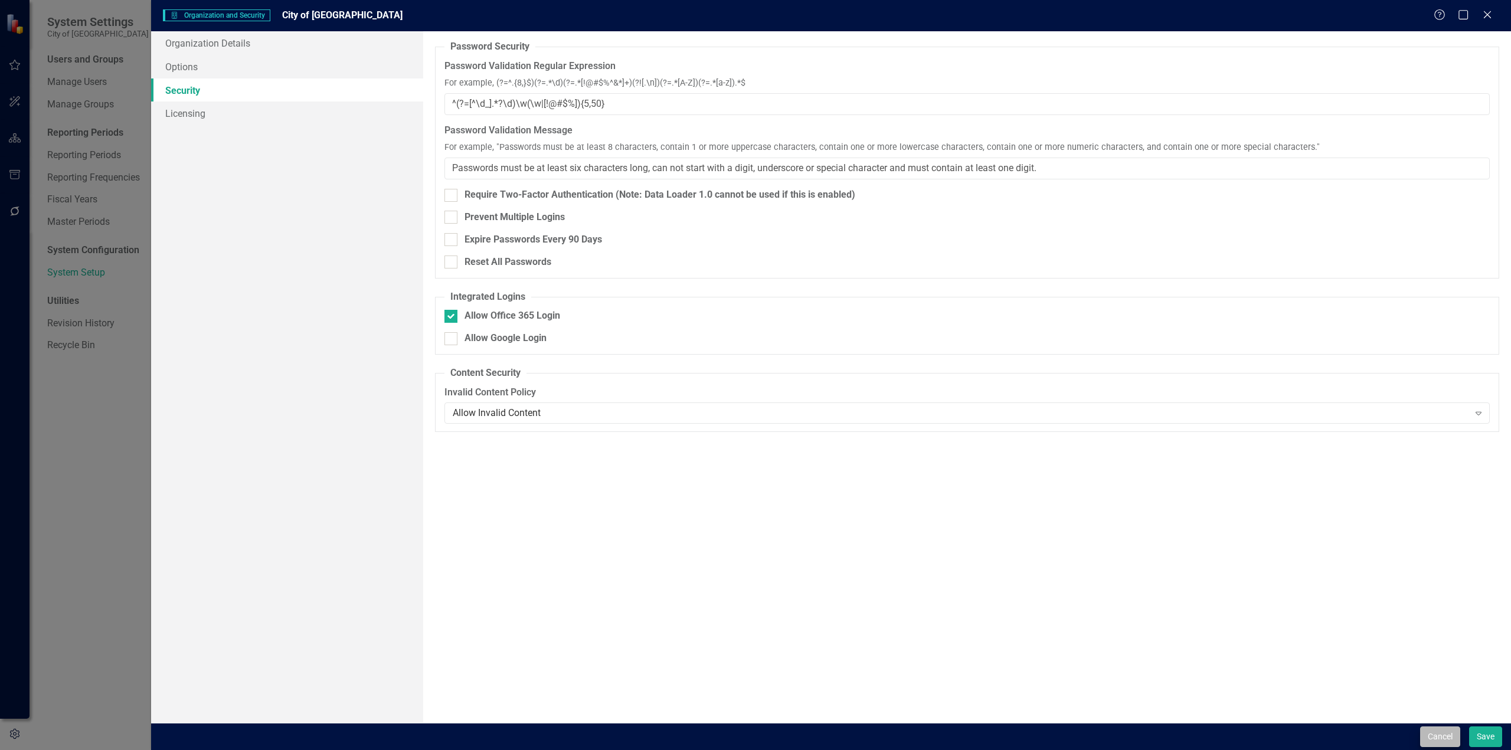
drag, startPoint x: 1448, startPoint y: 722, endPoint x: 1444, endPoint y: 730, distance: 8.7
click at [1445, 730] on form "Organization and Security Organization and Security City of Leawood Help Maximi…" at bounding box center [831, 375] width 1360 height 750
click at [1444, 730] on button "Cancel" at bounding box center [1440, 737] width 40 height 21
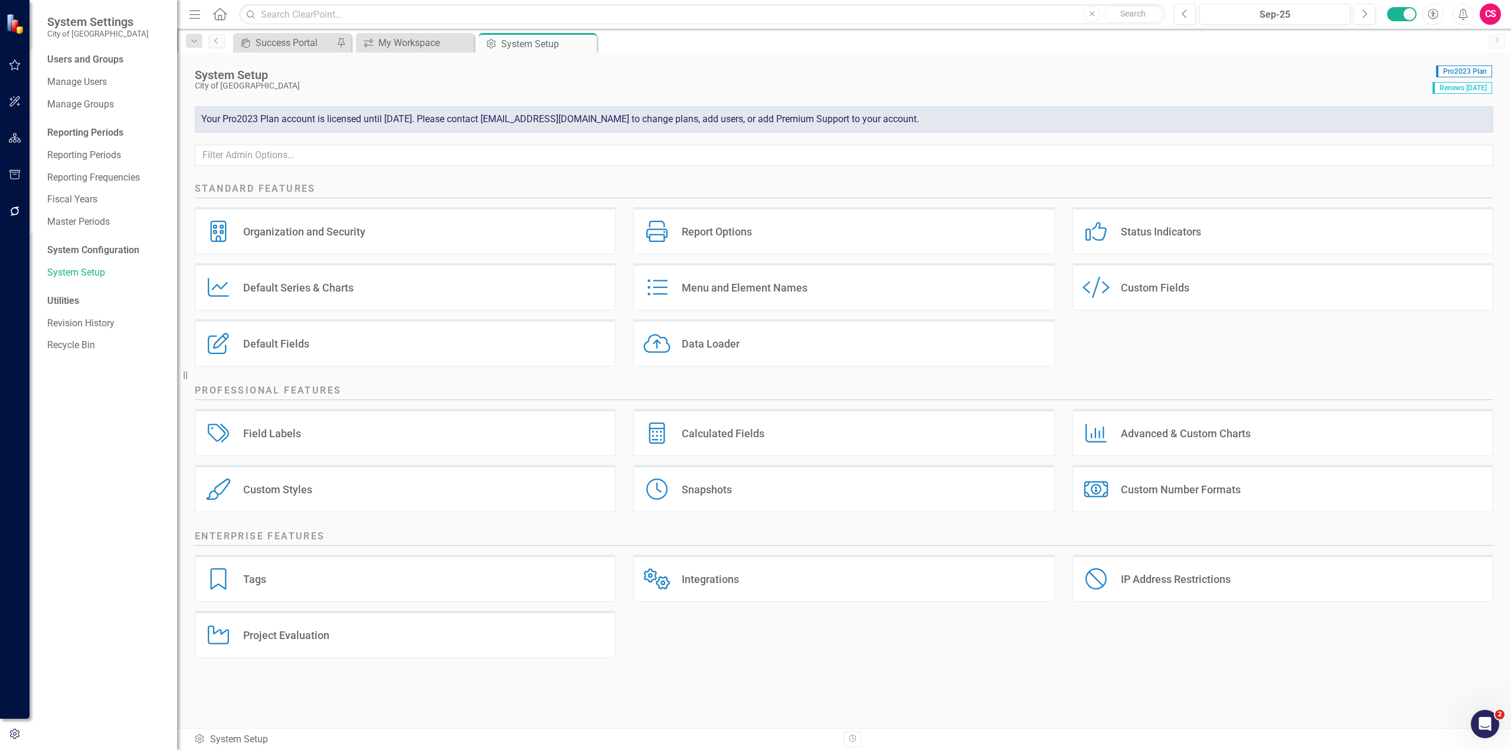
click at [276, 120] on div "Your Pro2023 Plan account is licensed until [DATE]. Please contact [EMAIL_ADDRE…" at bounding box center [844, 119] width 1299 height 27
click at [393, 146] on input "text" at bounding box center [844, 156] width 1299 height 22
click at [394, 119] on div "Your Pro2023 Plan account is licensed until [DATE]. Please contact [EMAIL_ADDRE…" at bounding box center [844, 119] width 1299 height 27
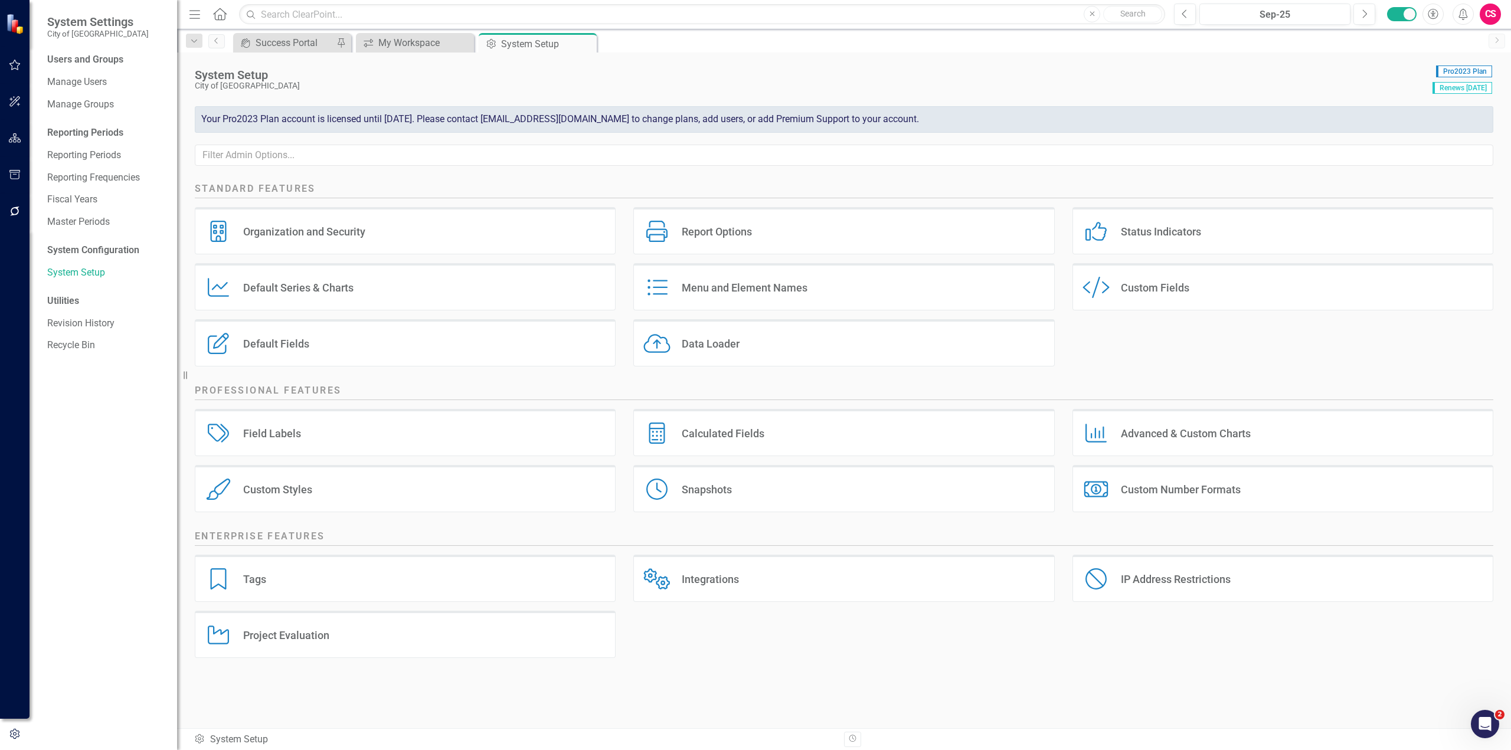
click at [580, 118] on div "Your Pro2023 Plan account is licensed until [DATE]. Please contact [EMAIL_ADDRE…" at bounding box center [844, 119] width 1299 height 27
click at [350, 229] on div "Organization and Security" at bounding box center [304, 232] width 122 height 14
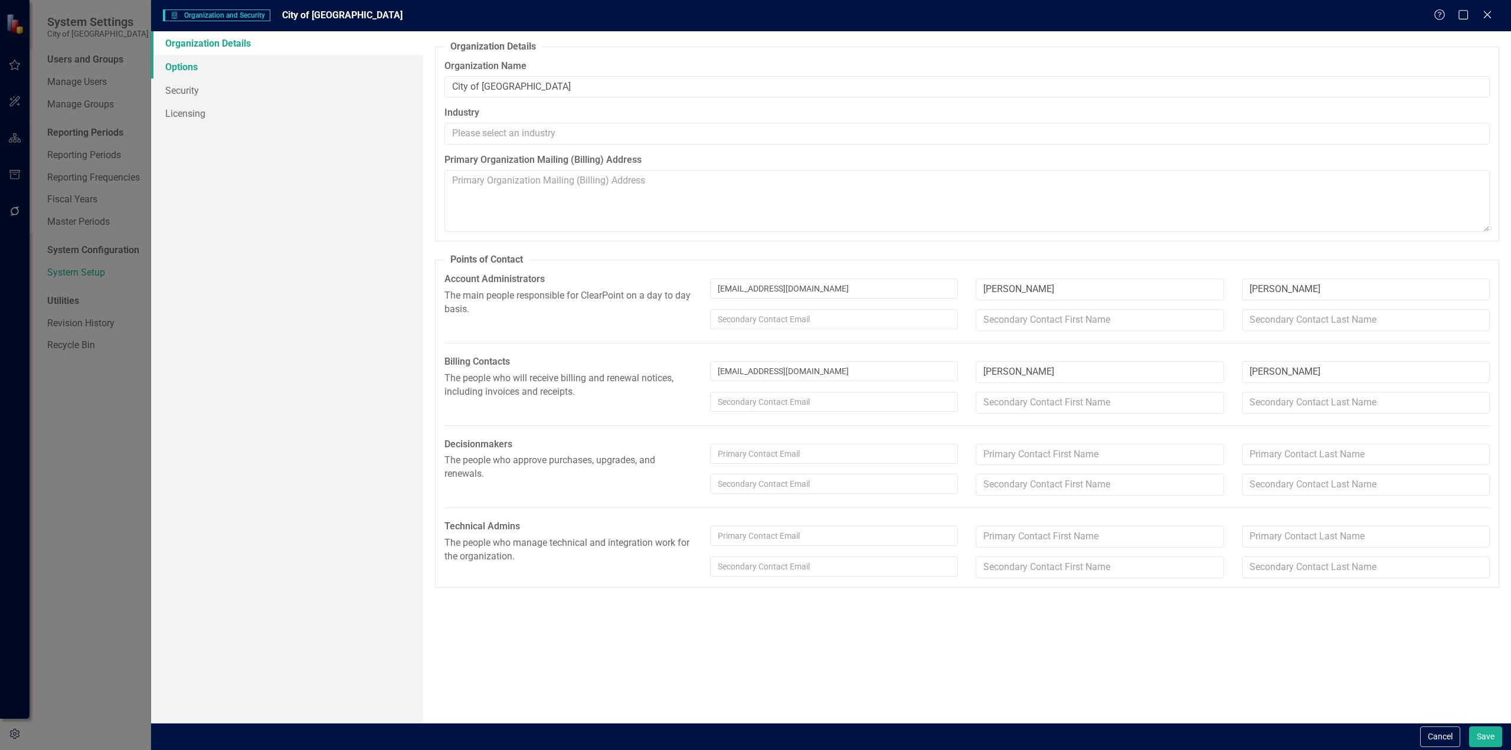
click at [197, 67] on link "Options" at bounding box center [287, 67] width 272 height 24
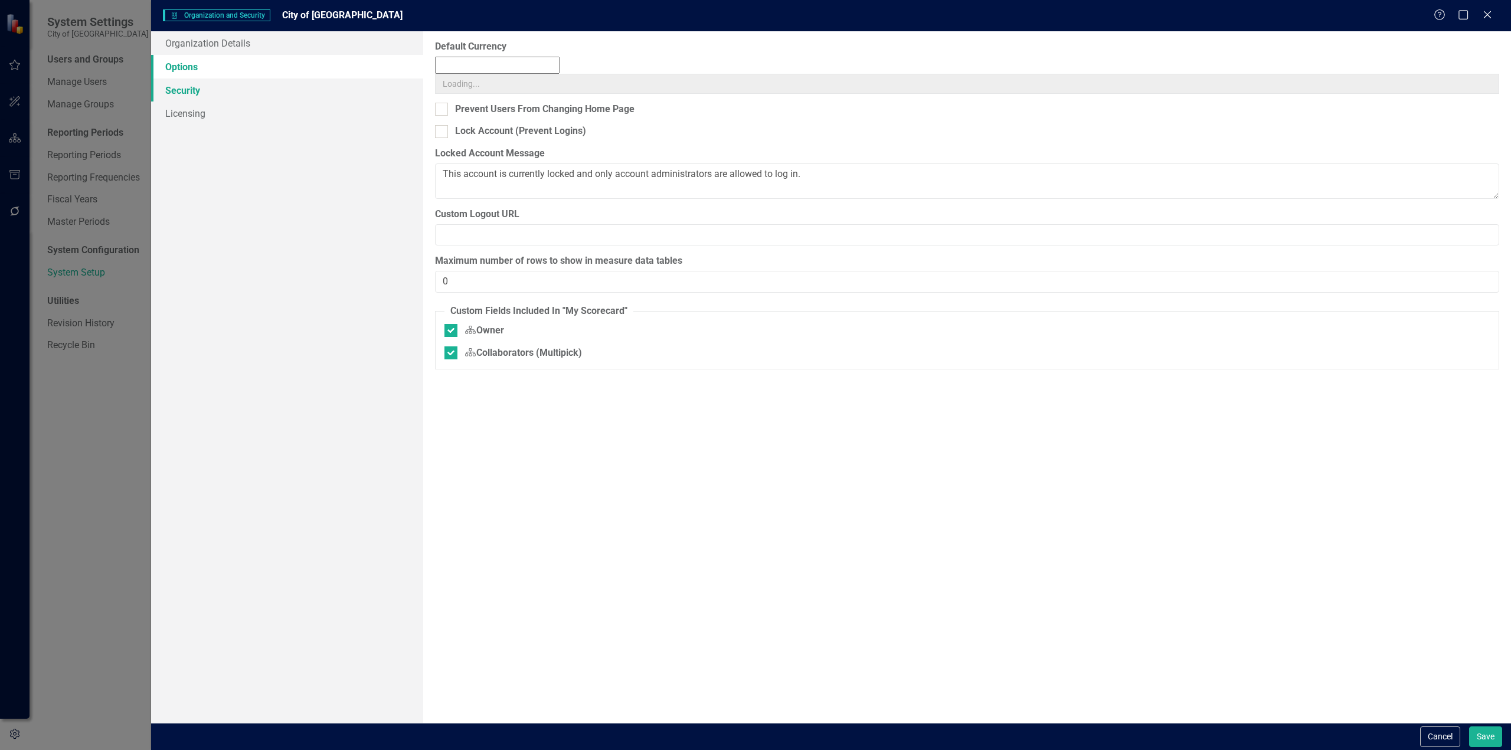
click at [194, 91] on link "Security" at bounding box center [287, 91] width 272 height 24
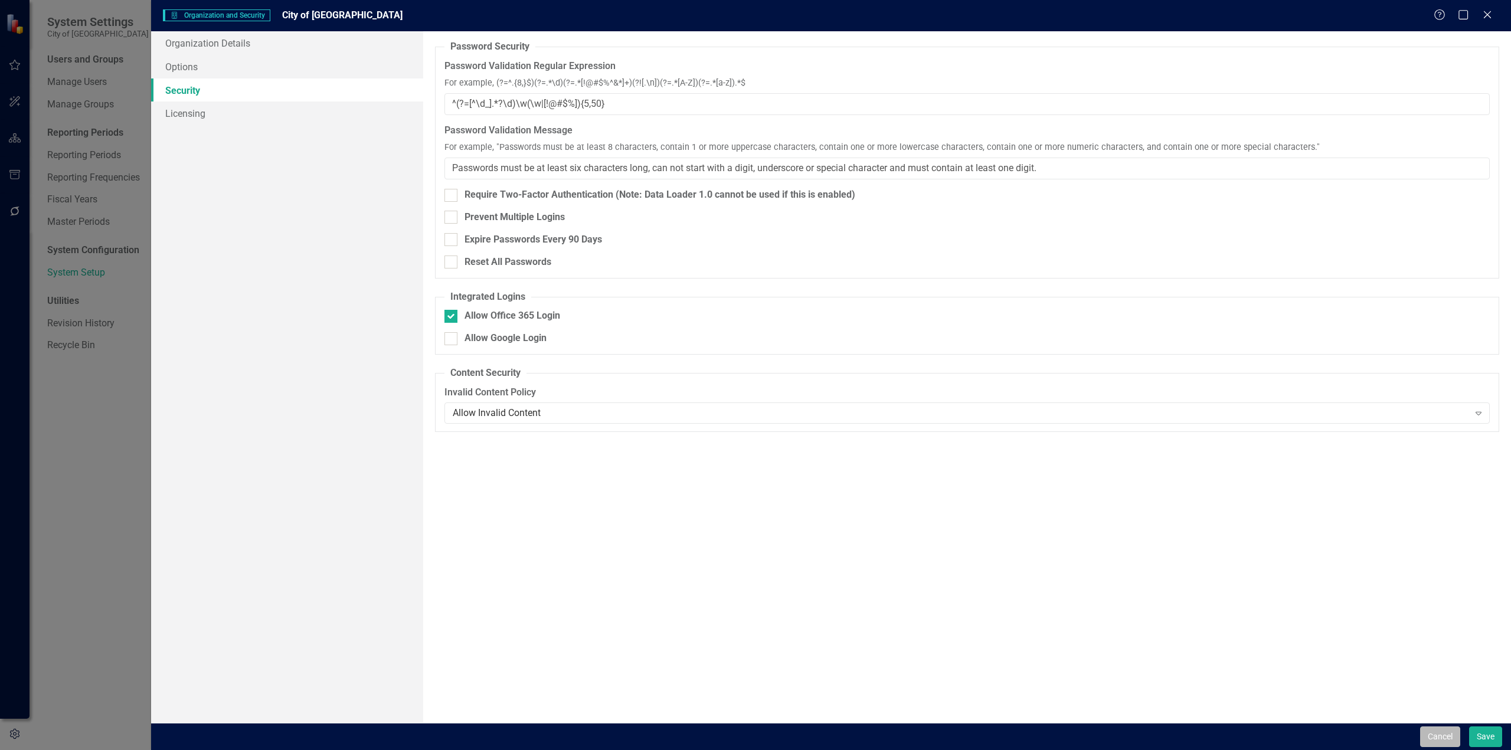
click at [1434, 735] on button "Cancel" at bounding box center [1440, 737] width 40 height 21
